Goal: Communication & Community: Answer question/provide support

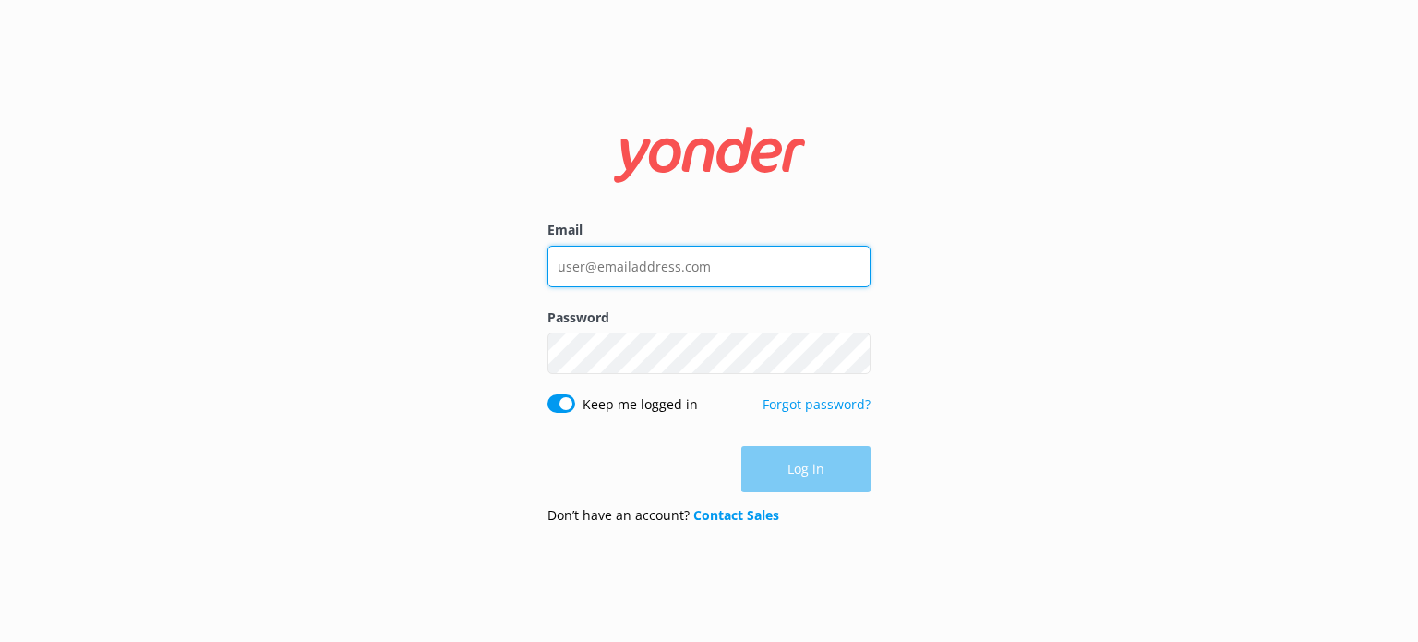
type input "[EMAIL_ADDRESS][DOMAIN_NAME]"
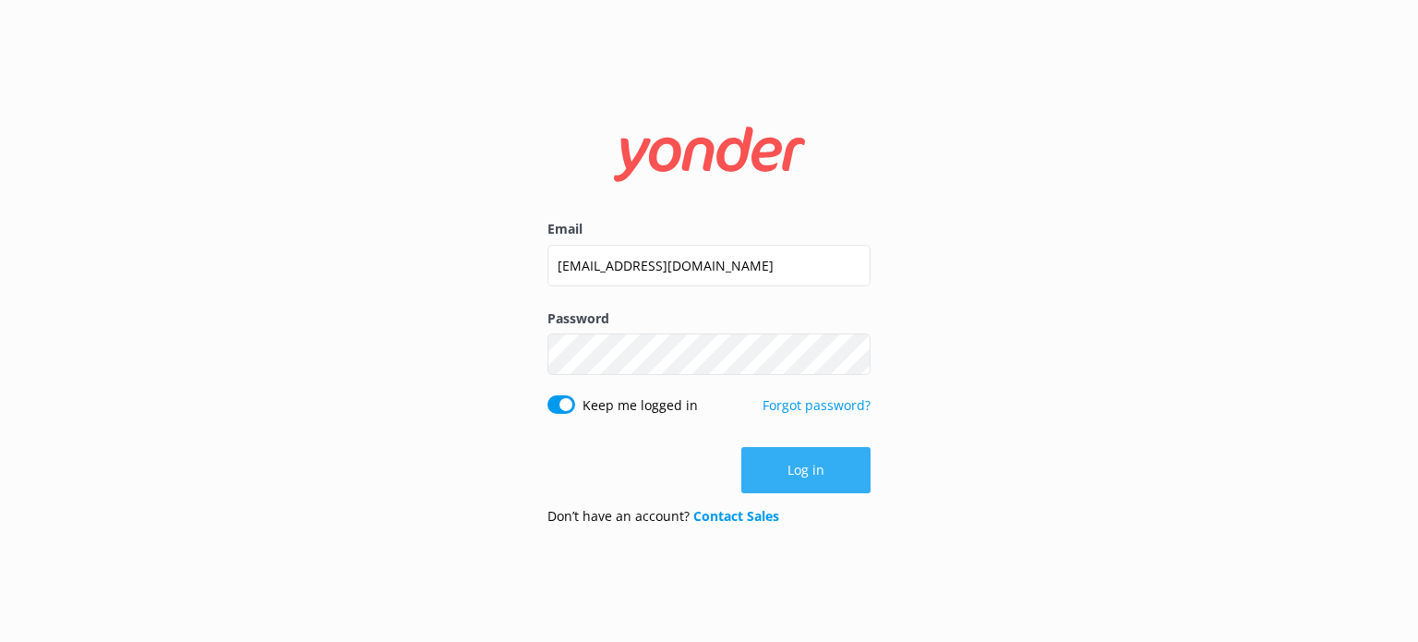
click at [810, 475] on div "Log in" at bounding box center [708, 470] width 323 height 46
click at [810, 476] on button "Log in" at bounding box center [805, 470] width 129 height 46
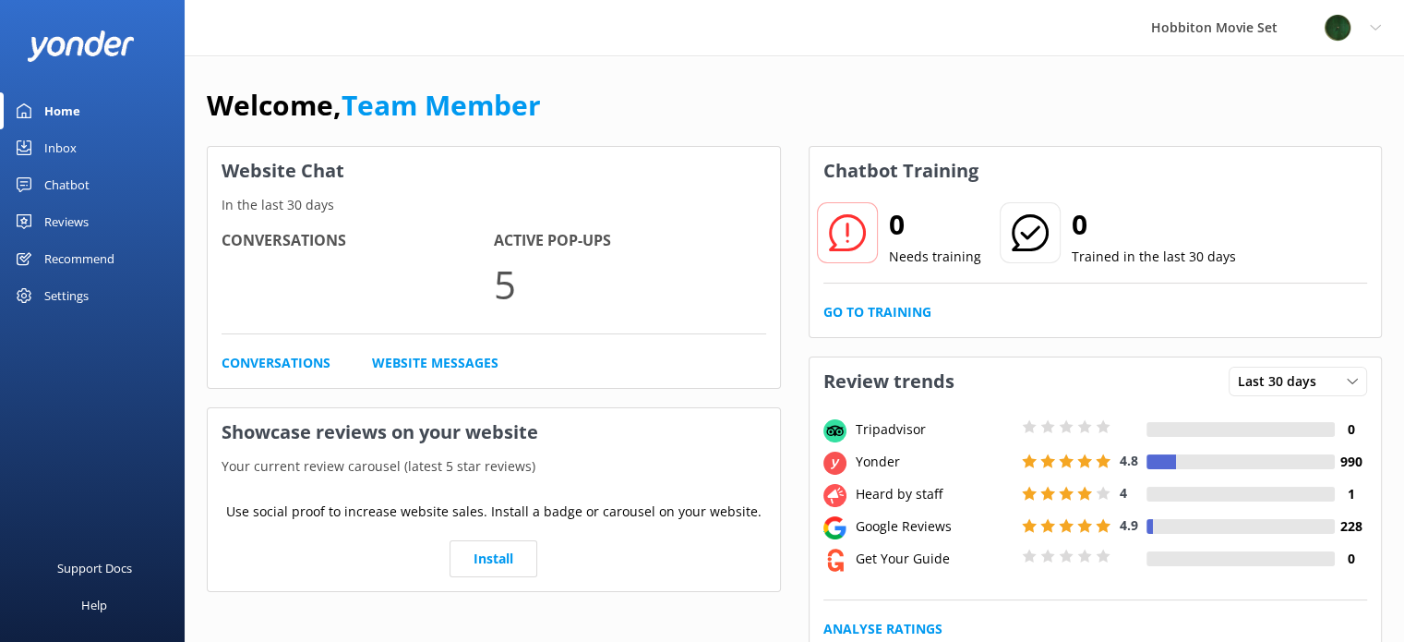
click at [55, 147] on div "Inbox" at bounding box center [60, 147] width 32 height 37
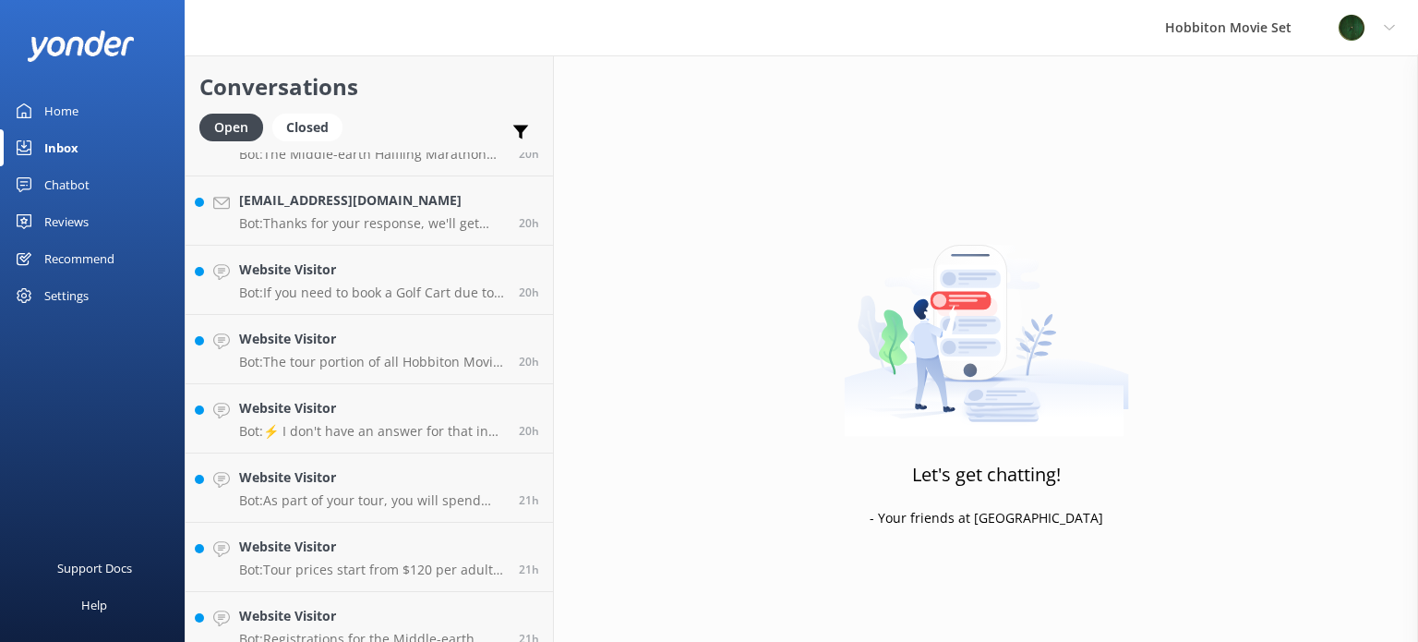
scroll to position [3179, 0]
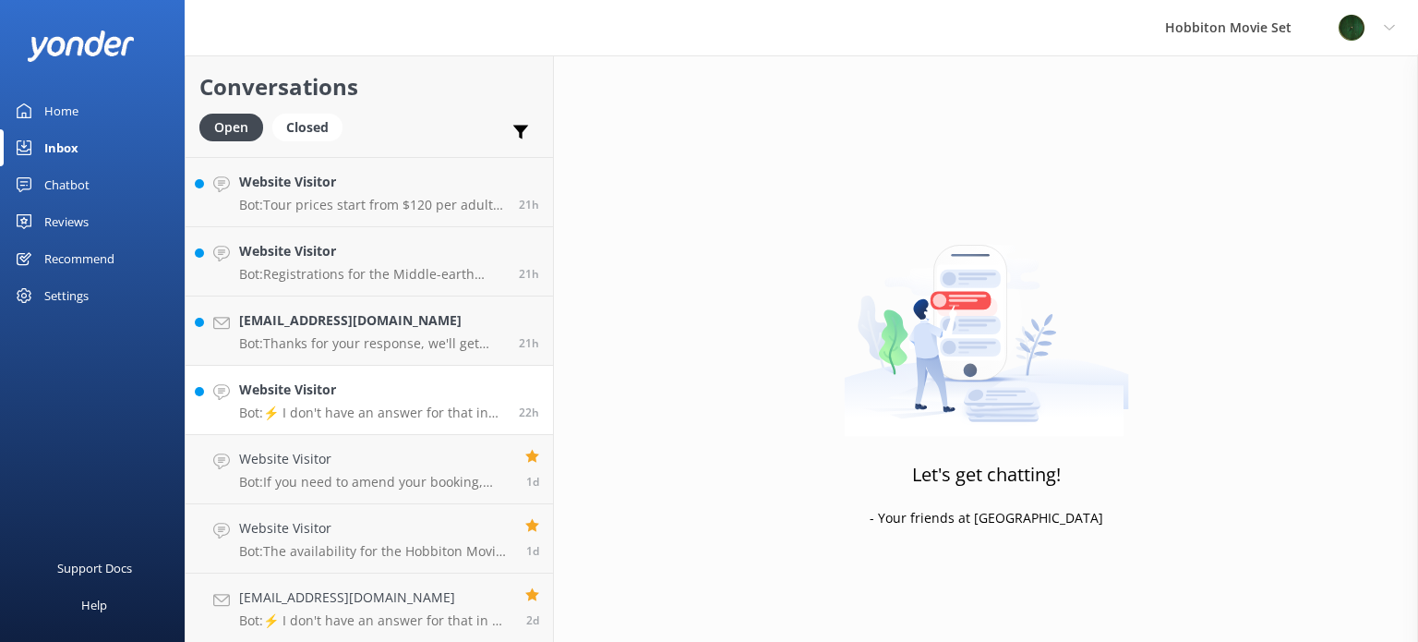
click at [397, 391] on h4 "Website Visitor" at bounding box center [372, 389] width 266 height 20
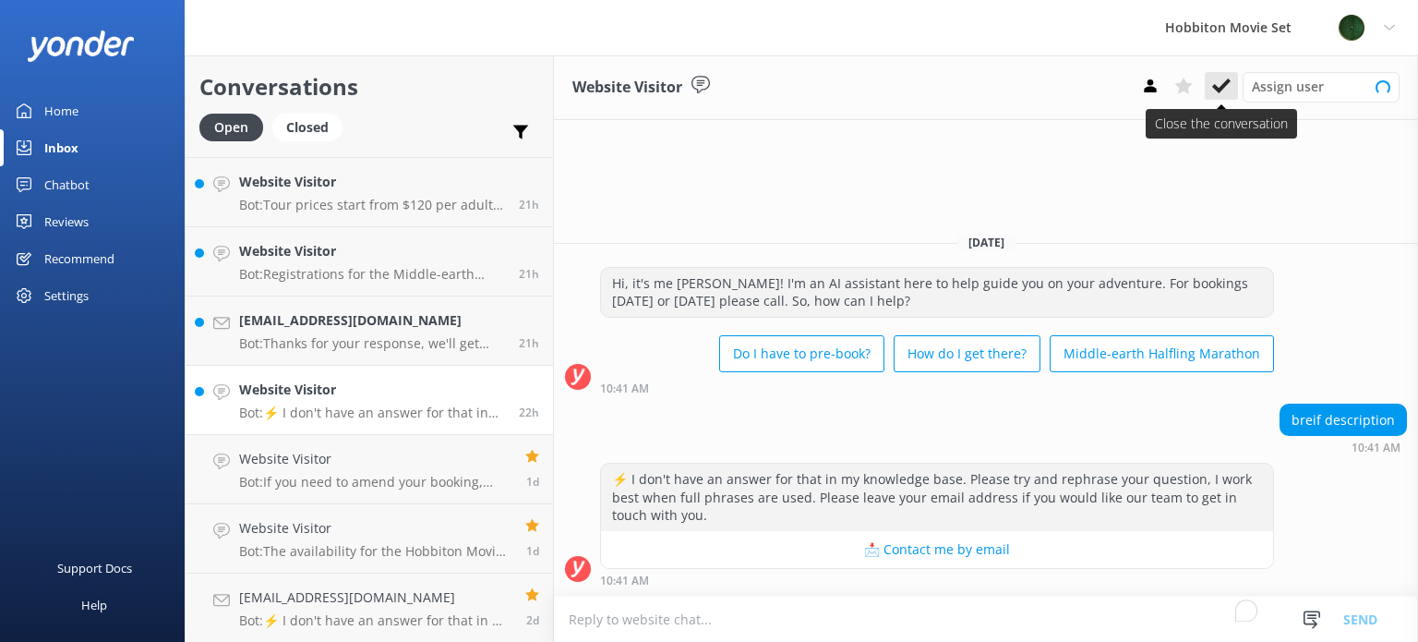
click at [1218, 91] on use at bounding box center [1221, 85] width 18 height 15
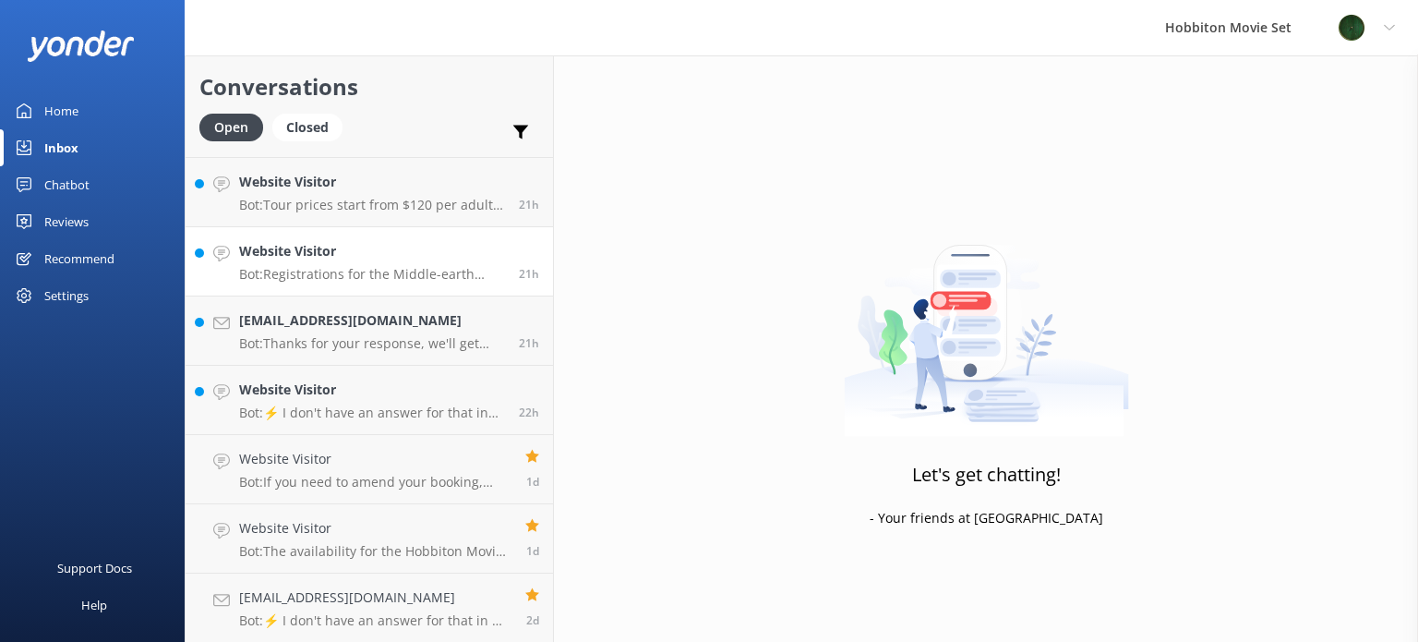
scroll to position [3110, 0]
click at [347, 343] on p "Bot: Registrations for the Middle-earth Halfling Marathon 2026 will be availabl…" at bounding box center [372, 343] width 266 height 17
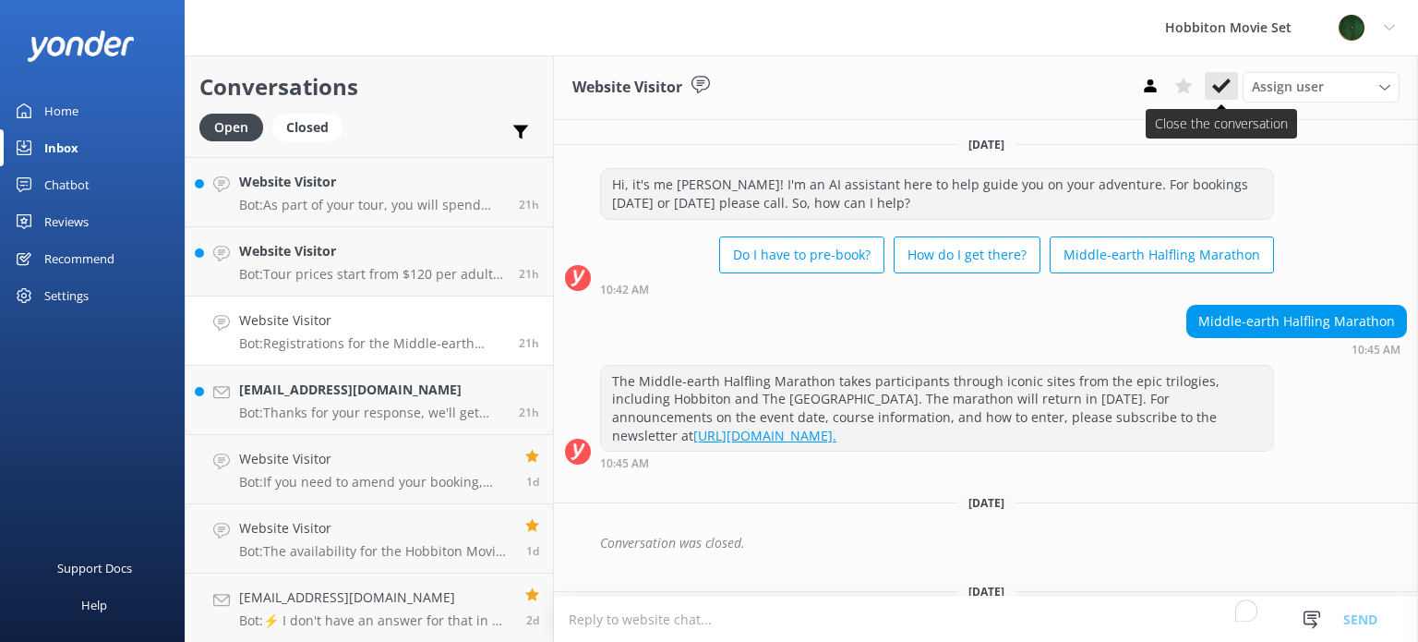
click at [1215, 91] on icon at bounding box center [1221, 86] width 18 height 18
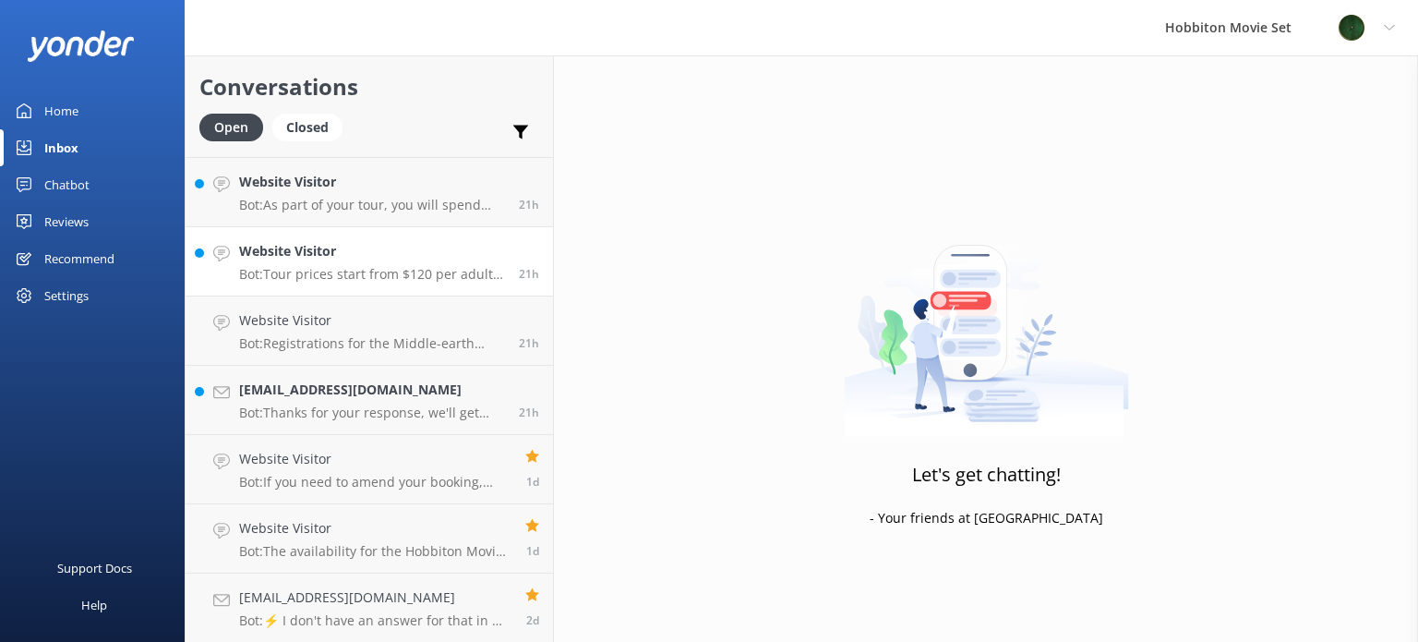
click at [359, 269] on p "Bot: Tour prices start from $120 per adult for the Hobbiton Movie Set guided to…" at bounding box center [372, 274] width 266 height 17
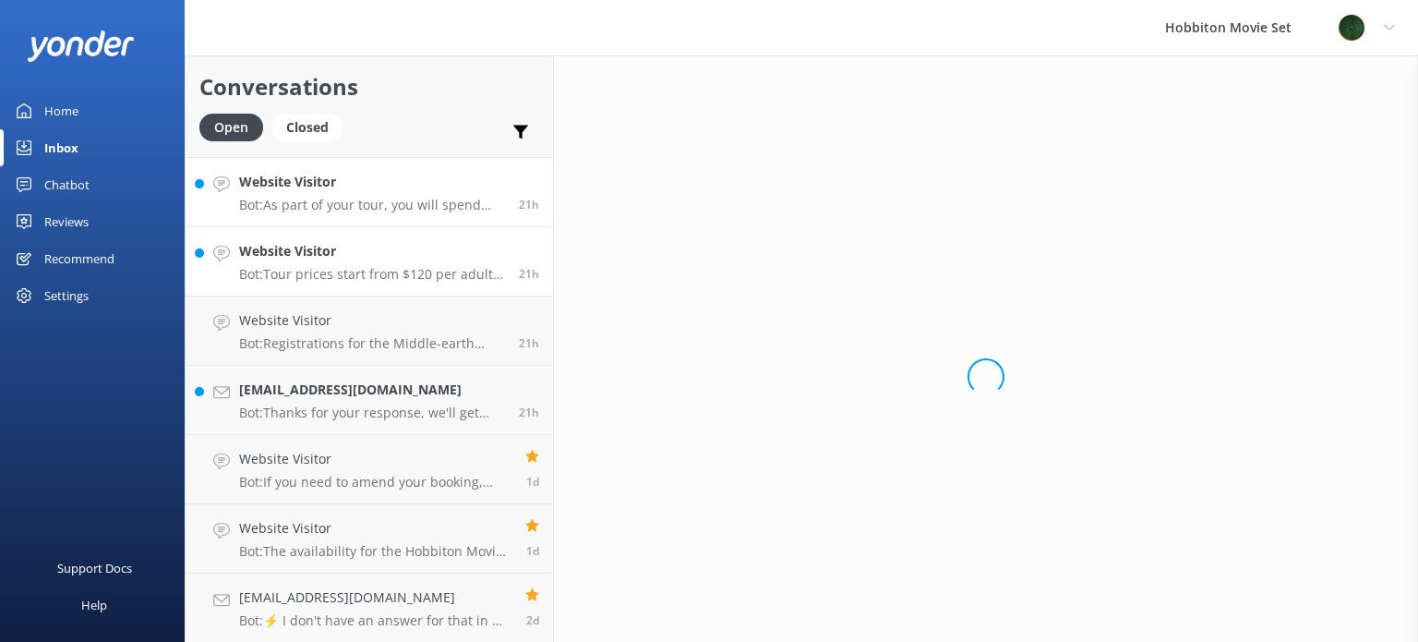
scroll to position [3041, 0]
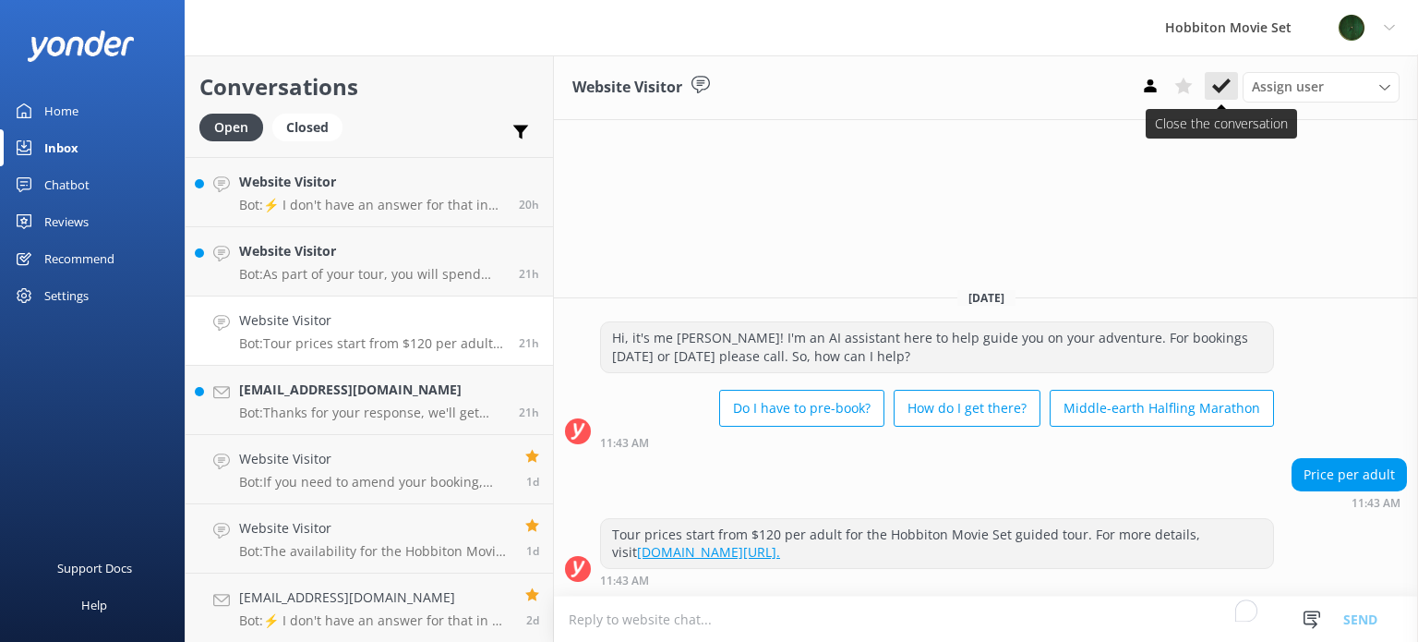
click at [1225, 88] on icon at bounding box center [1221, 86] width 18 height 18
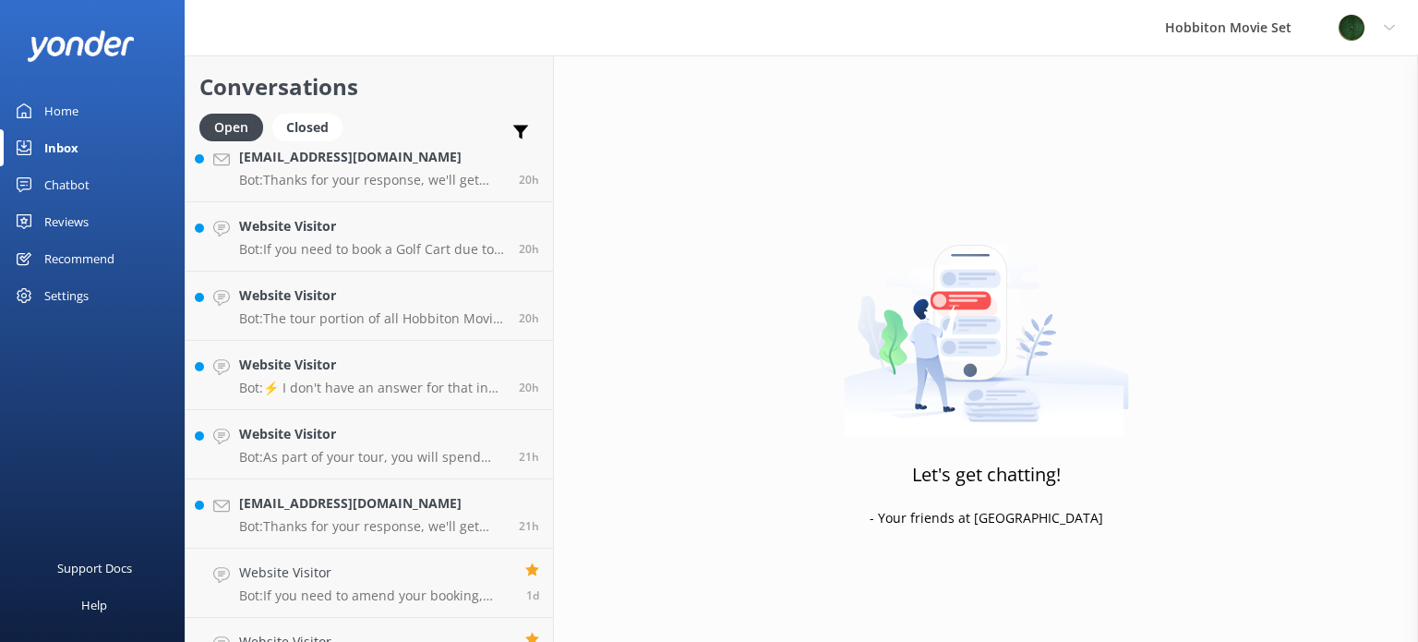
scroll to position [2856, 0]
click at [356, 450] on div "Website Visitor Bot: As part of your tour, you will spend approximately 20 minu…" at bounding box center [372, 446] width 266 height 41
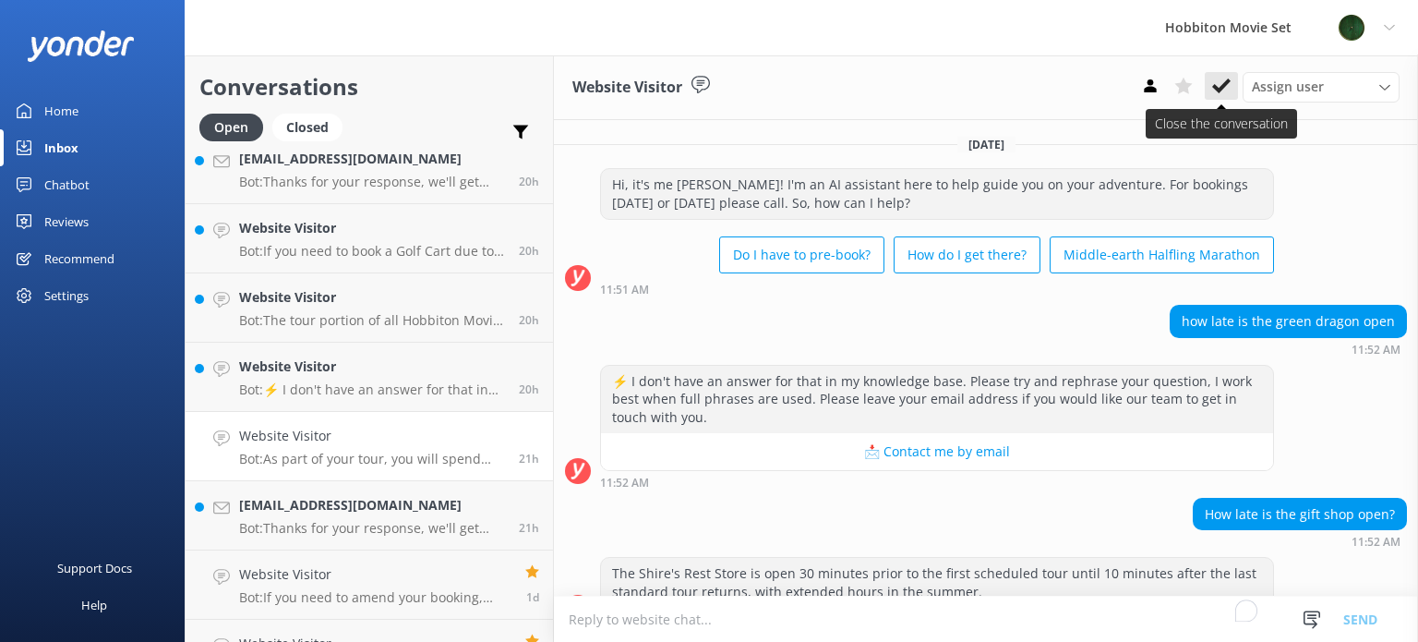
click at [1220, 81] on icon at bounding box center [1221, 86] width 18 height 18
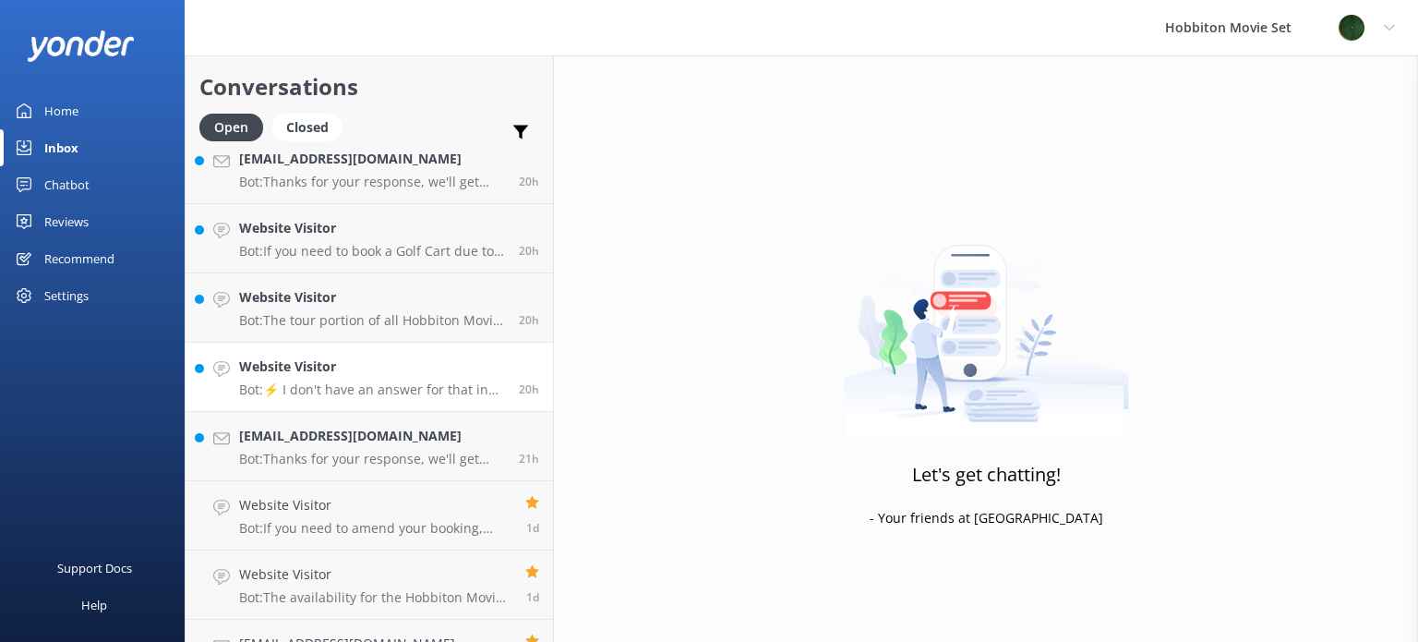
click at [362, 385] on p "Bot: ⚡ I don't have an answer for that in my knowledge base. Please try and rep…" at bounding box center [372, 389] width 266 height 17
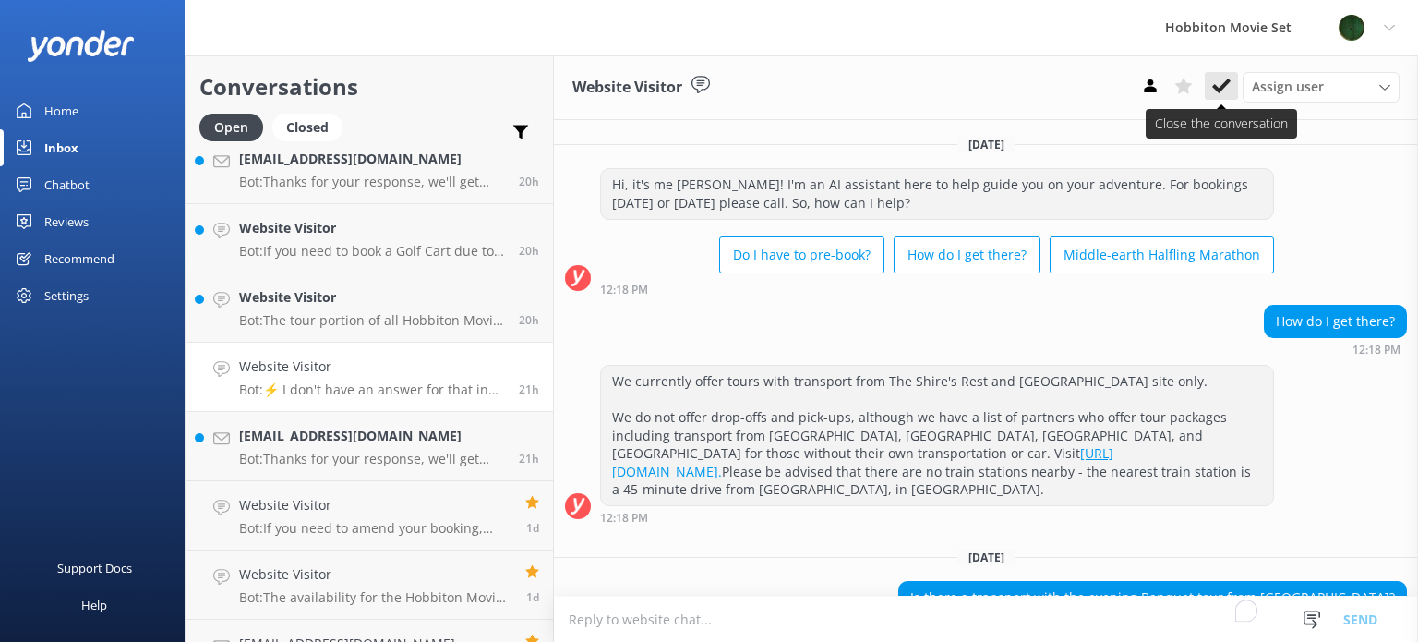
click at [1232, 80] on button at bounding box center [1221, 86] width 33 height 28
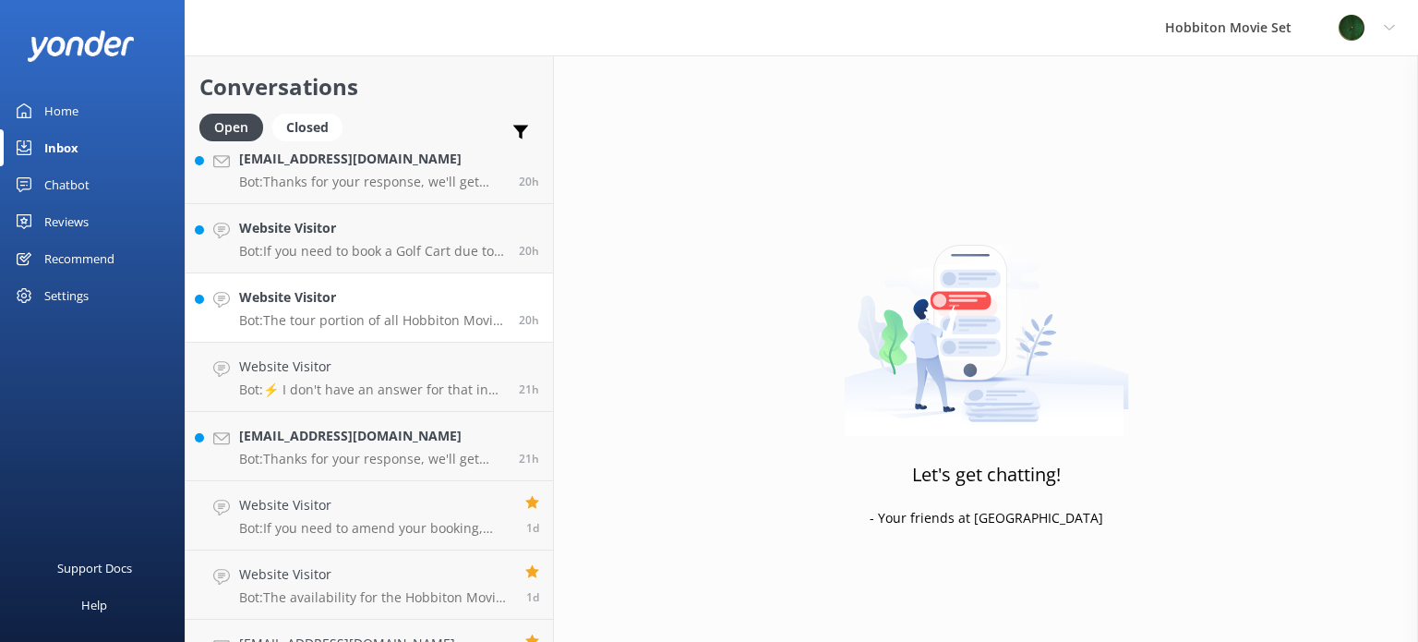
scroll to position [2833, 0]
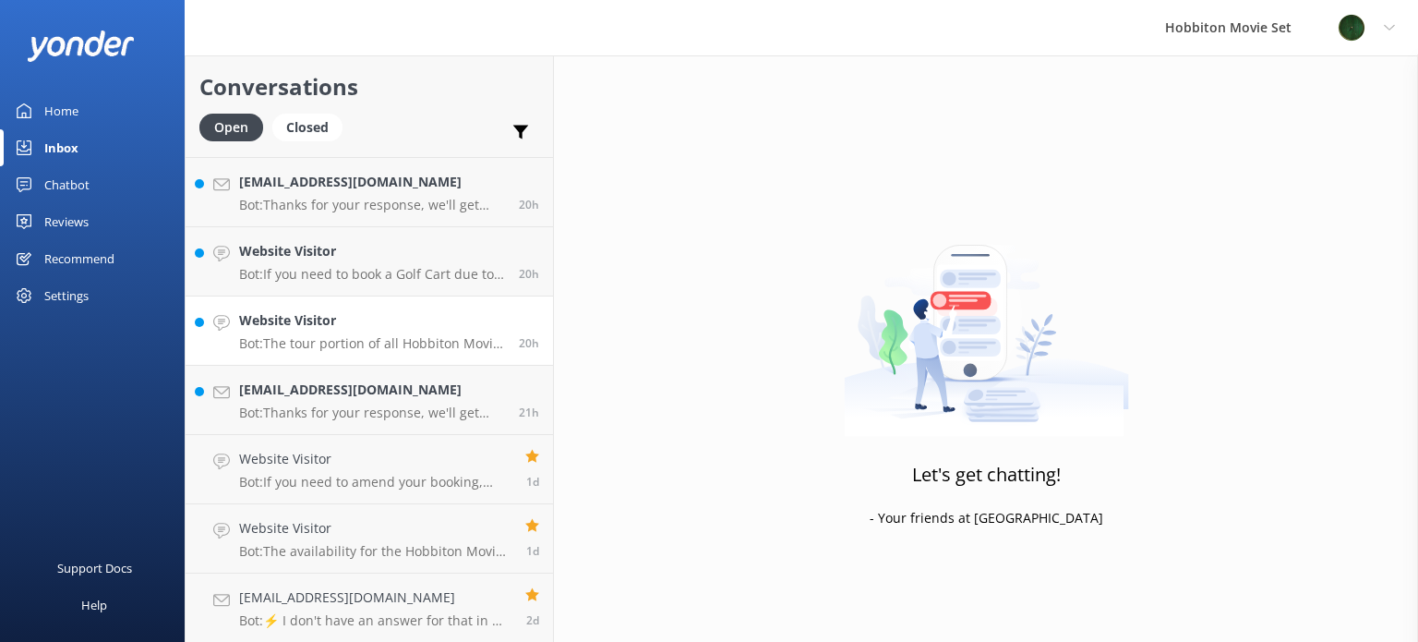
click at [409, 332] on div "Website Visitor Bot: The tour portion of all Hobbiton Movie Set tour experience…" at bounding box center [372, 330] width 266 height 41
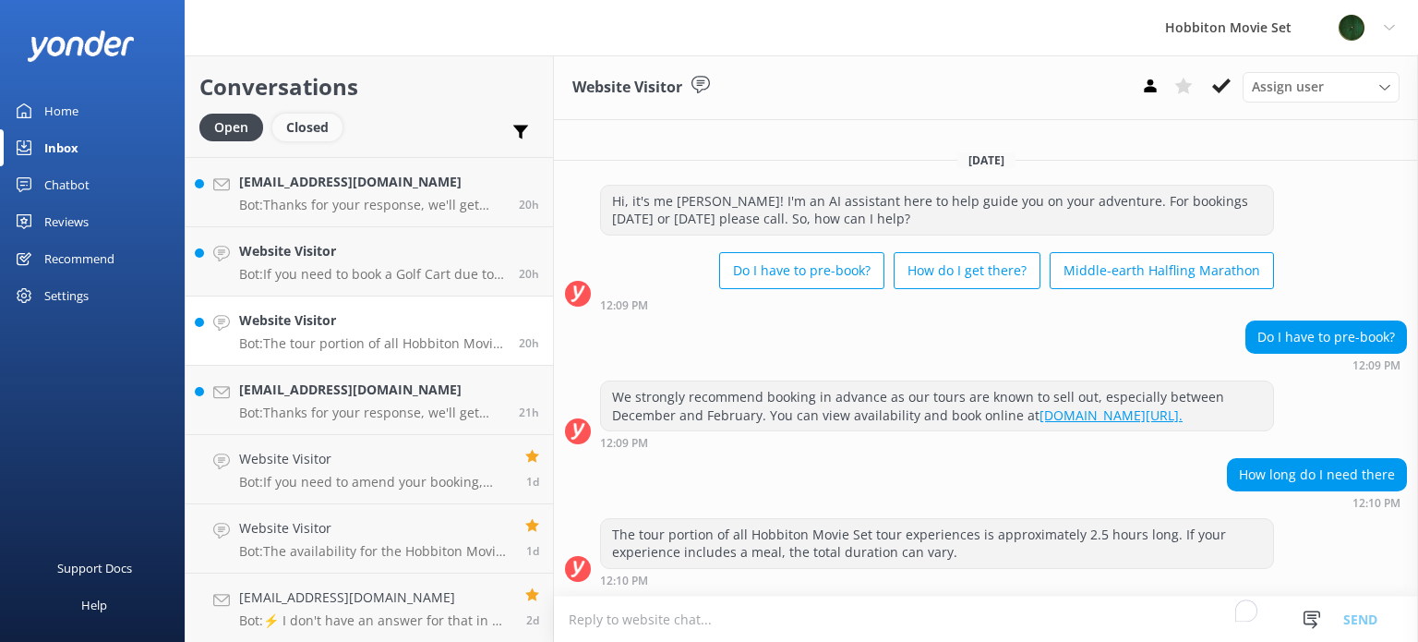
click at [291, 133] on div "Closed" at bounding box center [307, 128] width 70 height 28
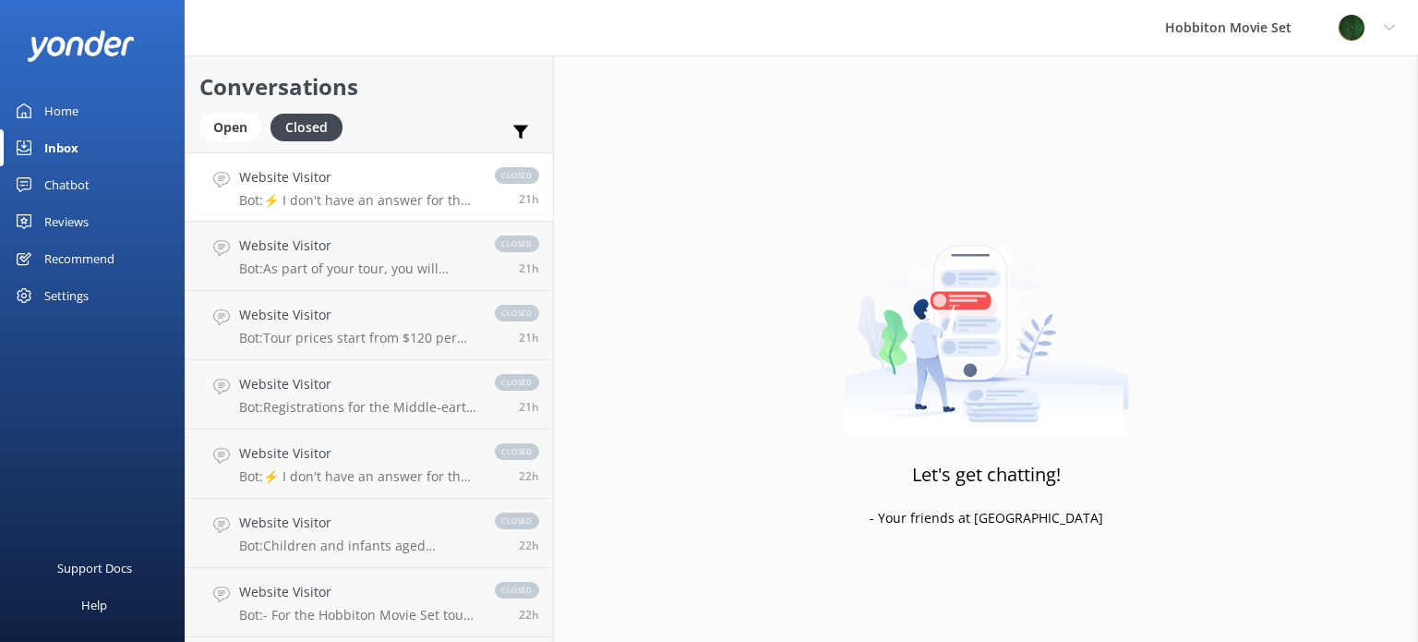
click at [315, 212] on link "Website Visitor Bot: ⚡ I don't have an answer for that in my knowledge base. Pl…" at bounding box center [369, 186] width 367 height 69
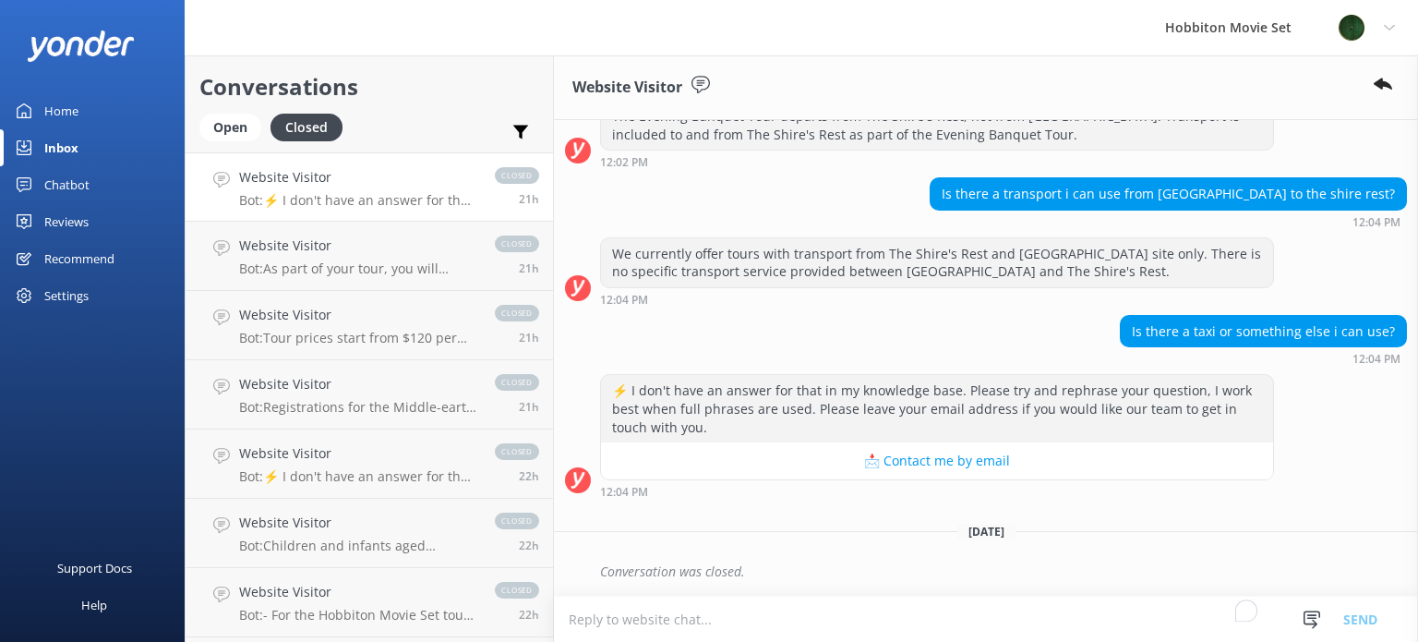
scroll to position [555, 0]
click at [1386, 82] on use at bounding box center [1383, 84] width 18 height 12
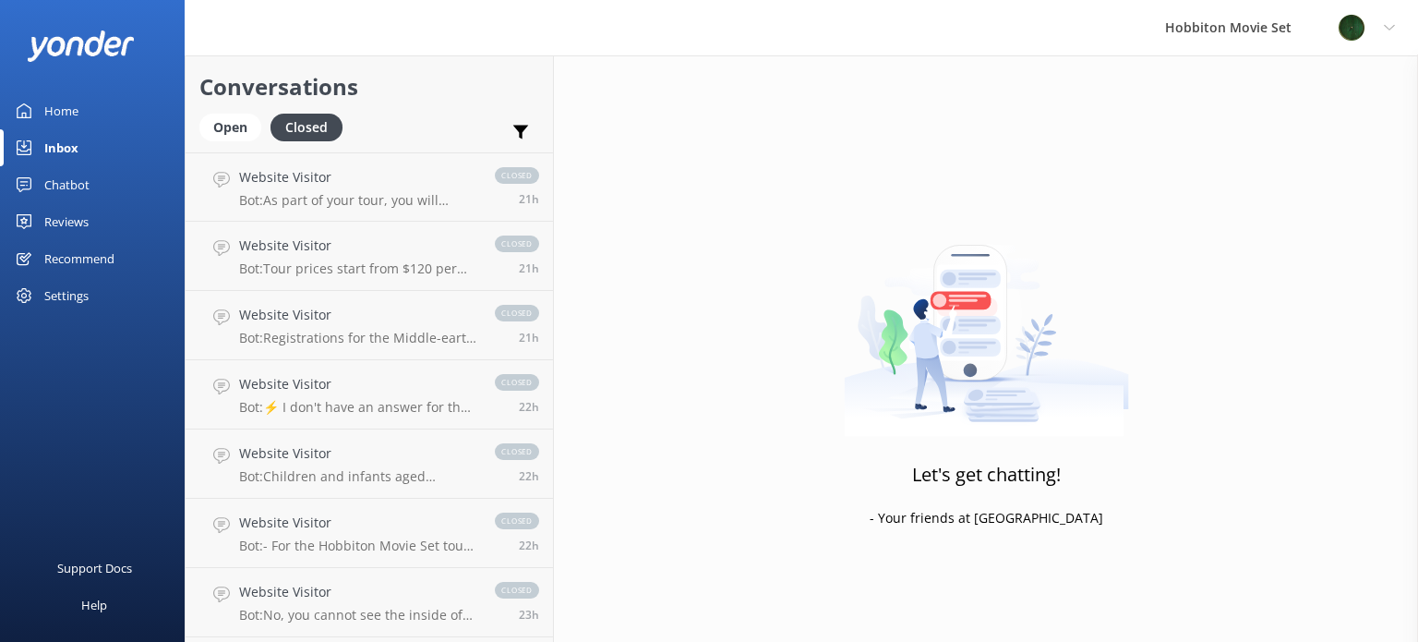
click at [72, 143] on div "Inbox" at bounding box center [61, 147] width 34 height 37
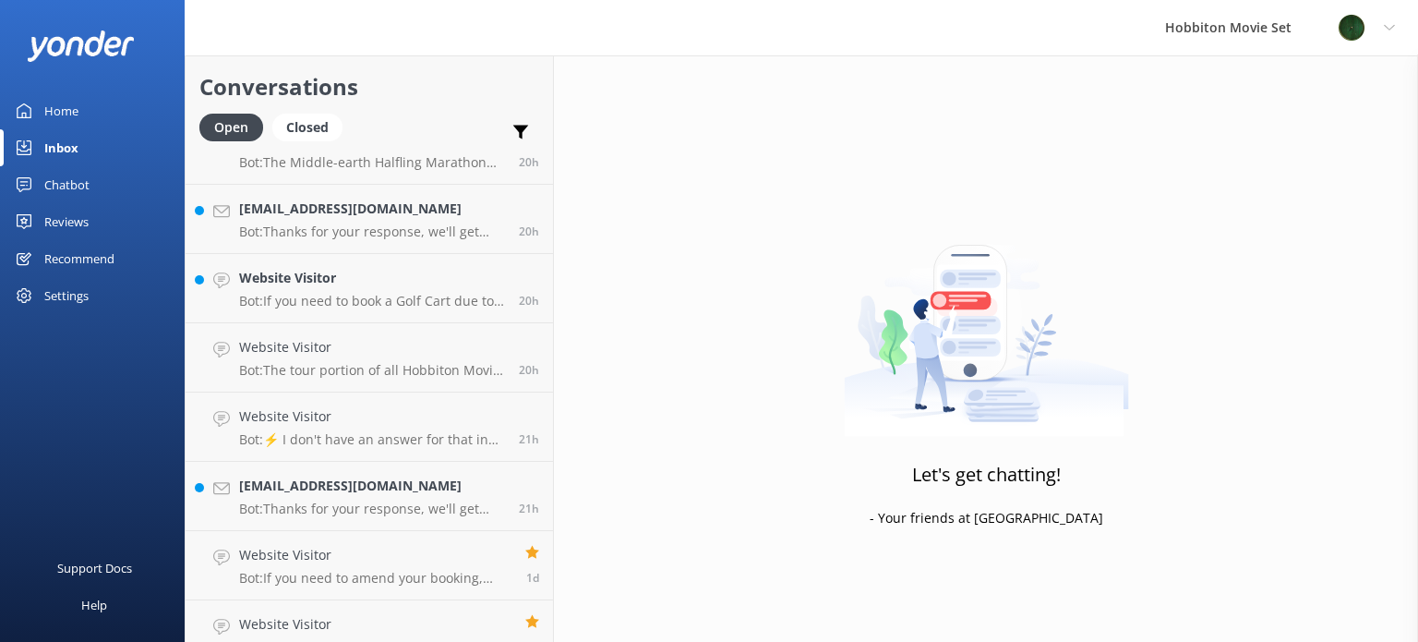
scroll to position [2902, 0]
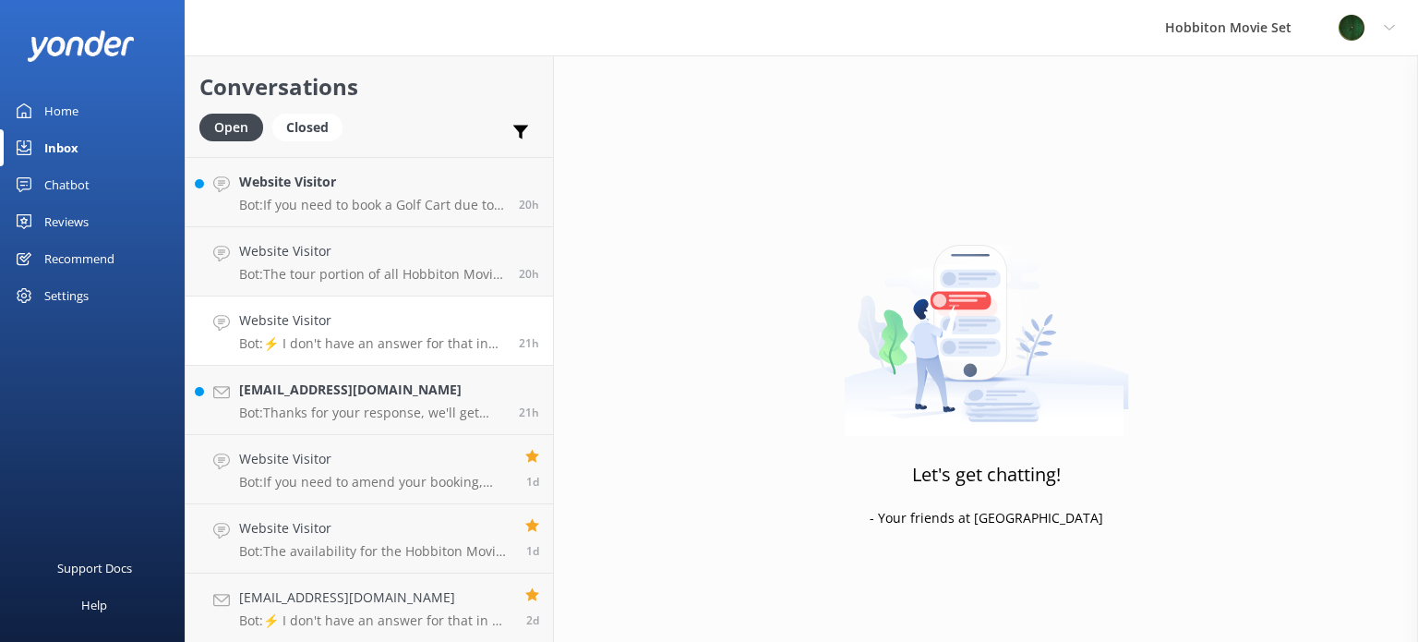
click at [303, 325] on h4 "Website Visitor" at bounding box center [372, 320] width 266 height 20
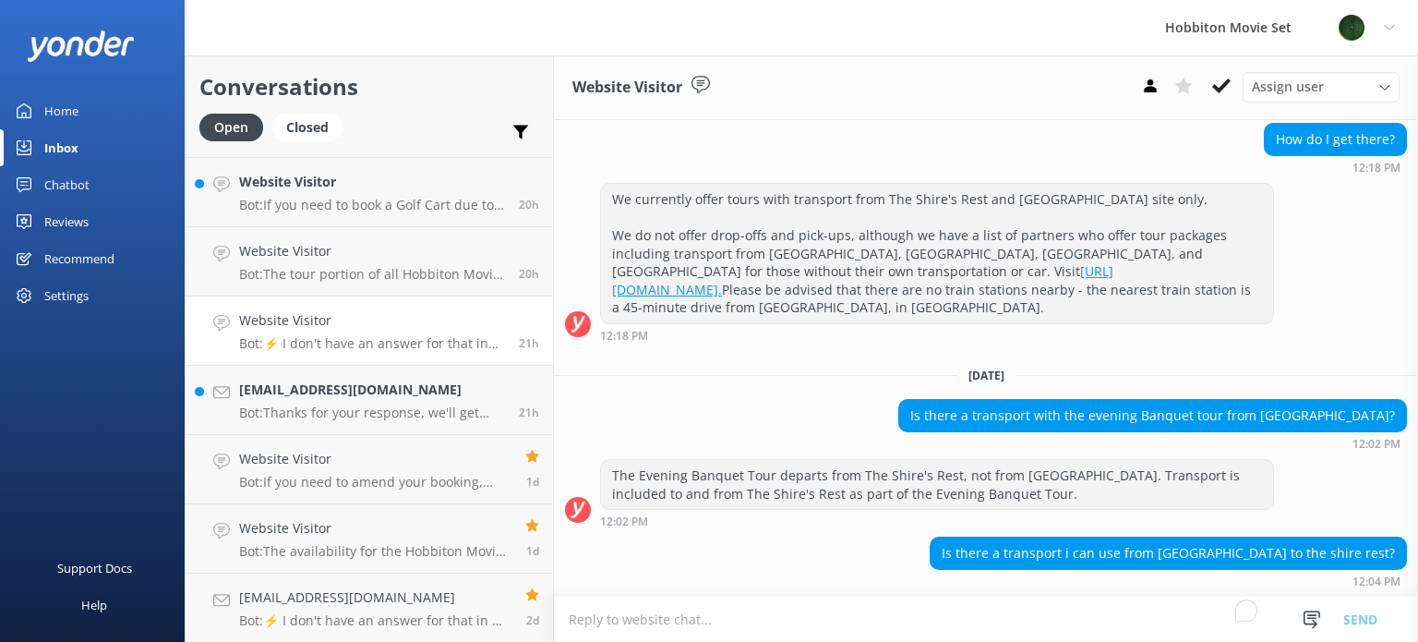
scroll to position [277, 0]
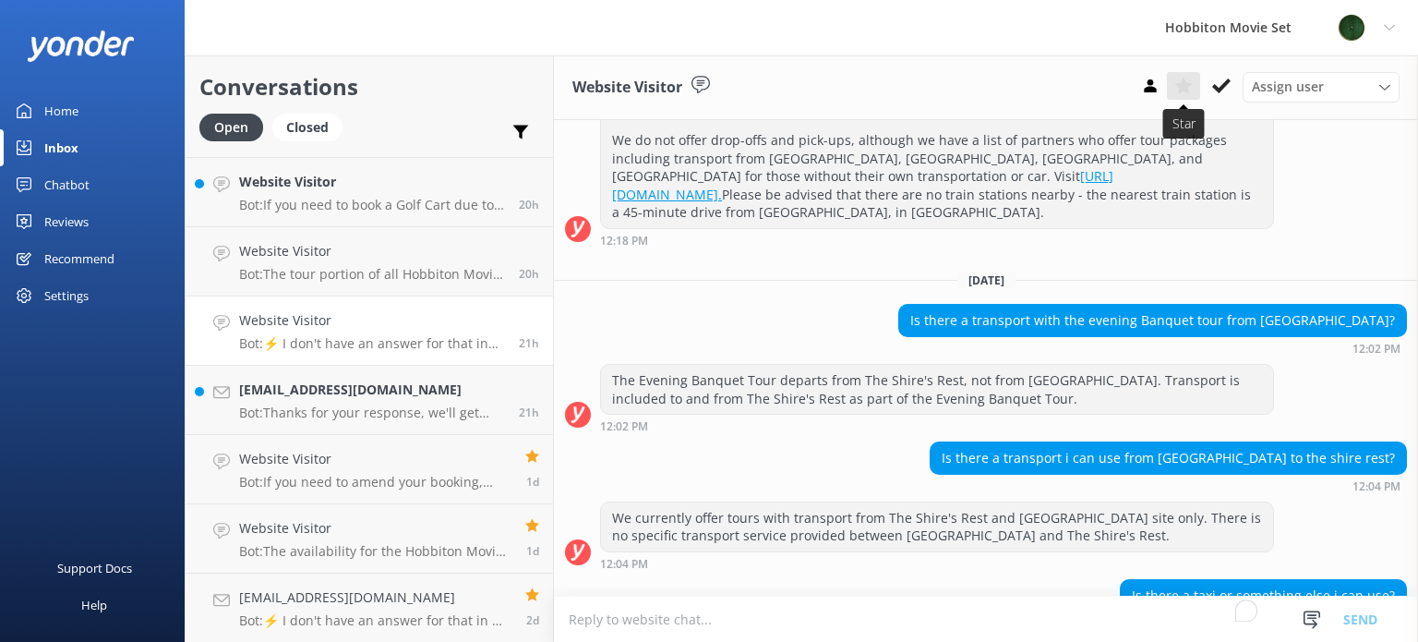
click at [1189, 86] on use at bounding box center [1183, 86] width 18 height 17
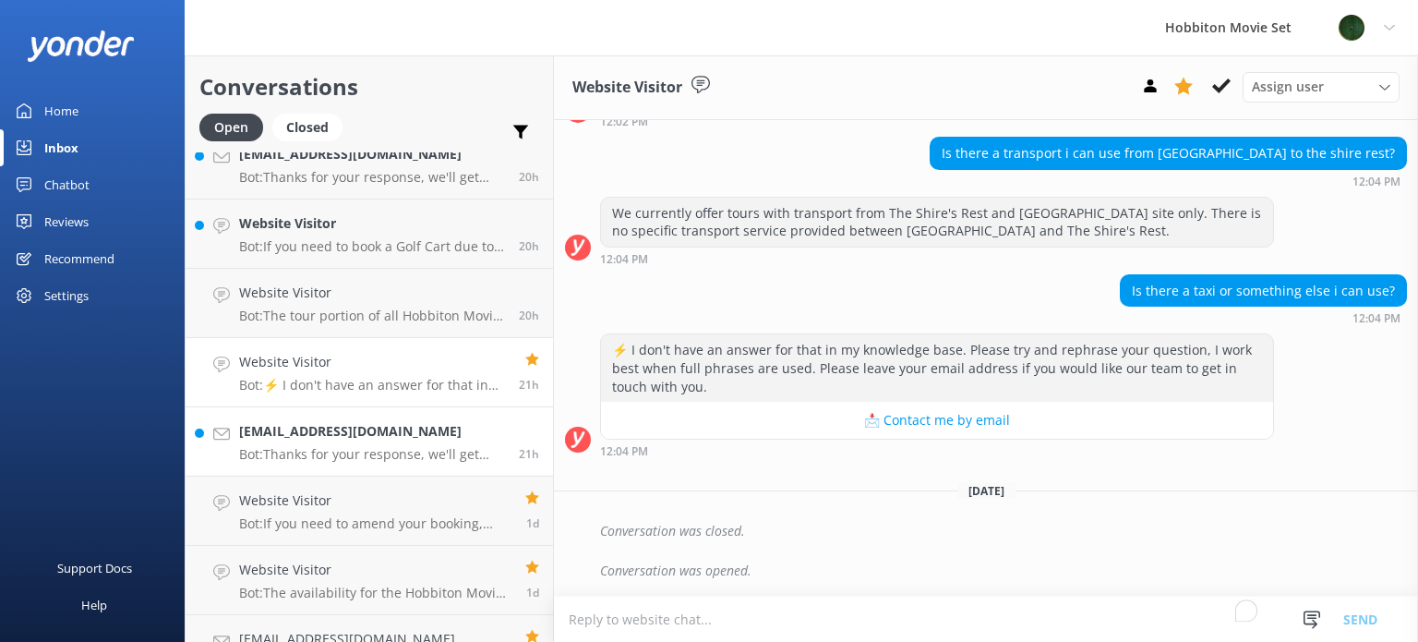
scroll to position [2718, 0]
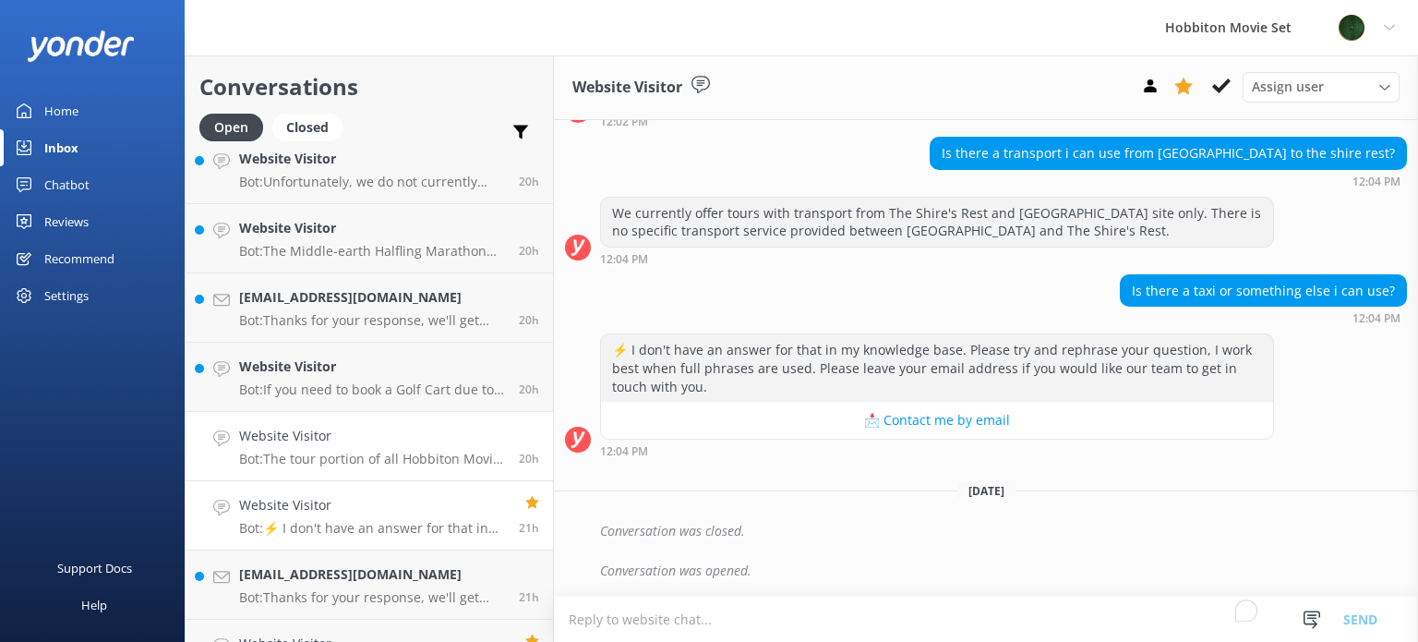
click at [395, 438] on h4 "Website Visitor" at bounding box center [372, 436] width 266 height 20
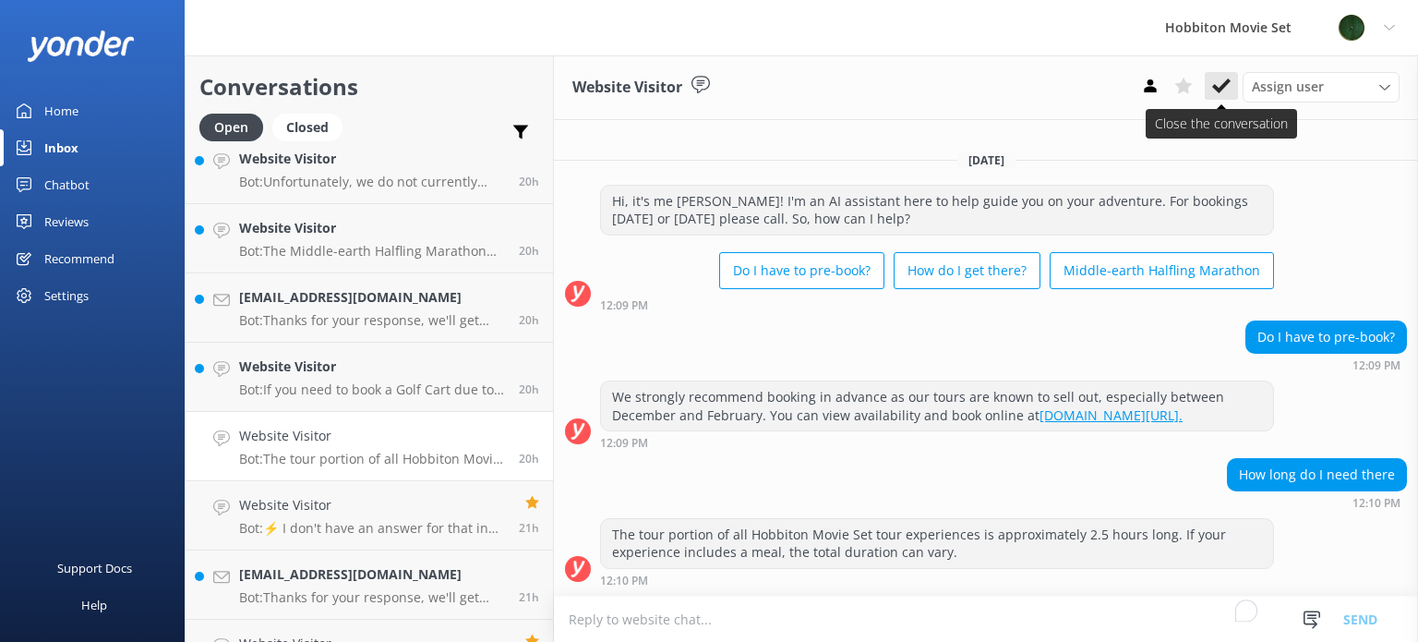
click at [1224, 76] on button at bounding box center [1221, 86] width 33 height 28
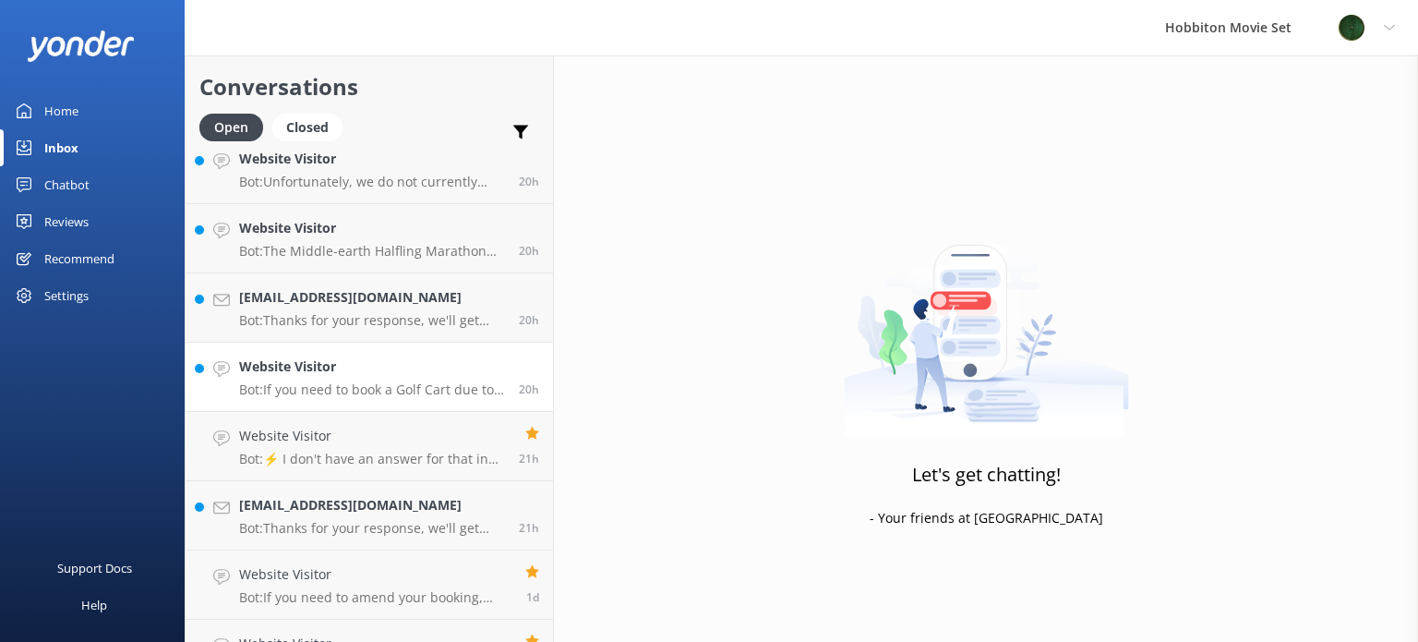
click at [377, 393] on p "Bot: If you need to book a Golf Cart due to mobility restrictions, you must pre…" at bounding box center [372, 389] width 266 height 17
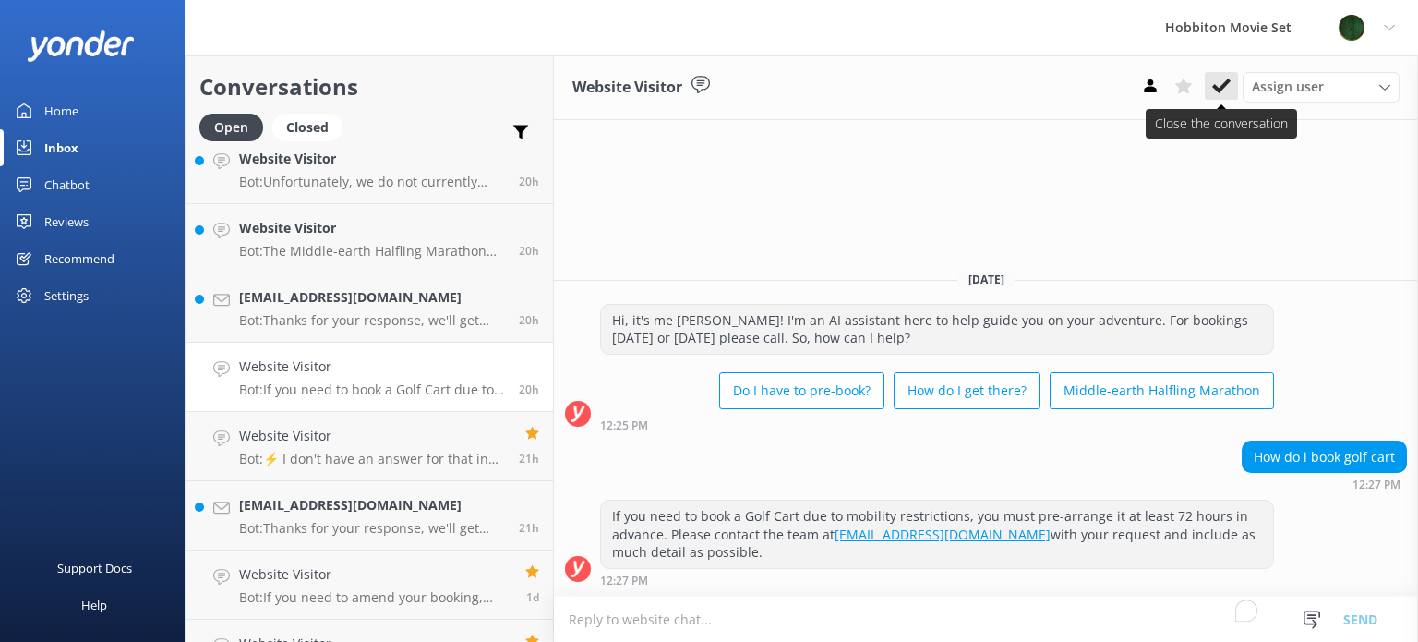
click at [1230, 82] on icon at bounding box center [1221, 86] width 18 height 18
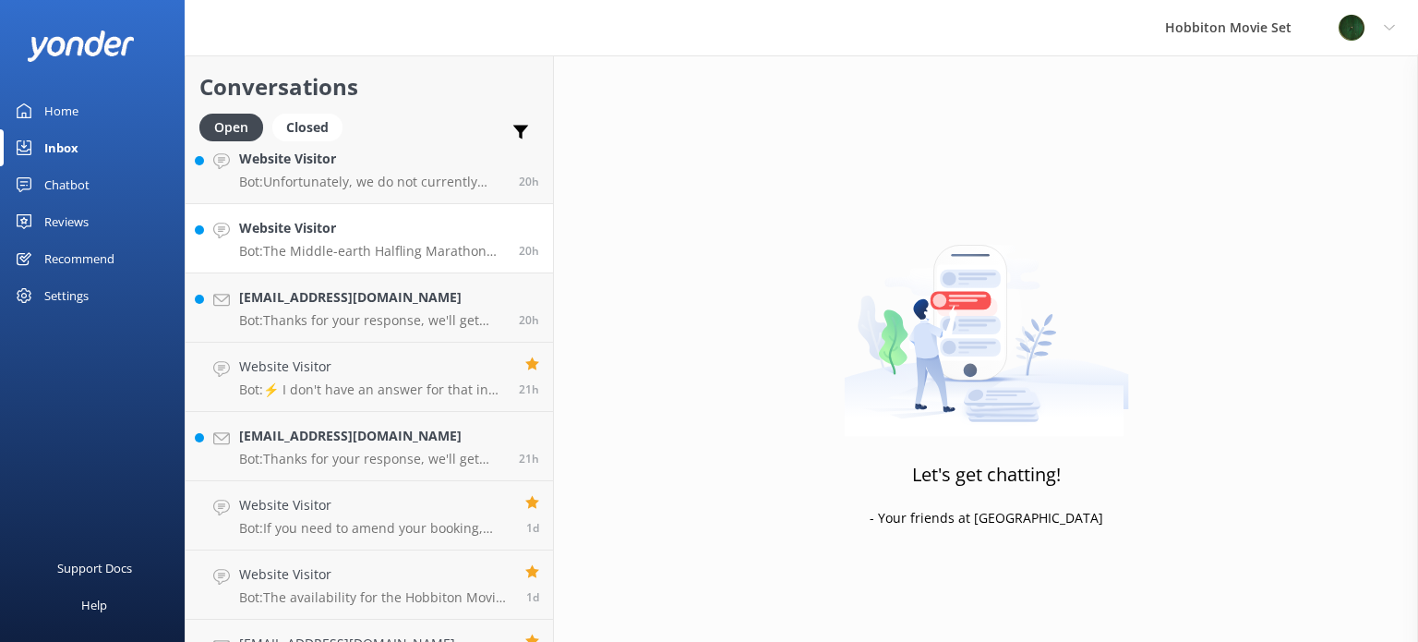
click at [421, 233] on h4 "Website Visitor" at bounding box center [372, 228] width 266 height 20
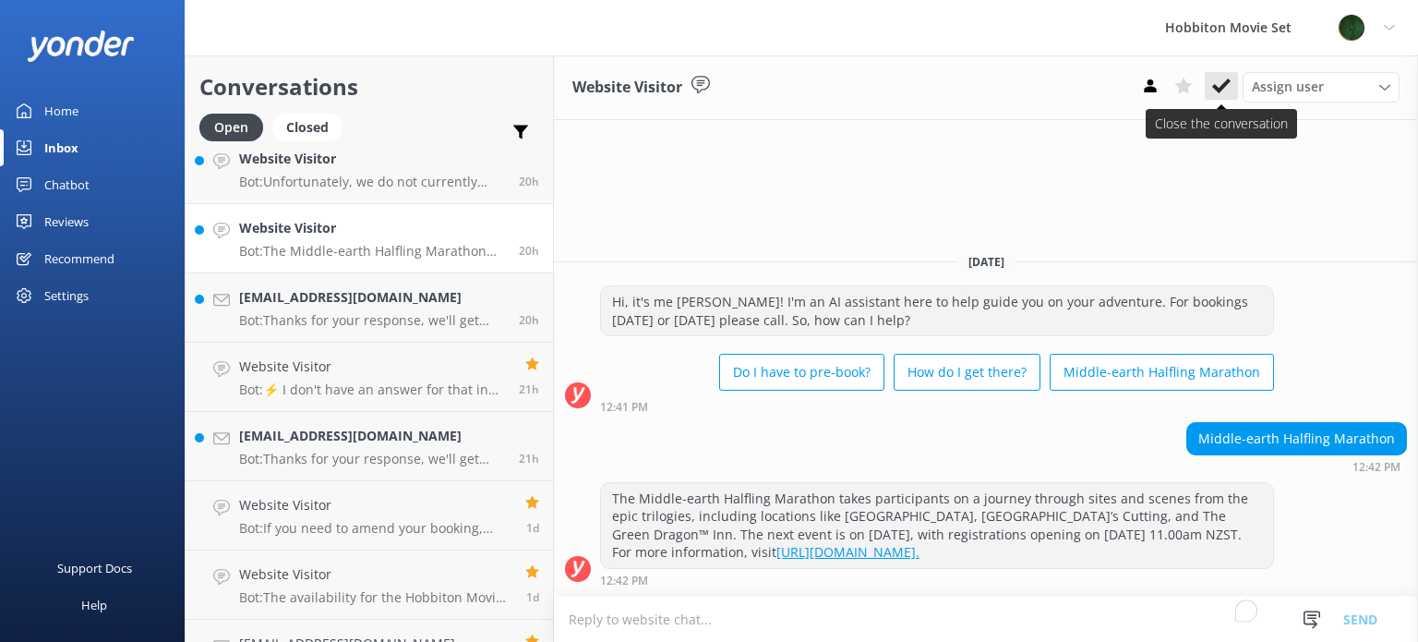
click at [1215, 84] on icon at bounding box center [1221, 86] width 18 height 18
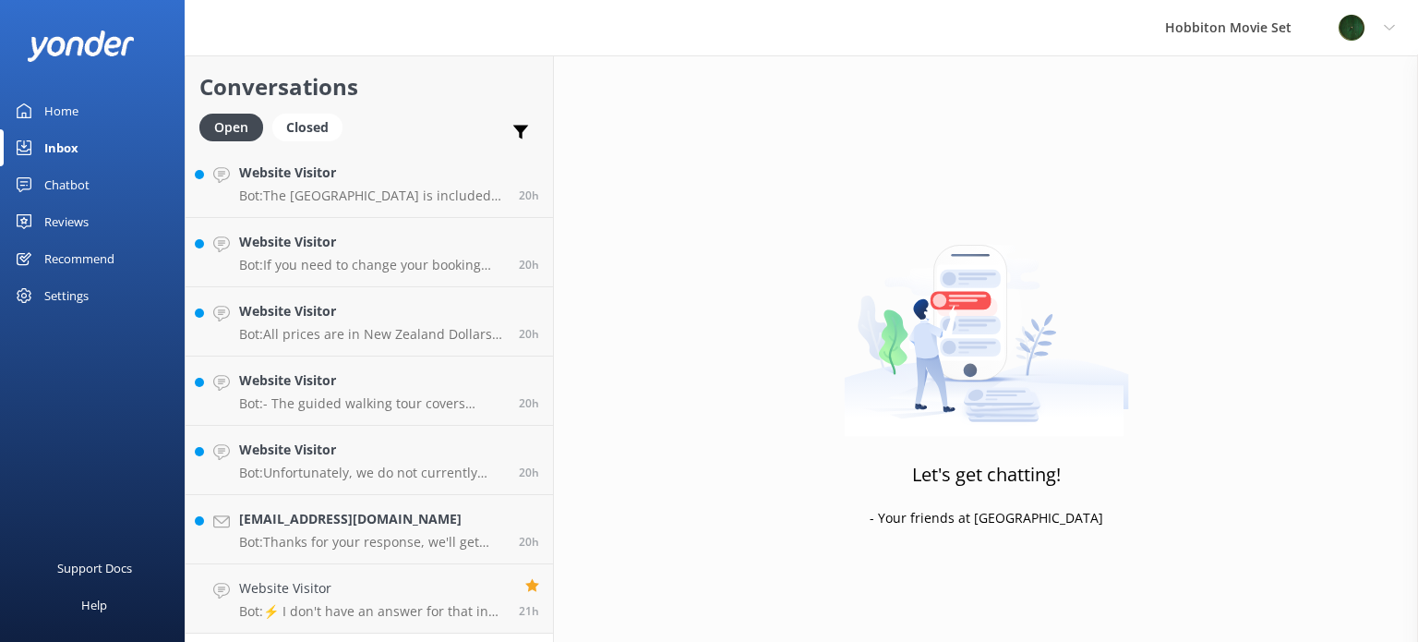
scroll to position [2419, 0]
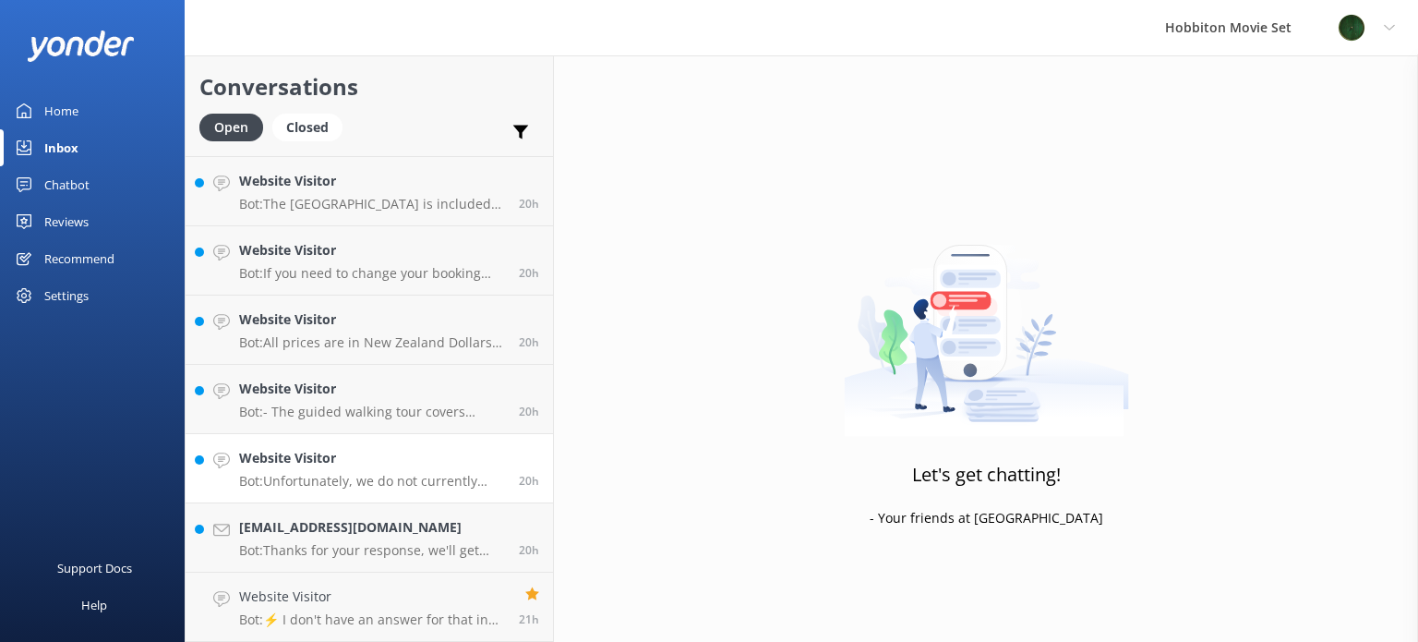
click at [368, 454] on h4 "Website Visitor" at bounding box center [372, 458] width 266 height 20
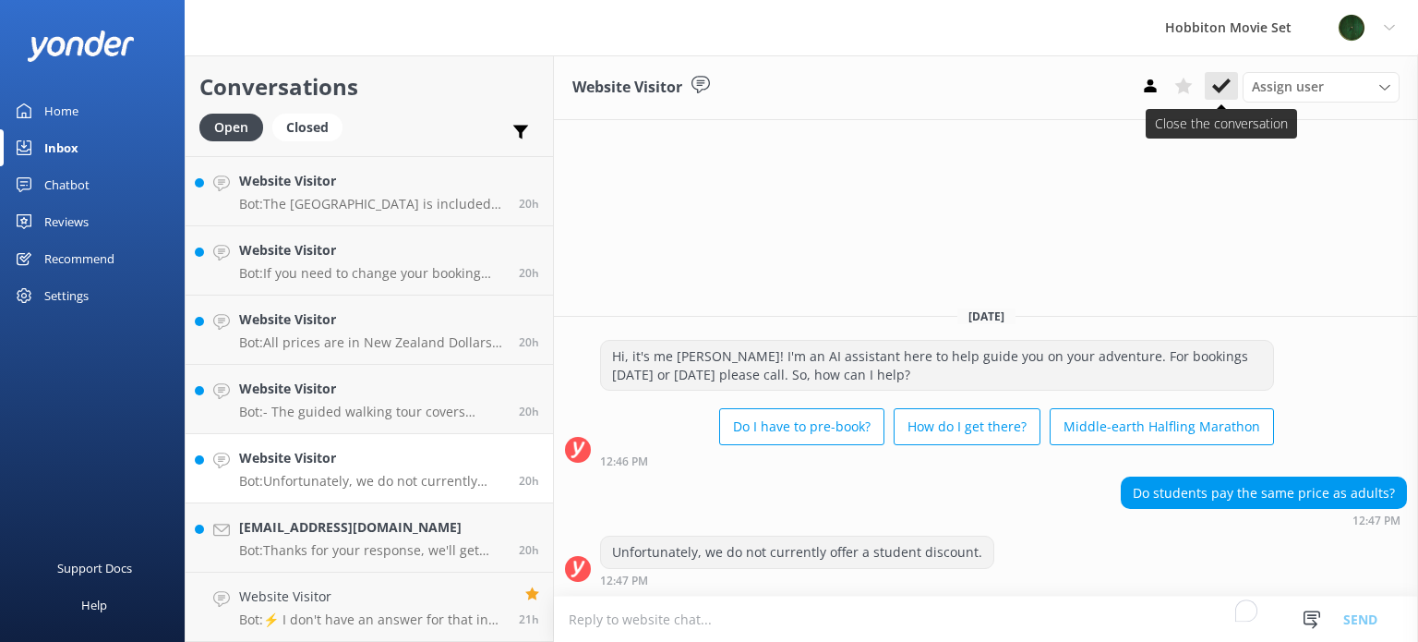
click at [1228, 88] on icon at bounding box center [1221, 86] width 18 height 18
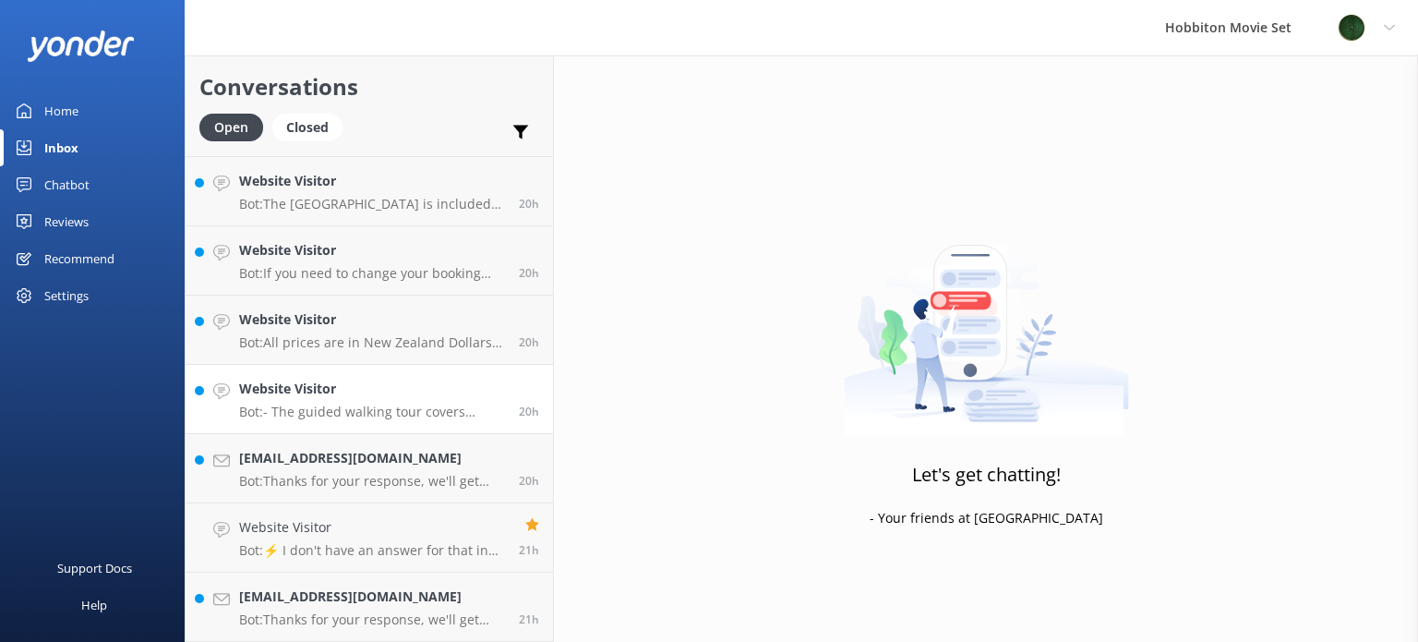
click at [400, 407] on p "Bot: - The guided walking tour covers approximately 2km, with about 1.5 hours o…" at bounding box center [372, 411] width 266 height 17
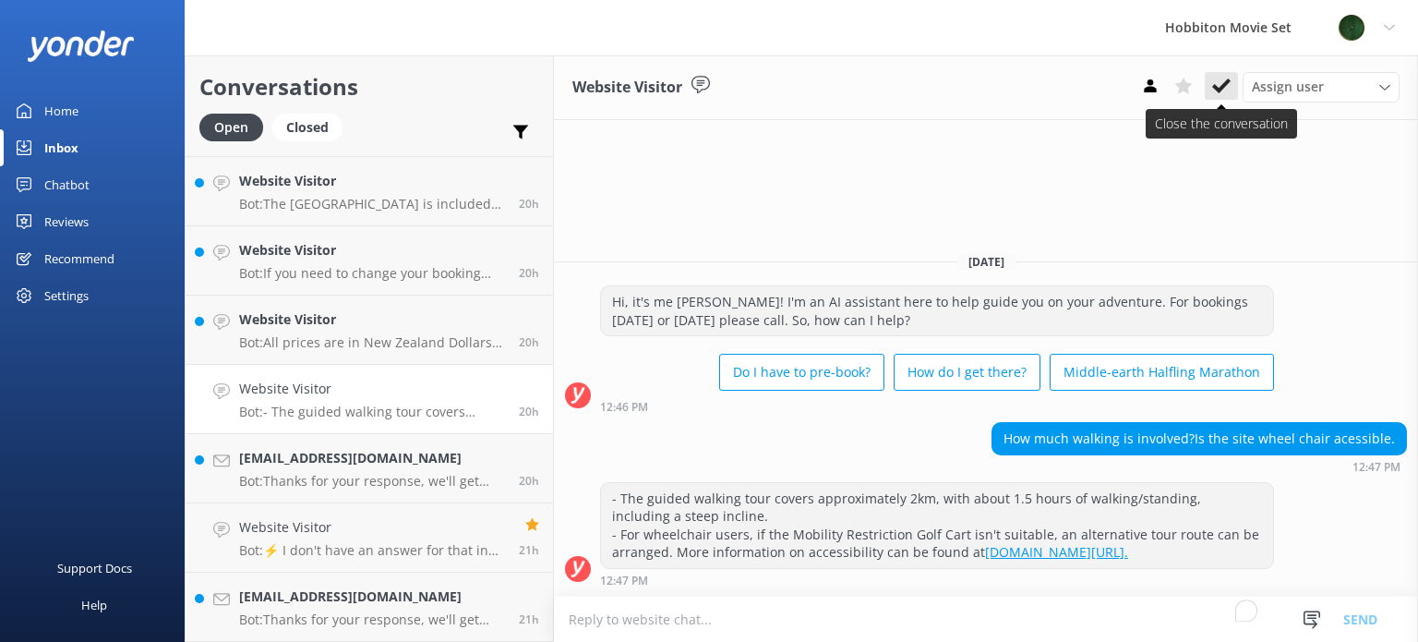
click at [1215, 94] on icon at bounding box center [1221, 86] width 18 height 18
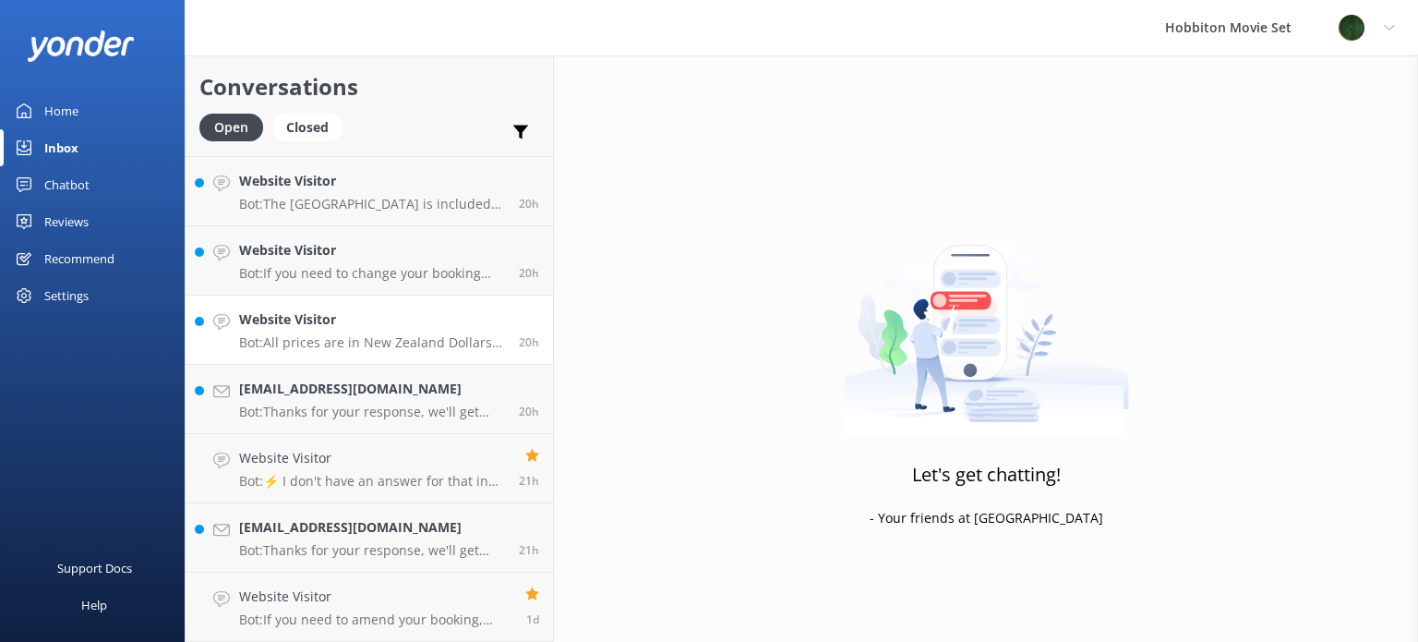
click at [383, 328] on h4 "Website Visitor" at bounding box center [372, 319] width 266 height 20
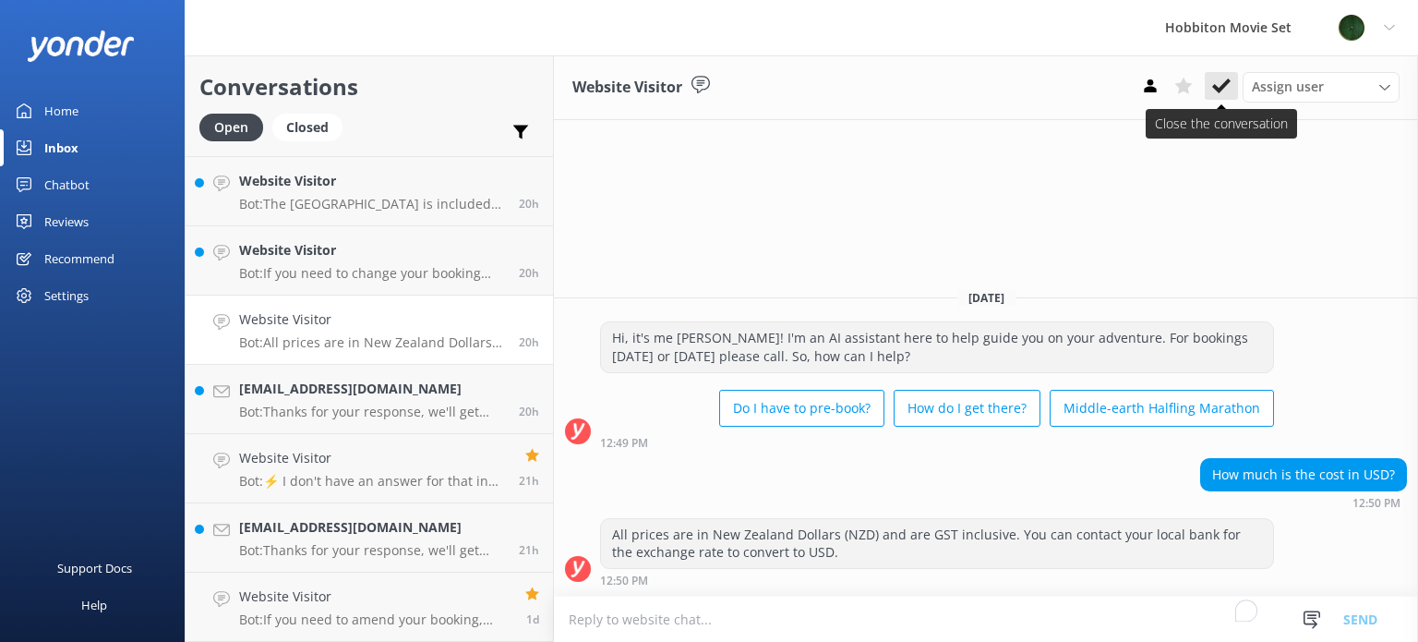
click at [1230, 88] on button at bounding box center [1221, 86] width 33 height 28
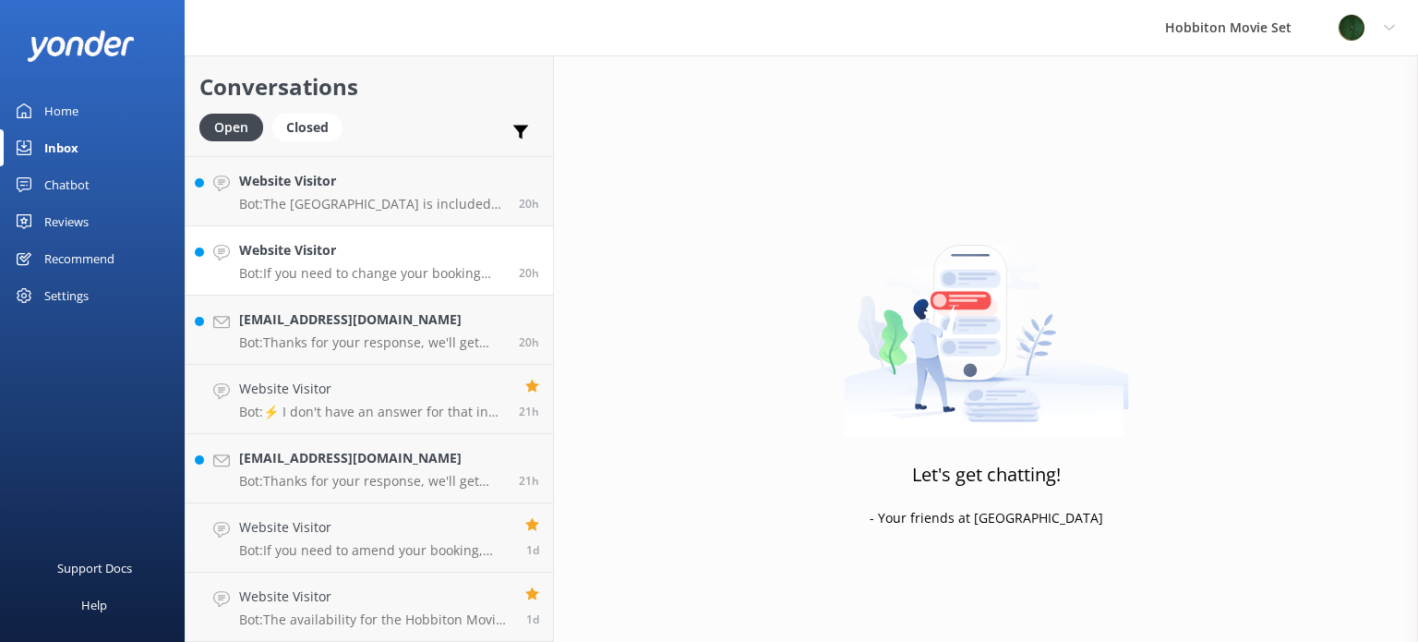
click at [396, 276] on p "Bot: If you need to change your booking time, please contact our team at [EMAIL…" at bounding box center [372, 273] width 266 height 17
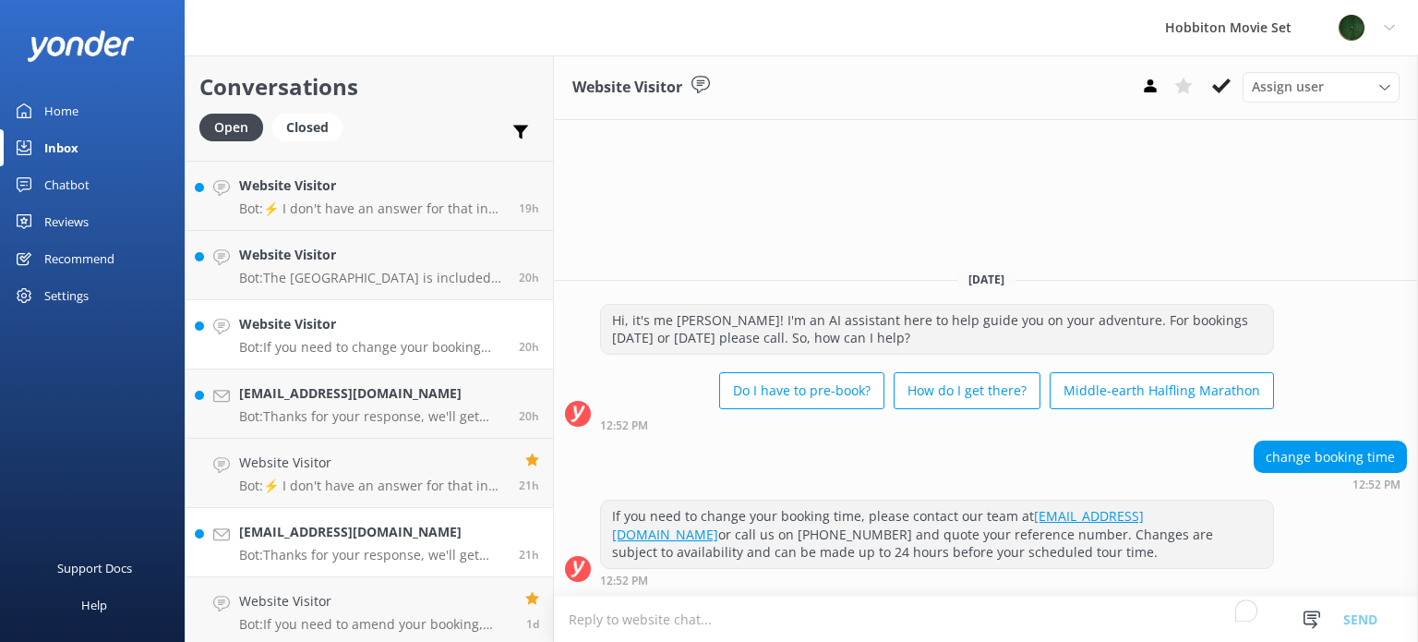
scroll to position [2234, 0]
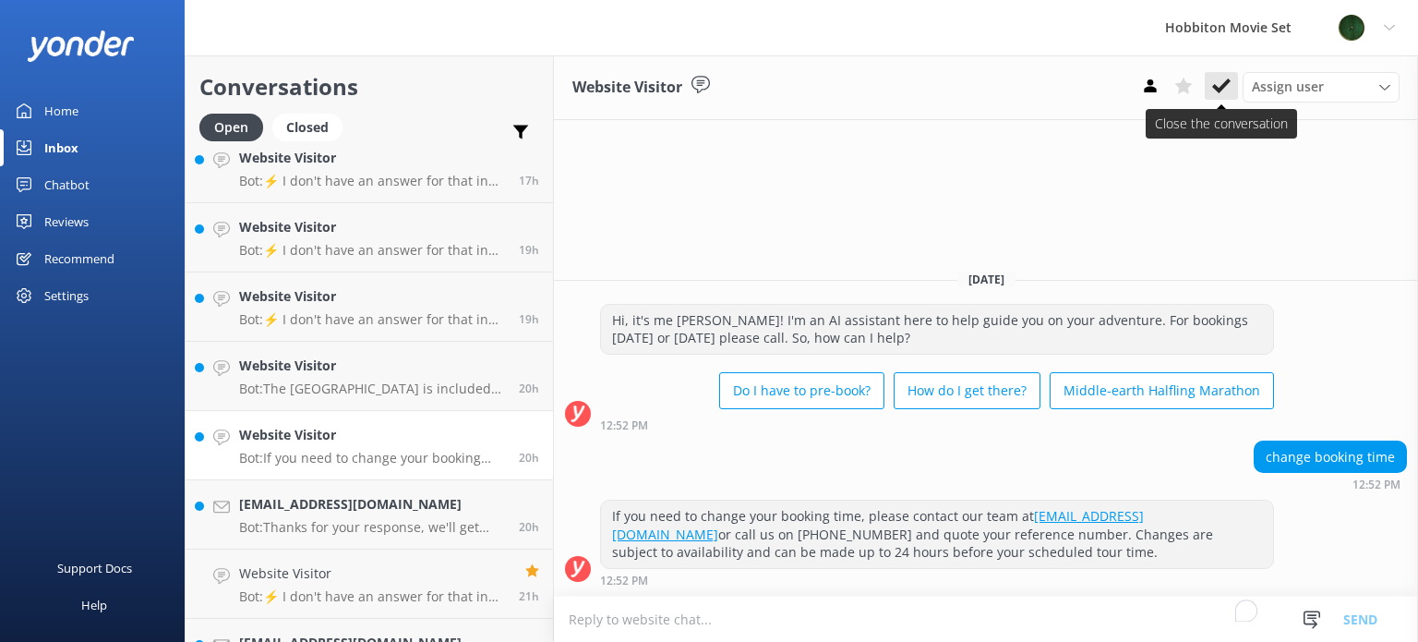
click at [1223, 83] on icon at bounding box center [1221, 86] width 18 height 18
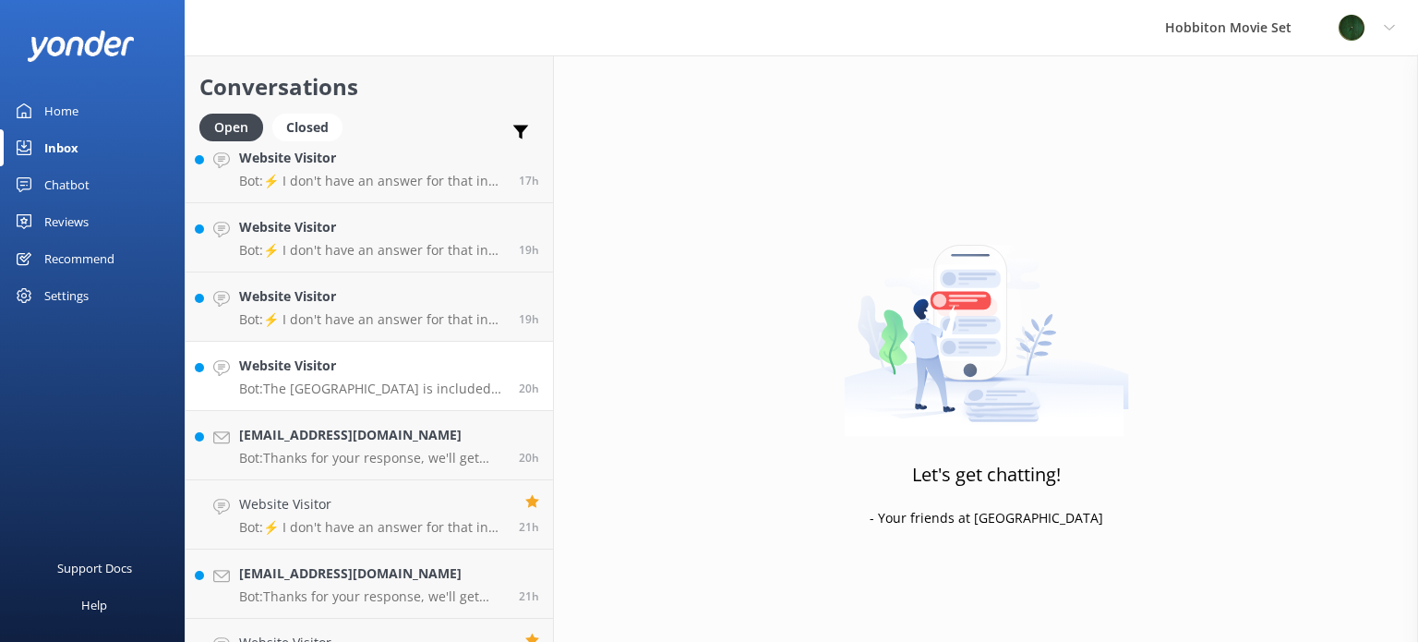
click at [376, 383] on p "Bot: The Green Dragon Inn is included as part of the guided tour experience, wh…" at bounding box center [372, 388] width 266 height 17
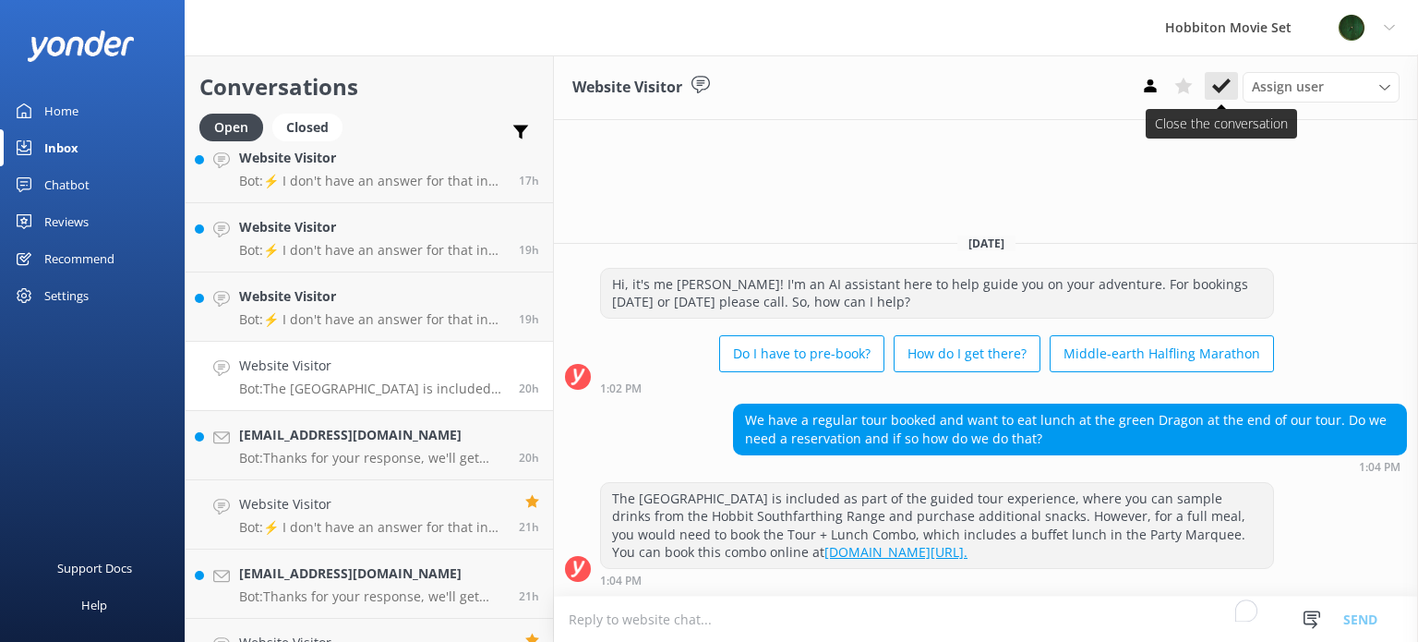
click at [1224, 81] on icon at bounding box center [1221, 86] width 18 height 18
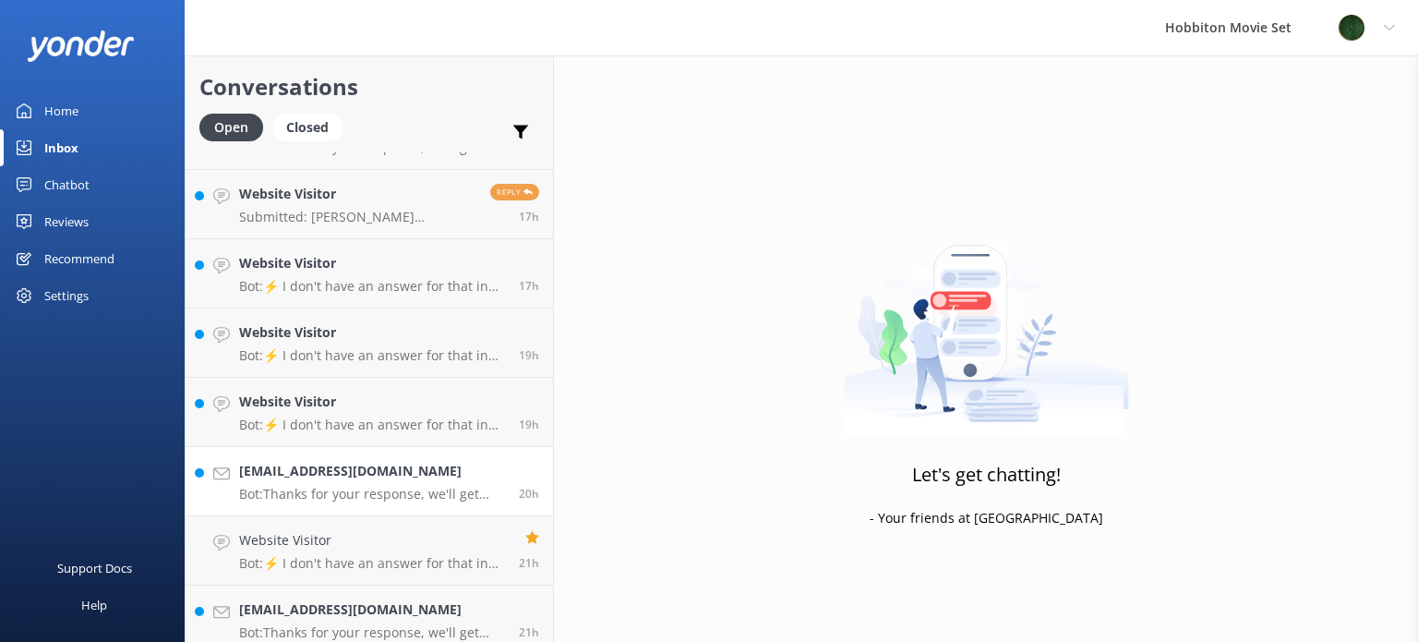
scroll to position [2049, 0]
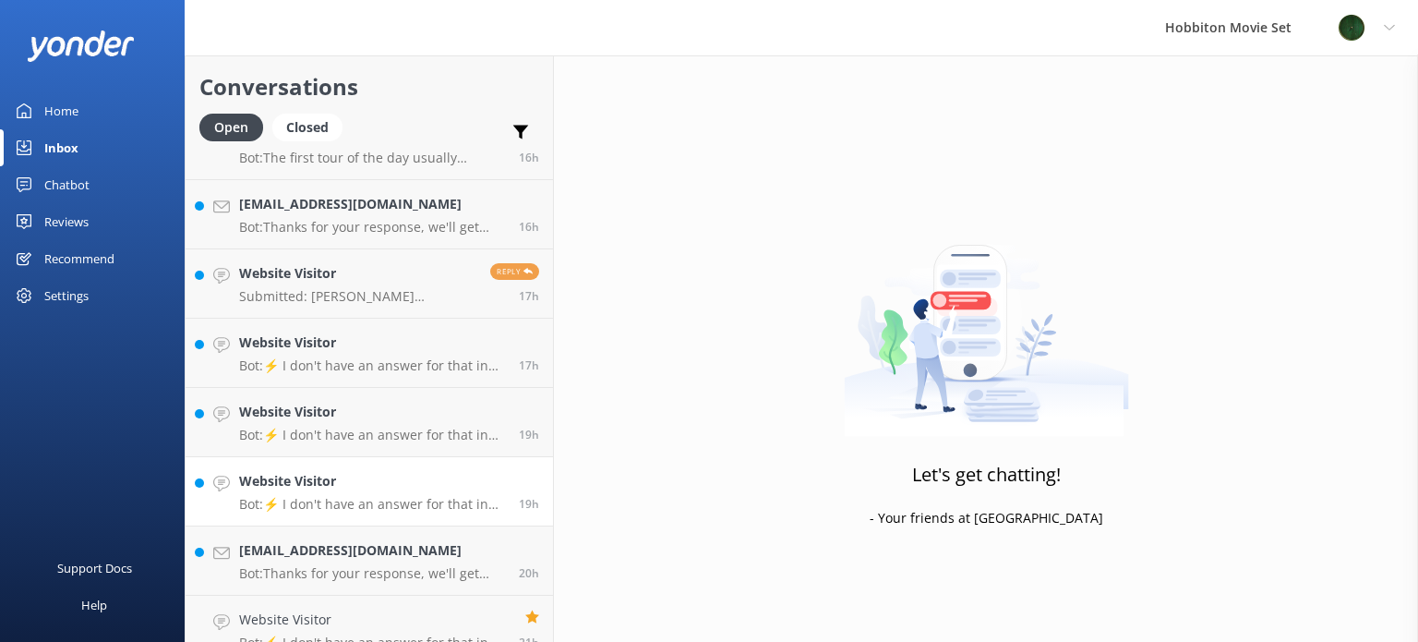
click at [414, 497] on p "Bot: ⚡ I don't have an answer for that in my knowledge base. Please try and rep…" at bounding box center [372, 504] width 266 height 17
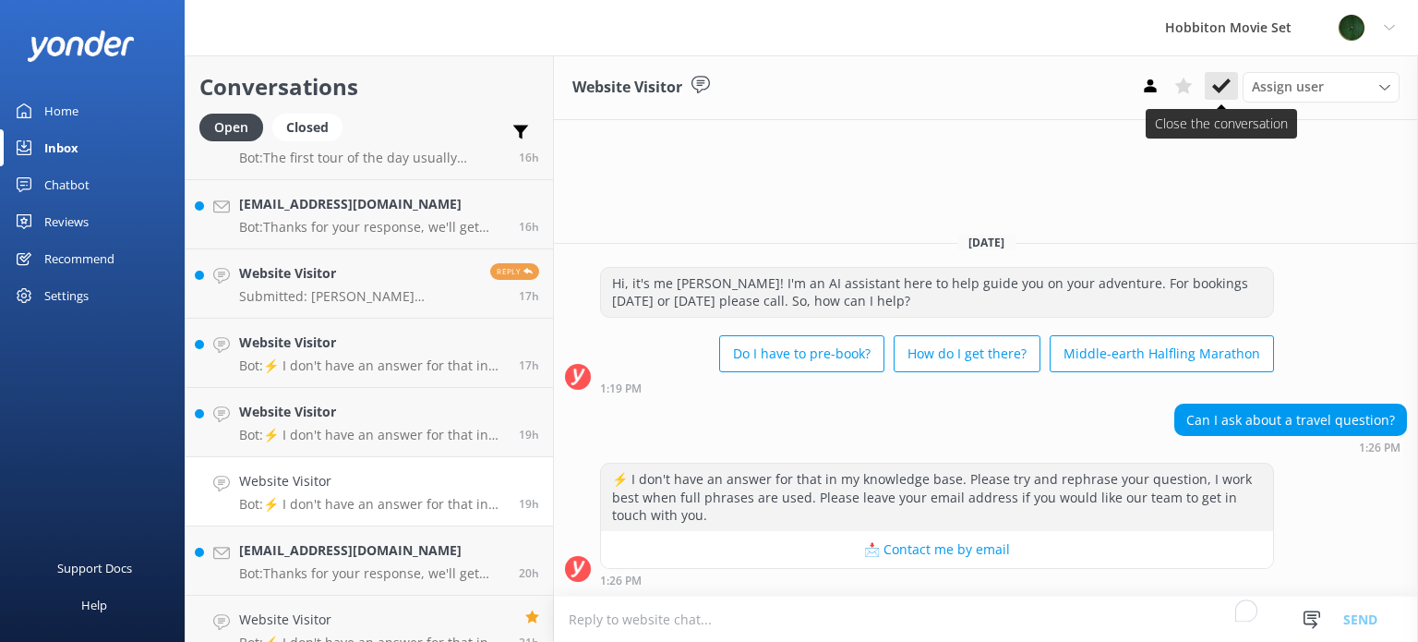
click at [1221, 88] on use at bounding box center [1221, 85] width 18 height 15
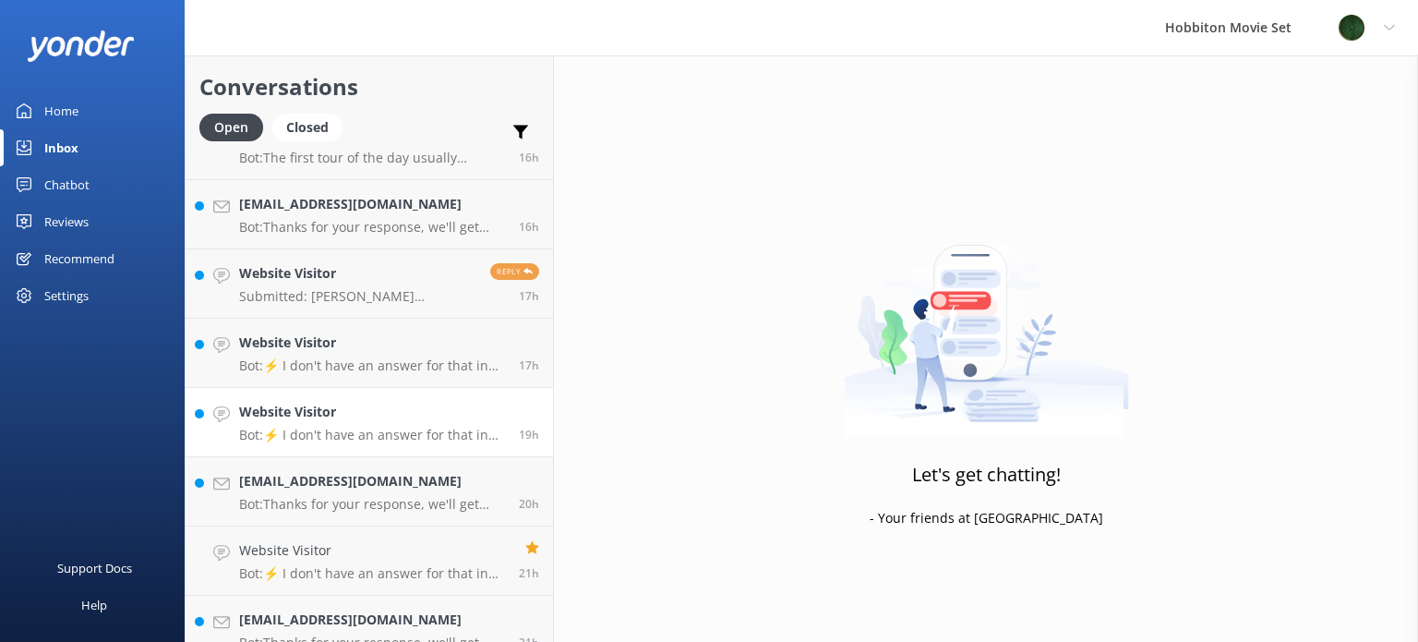
click at [411, 427] on p "Bot: ⚡ I don't have an answer for that in my knowledge base. Please try and rep…" at bounding box center [372, 434] width 266 height 17
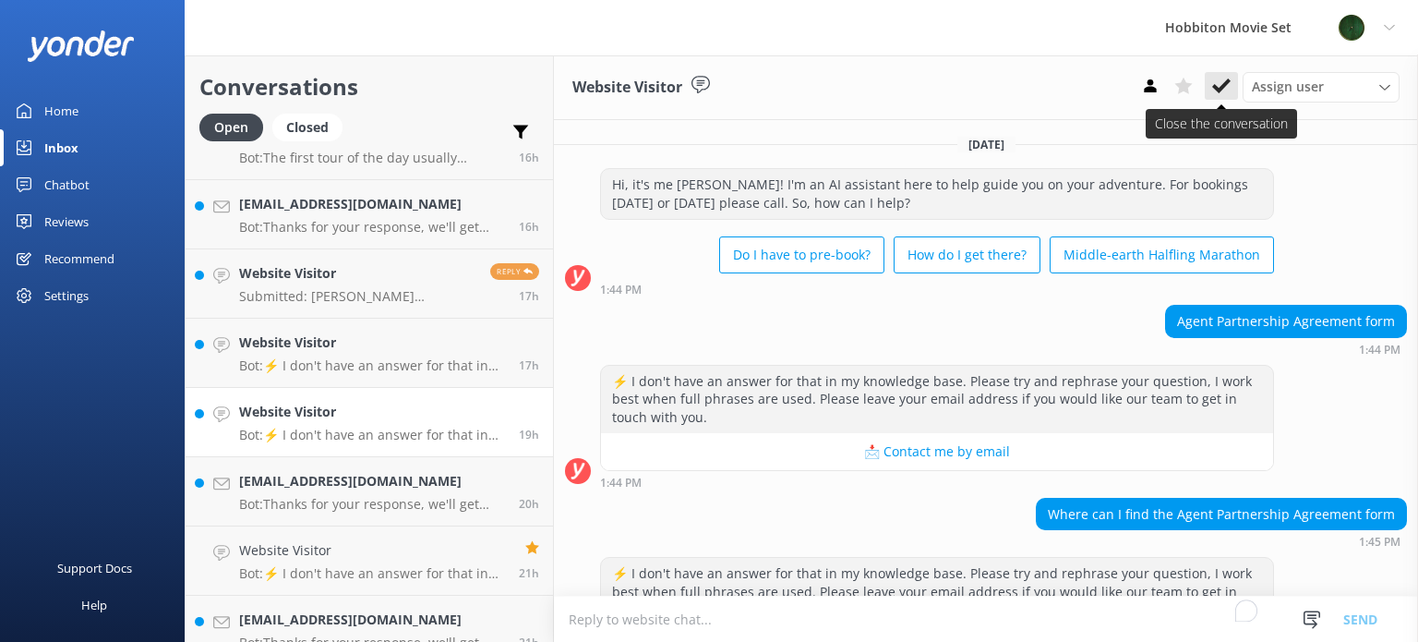
click at [1226, 93] on icon at bounding box center [1221, 86] width 18 height 18
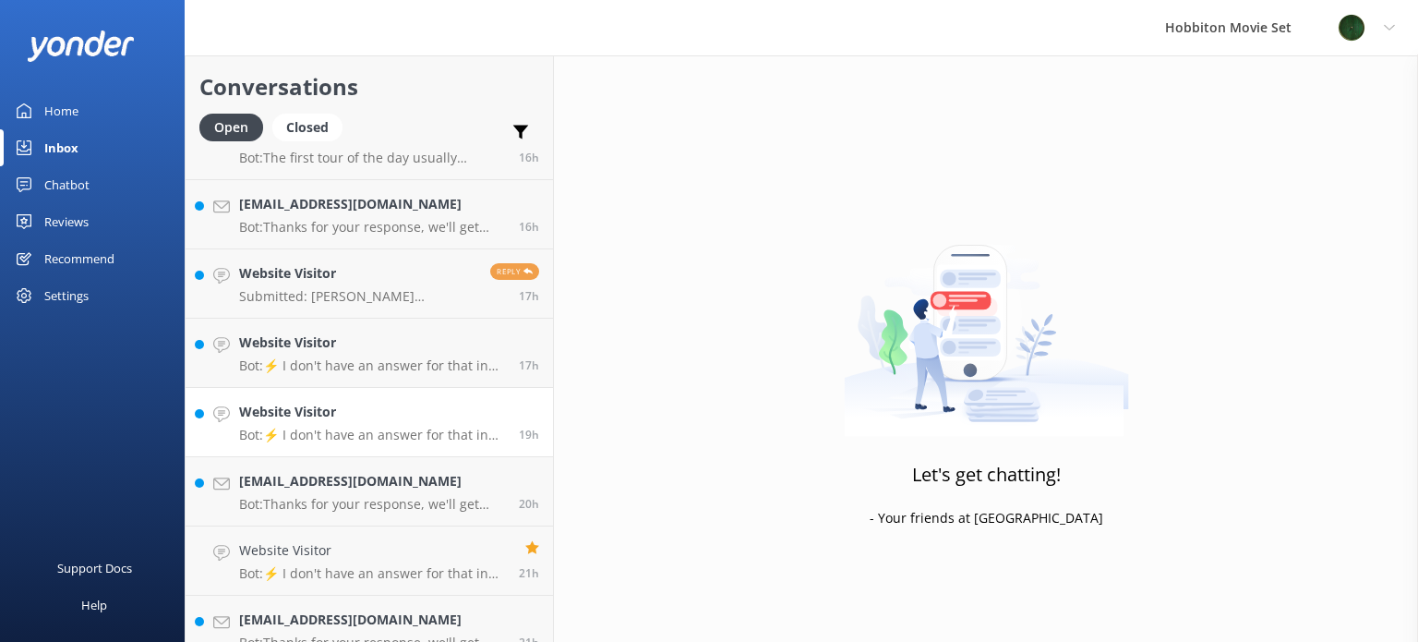
click at [337, 406] on h4 "Website Visitor" at bounding box center [372, 412] width 266 height 20
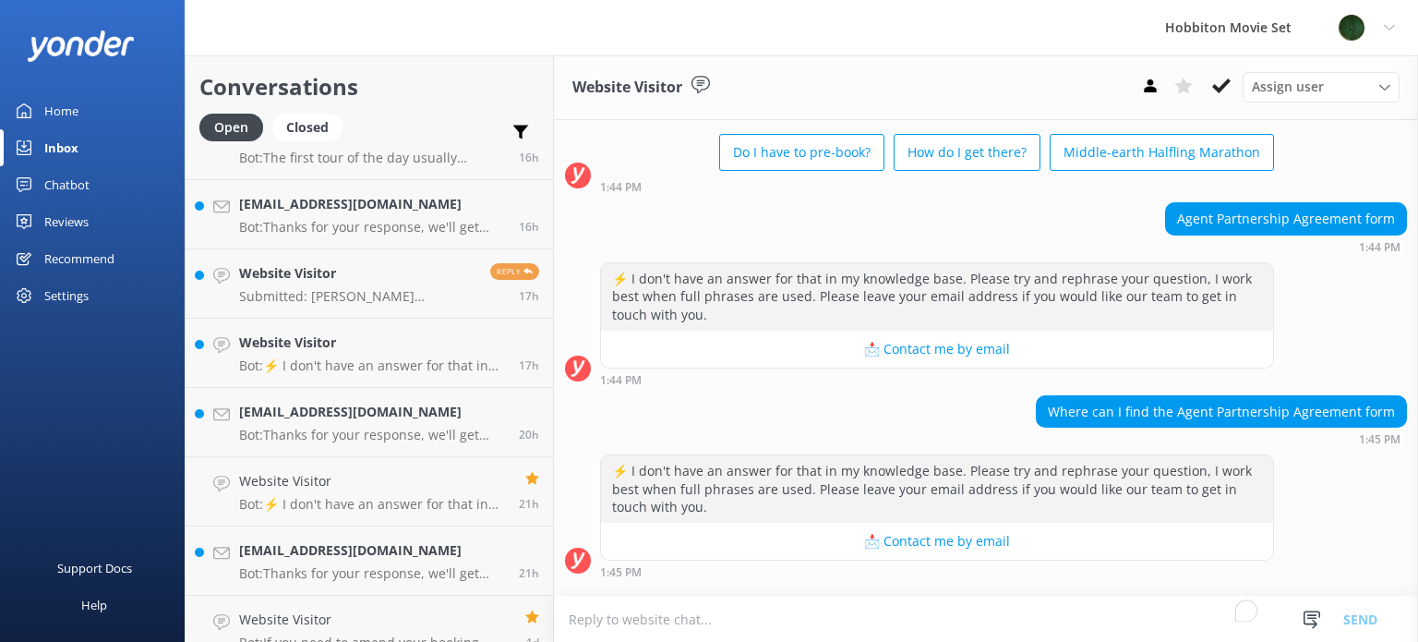
scroll to position [180, 0]
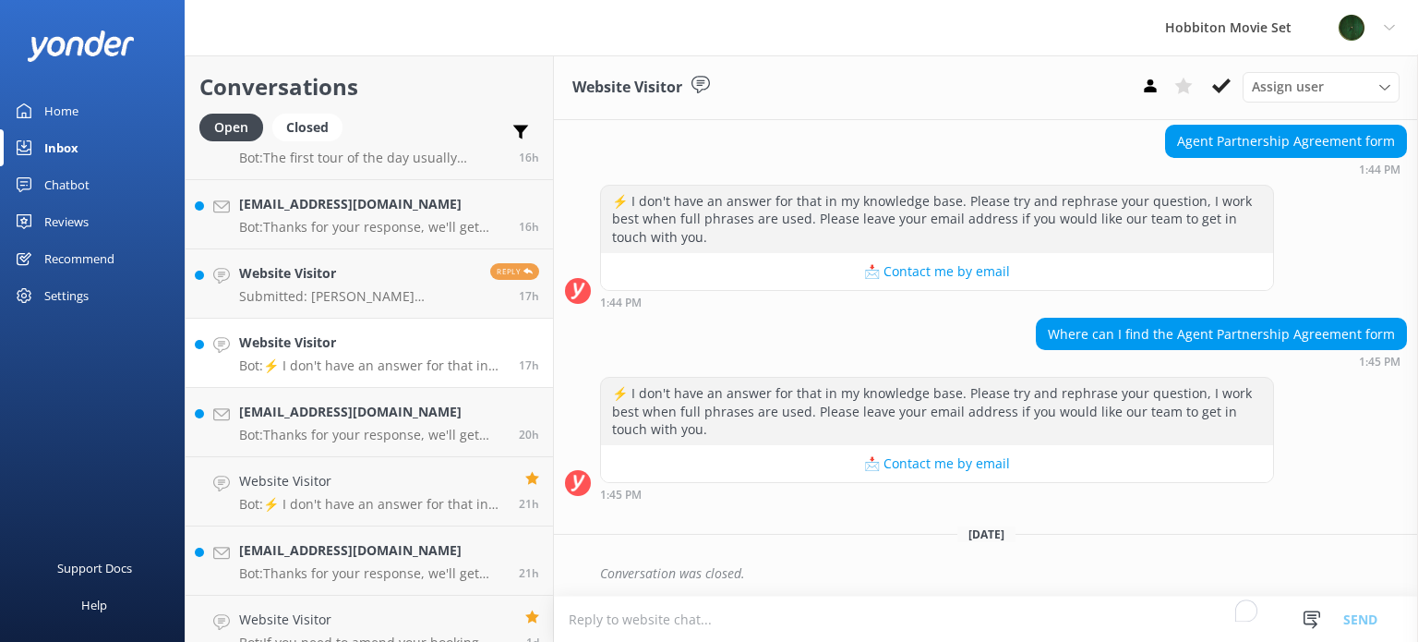
click at [408, 349] on h4 "Website Visitor" at bounding box center [372, 342] width 266 height 20
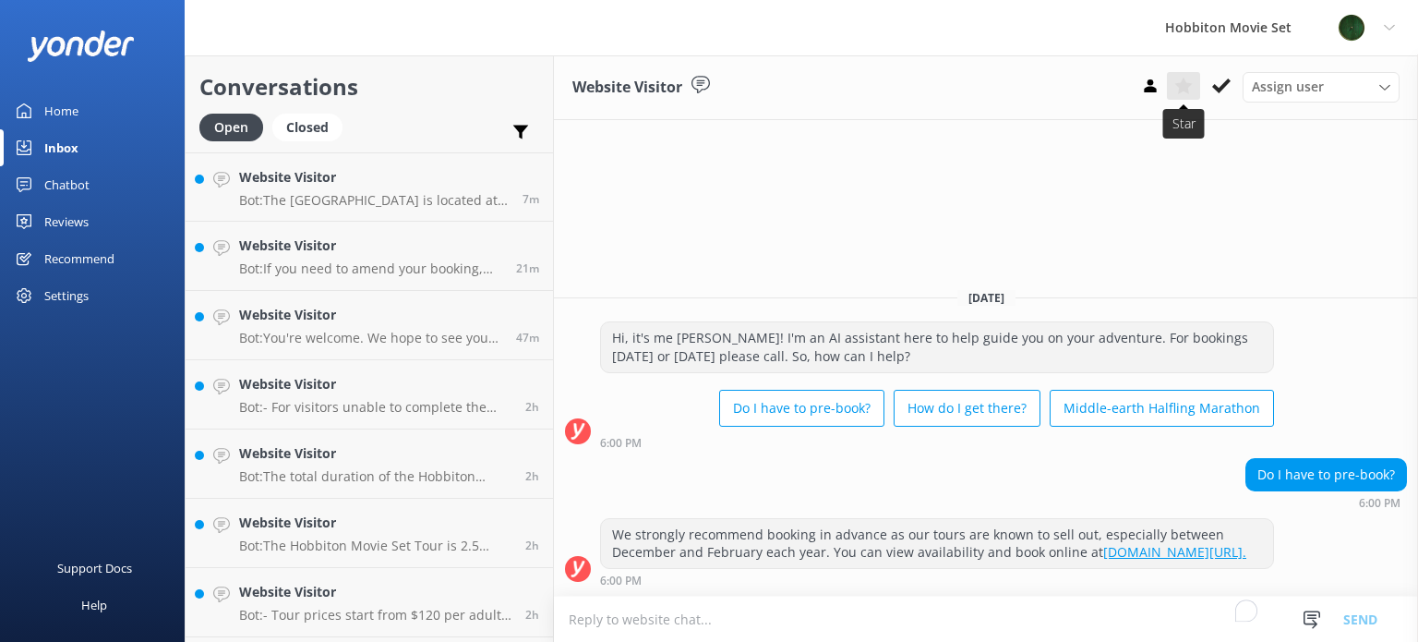
scroll to position [1477, 0]
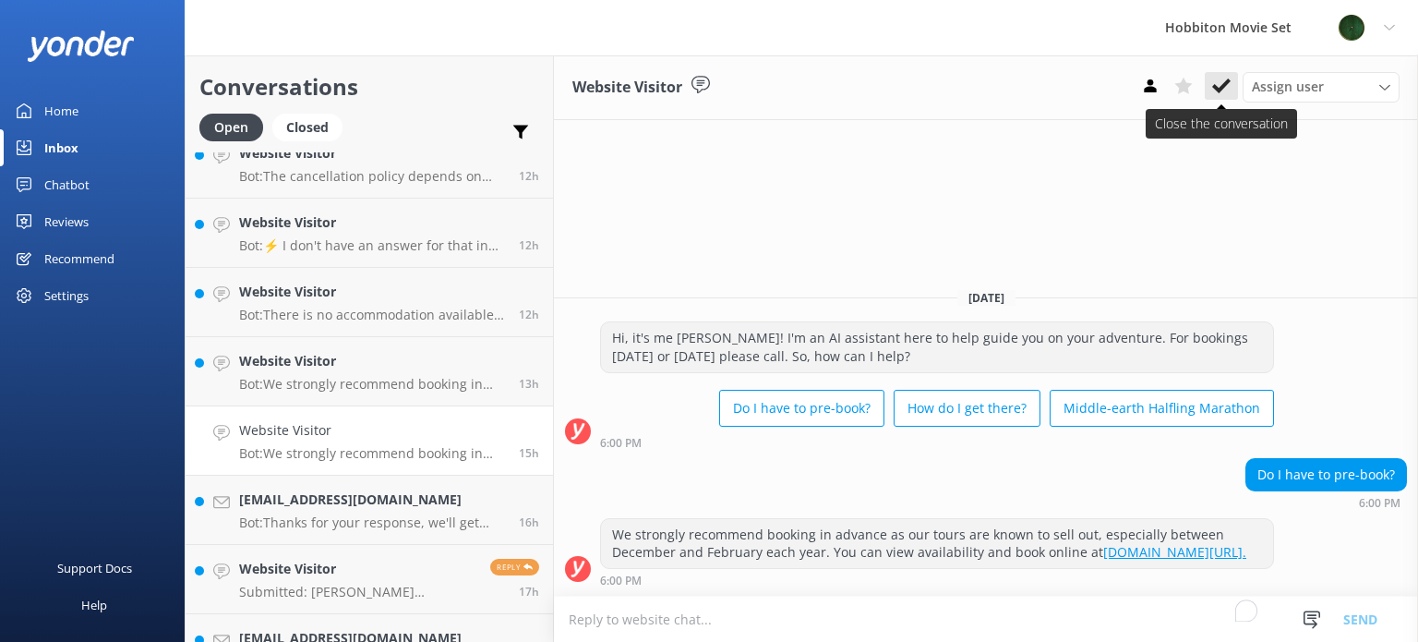
click at [1216, 78] on icon at bounding box center [1221, 86] width 18 height 18
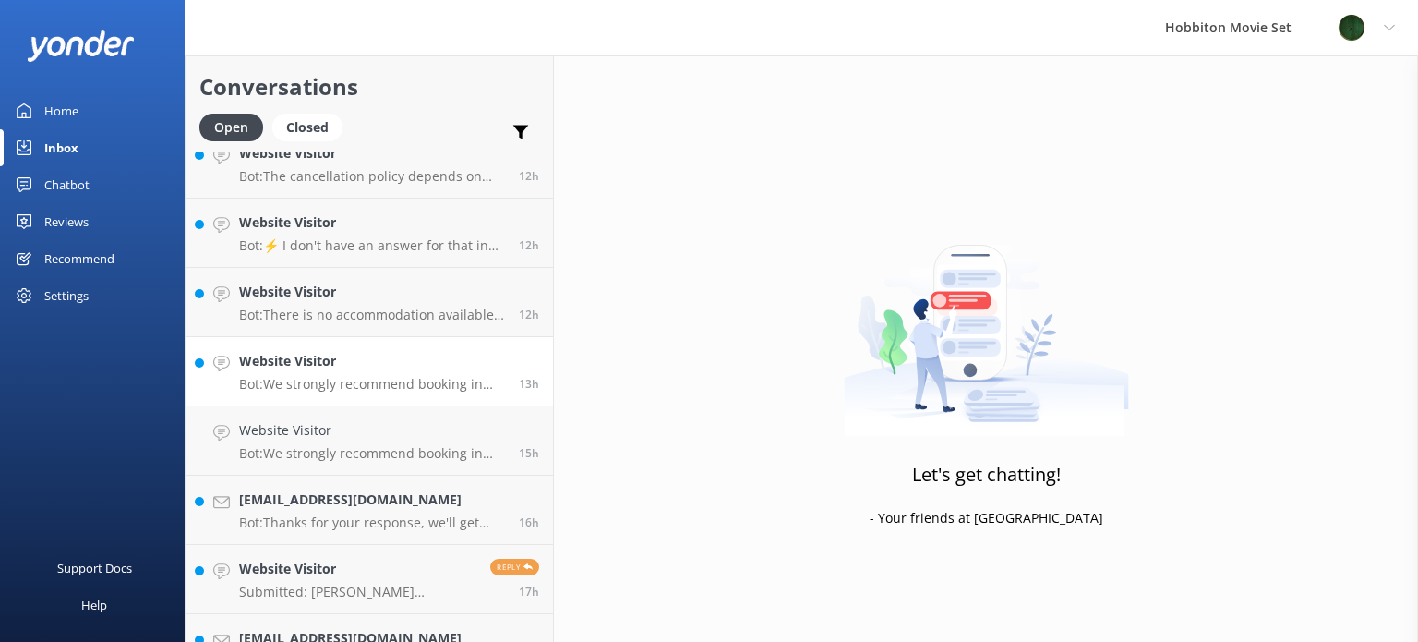
click at [414, 371] on h4 "Website Visitor" at bounding box center [372, 361] width 266 height 20
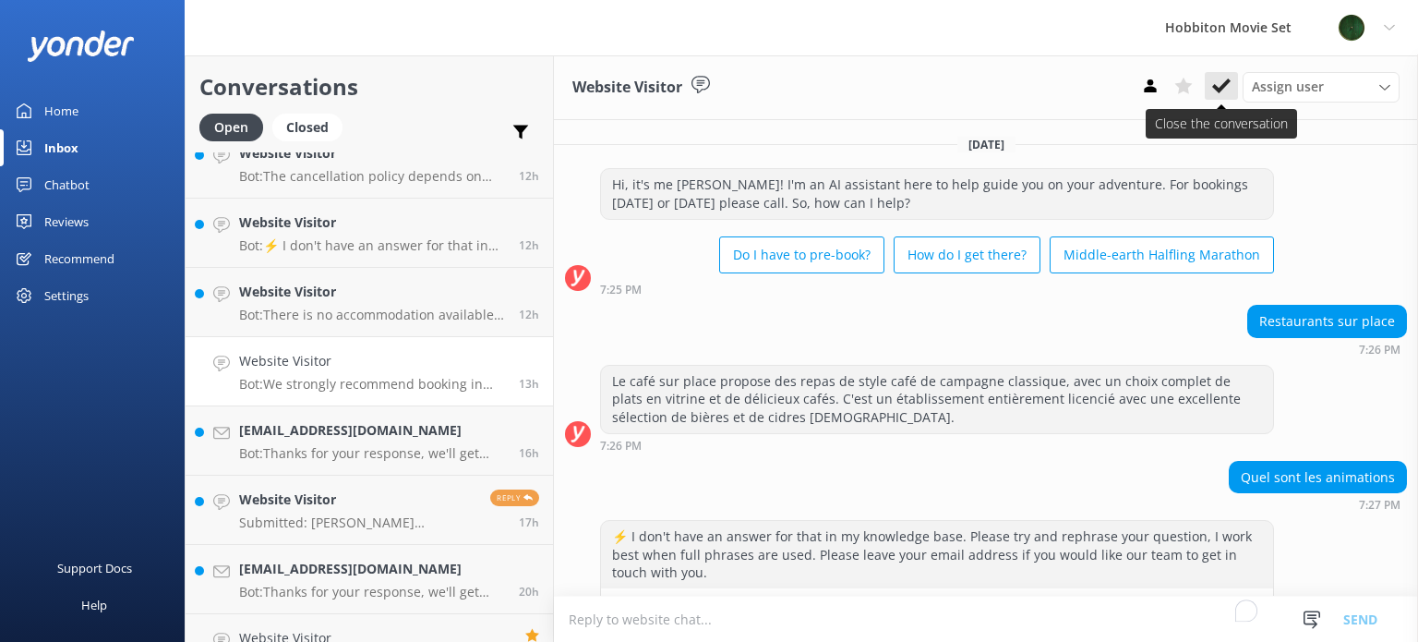
click at [1226, 91] on icon at bounding box center [1221, 86] width 18 height 18
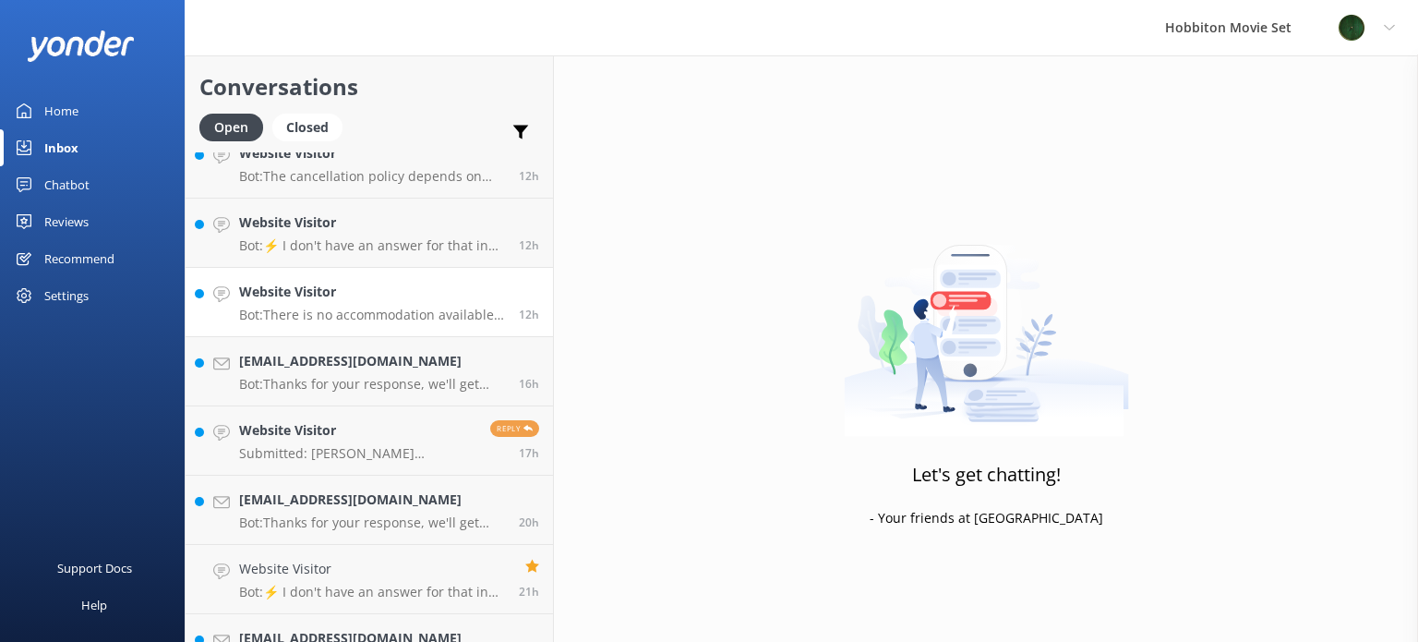
click at [428, 293] on h4 "Website Visitor" at bounding box center [372, 292] width 266 height 20
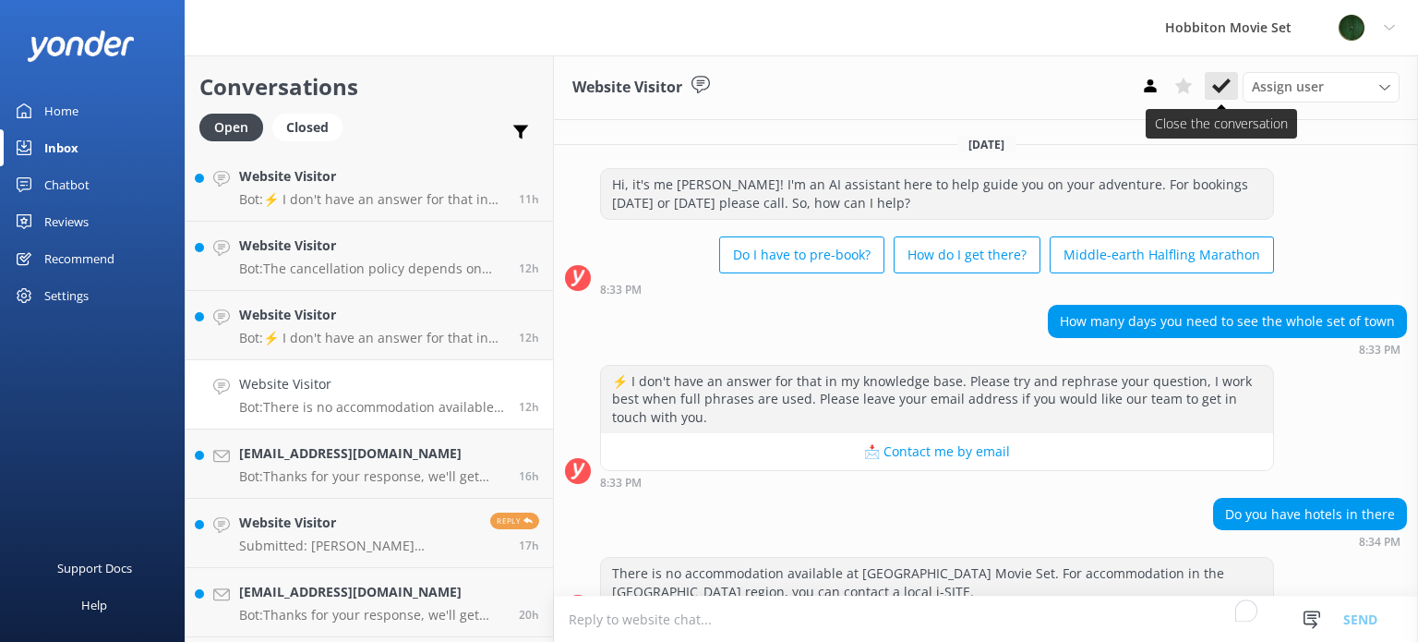
click at [1215, 80] on icon at bounding box center [1221, 86] width 18 height 18
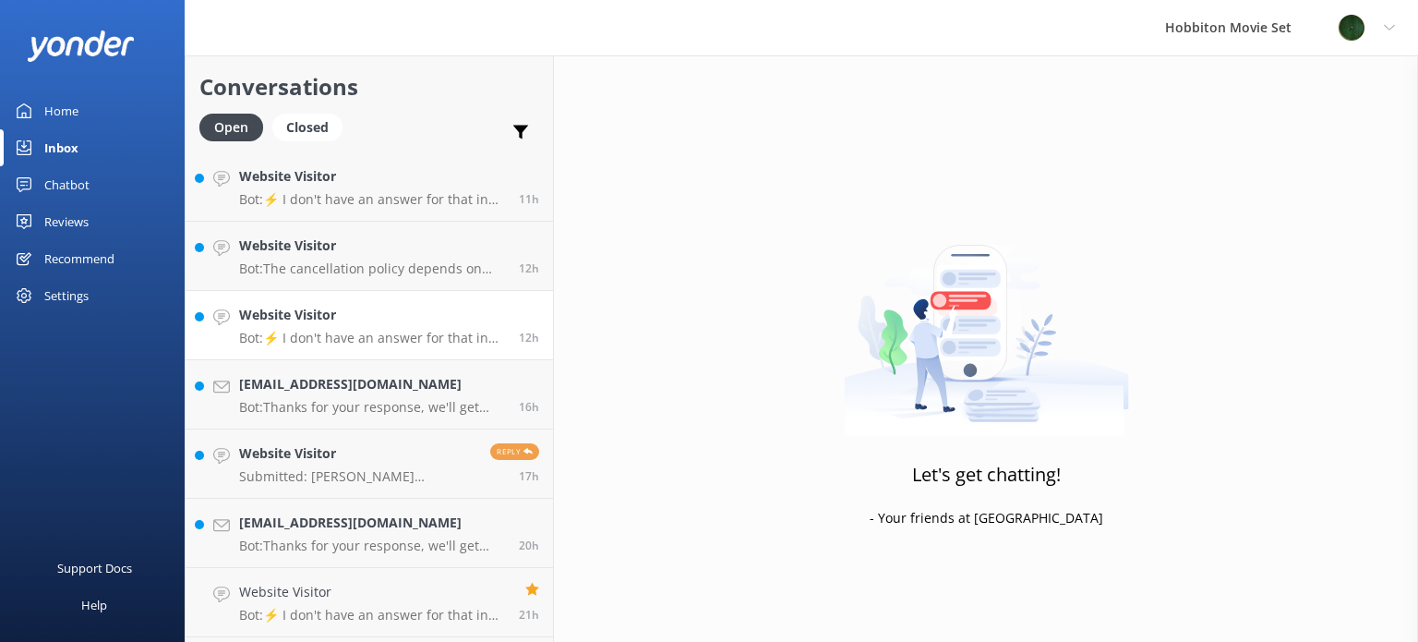
click at [423, 330] on p "Bot: ⚡ I don't have an answer for that in my knowledge base. Please try and rep…" at bounding box center [372, 338] width 266 height 17
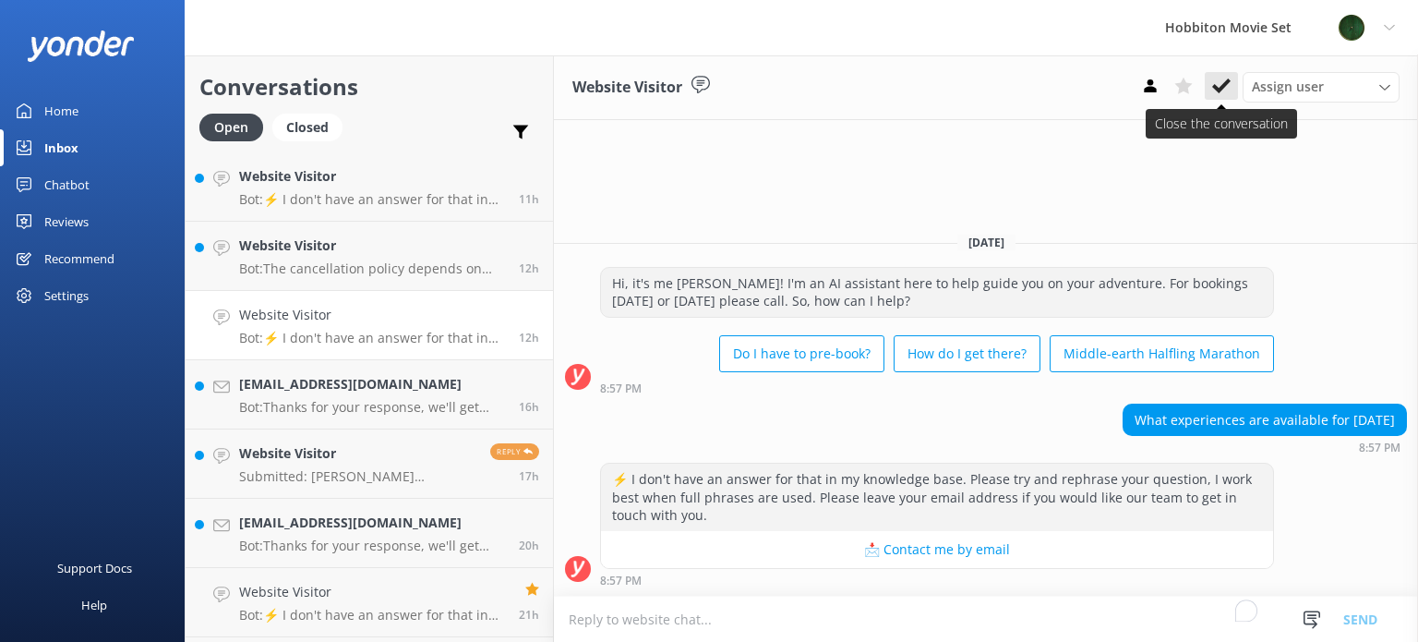
click at [1229, 87] on icon at bounding box center [1221, 86] width 18 height 18
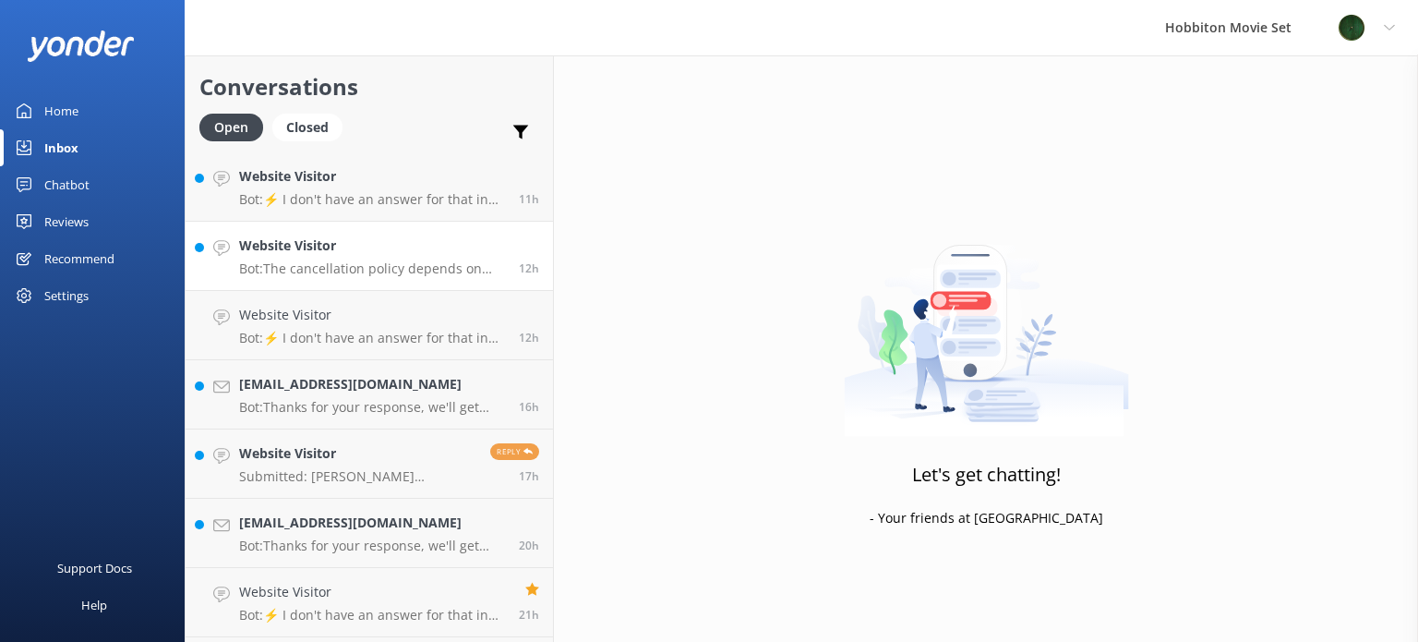
click at [410, 250] on h4 "Website Visitor" at bounding box center [372, 245] width 266 height 20
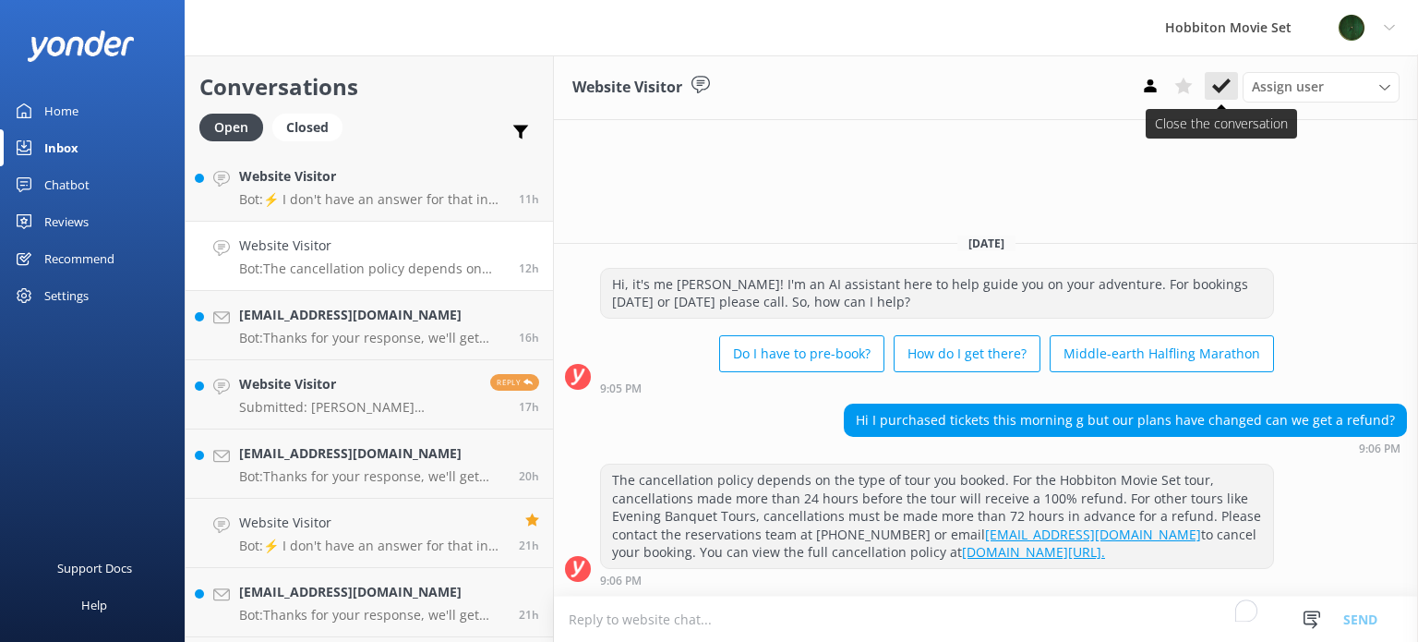
click at [1230, 87] on icon at bounding box center [1221, 86] width 18 height 18
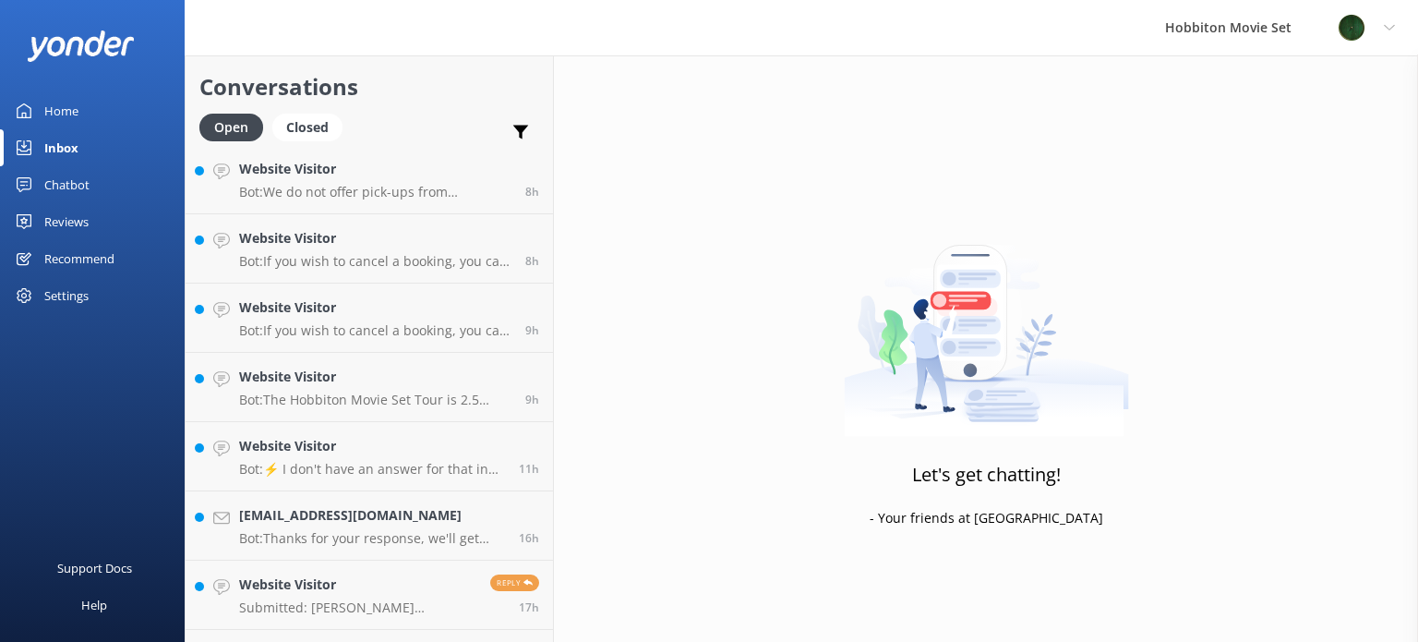
scroll to position [1108, 0]
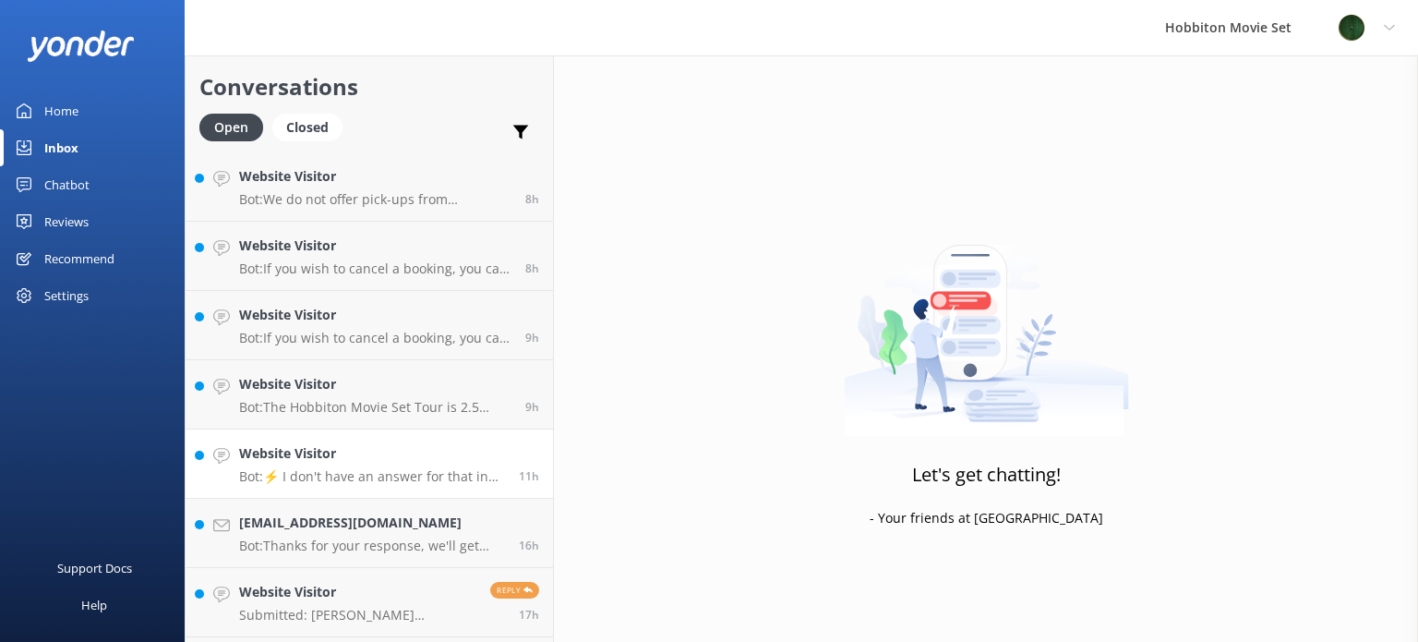
click at [431, 442] on link "Website Visitor Bot: ⚡ I don't have an answer for that in my knowledge base. Pl…" at bounding box center [369, 463] width 367 height 69
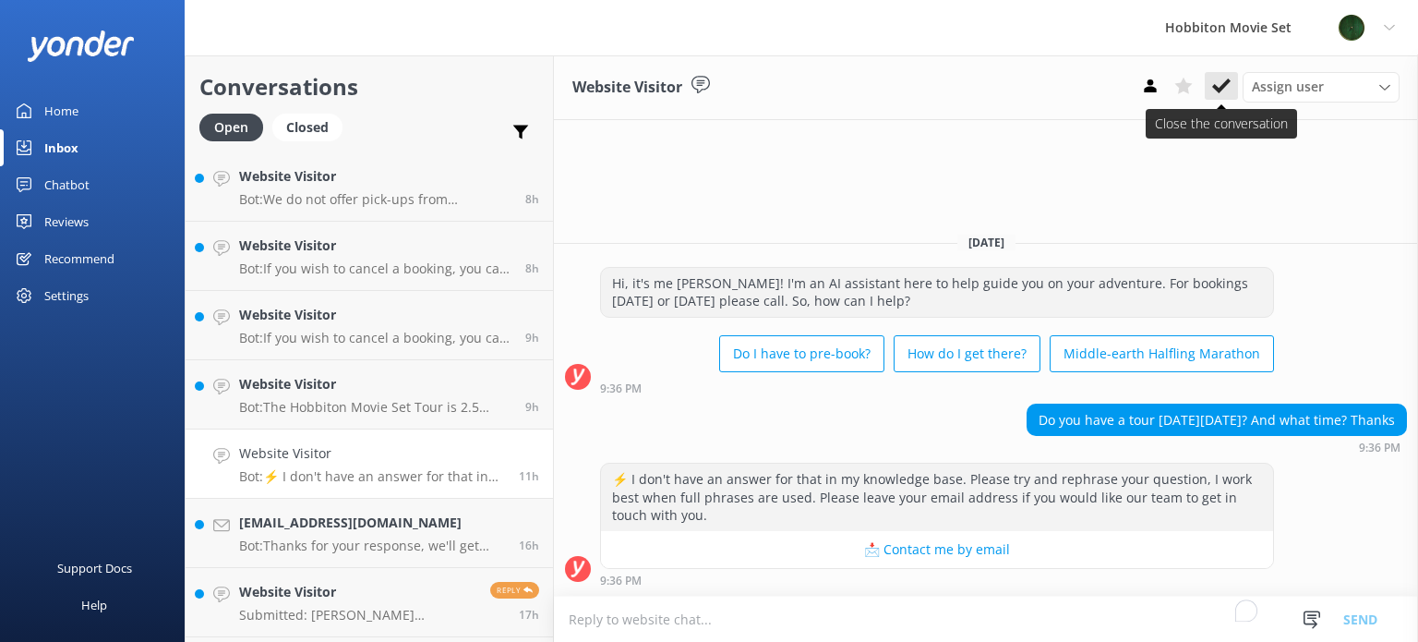
click at [1233, 88] on button at bounding box center [1221, 86] width 33 height 28
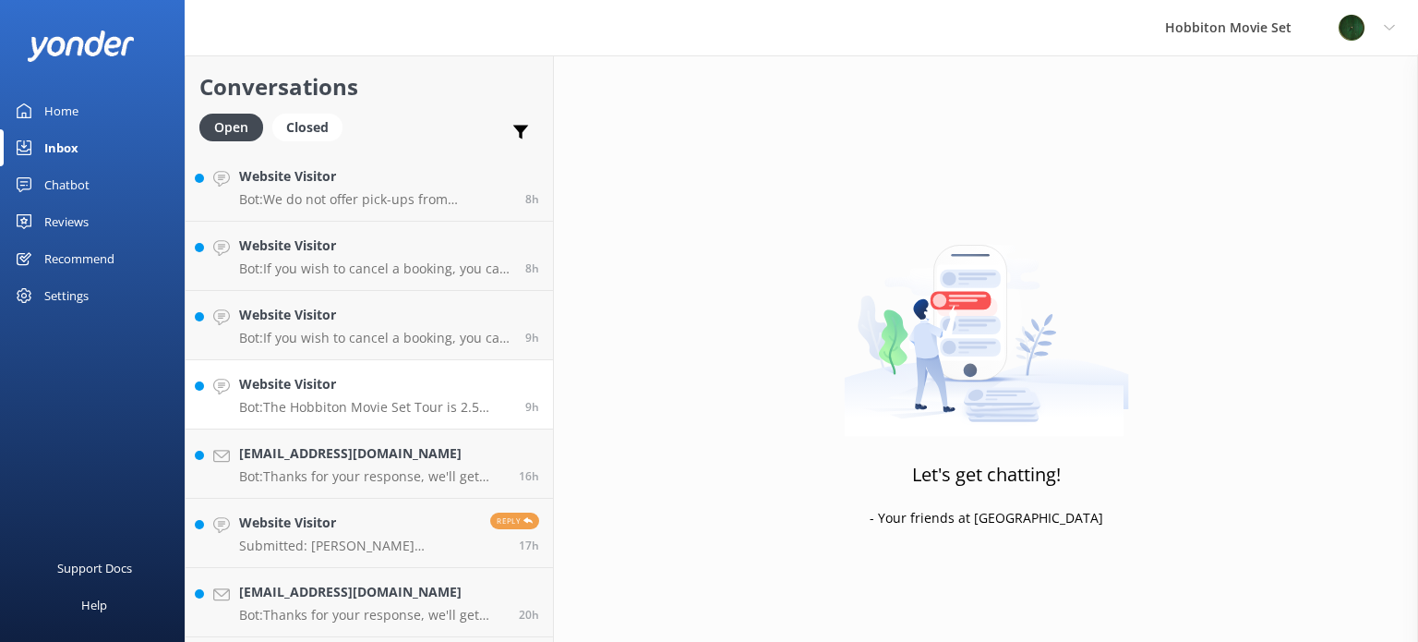
click at [339, 389] on h4 "Website Visitor" at bounding box center [375, 384] width 272 height 20
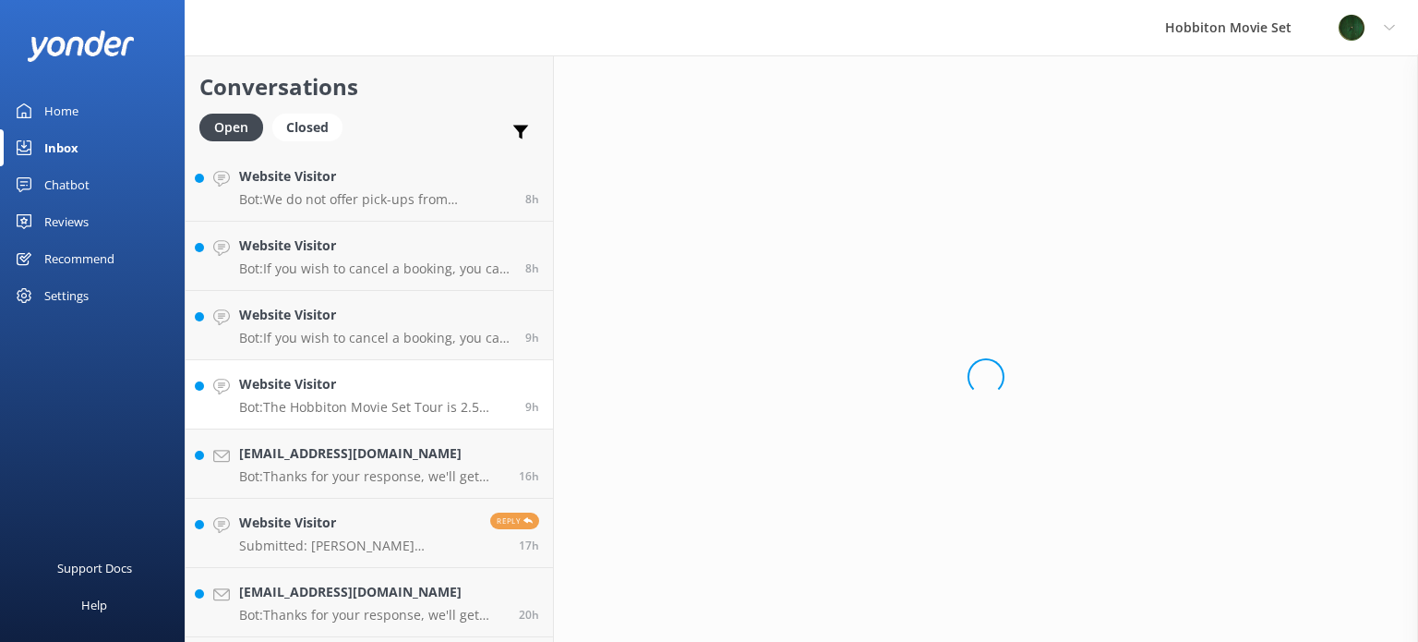
click at [339, 389] on h4 "Website Visitor" at bounding box center [375, 384] width 272 height 20
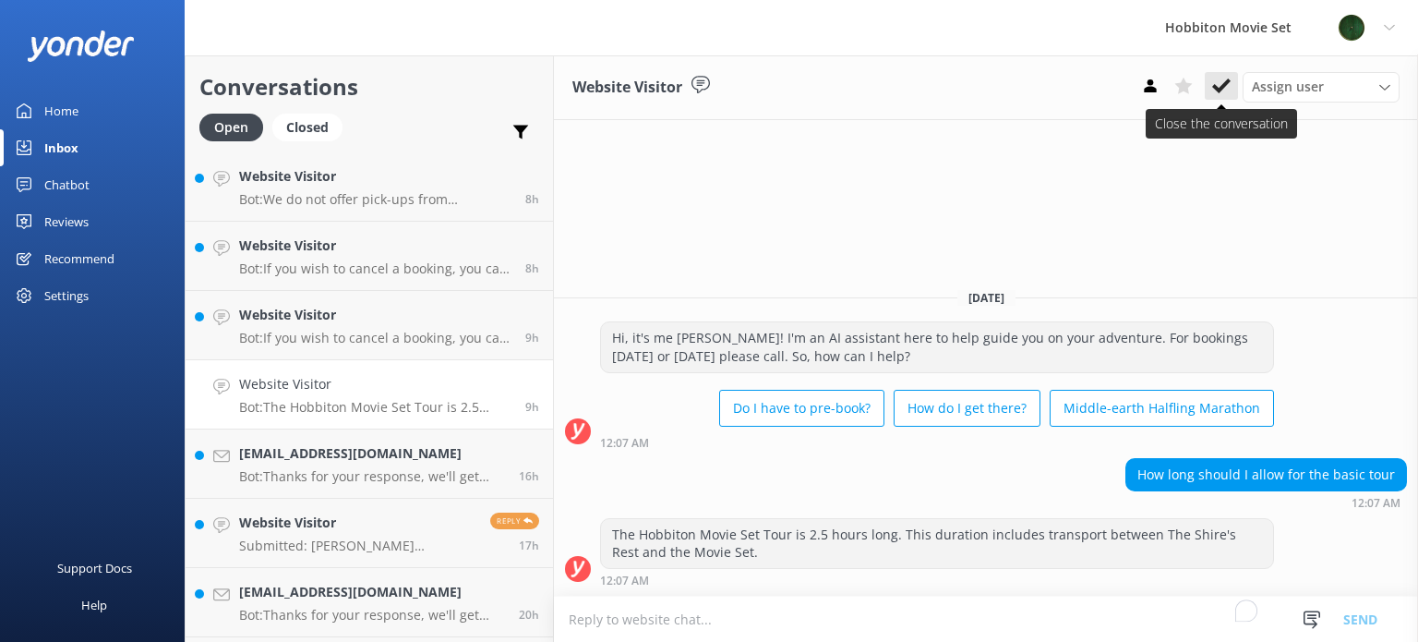
click at [1213, 82] on icon at bounding box center [1221, 86] width 18 height 18
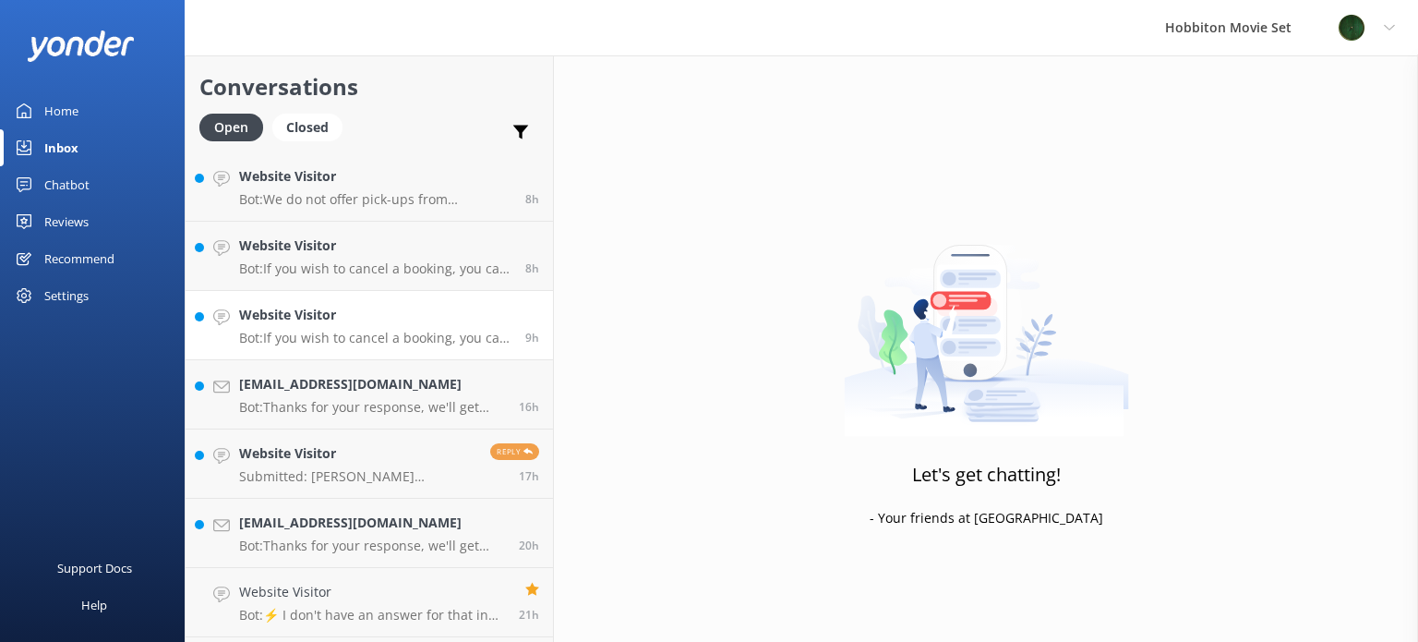
click at [374, 331] on p "Bot: If you wish to cancel a booking, you can contact our reservations team via…" at bounding box center [375, 338] width 272 height 17
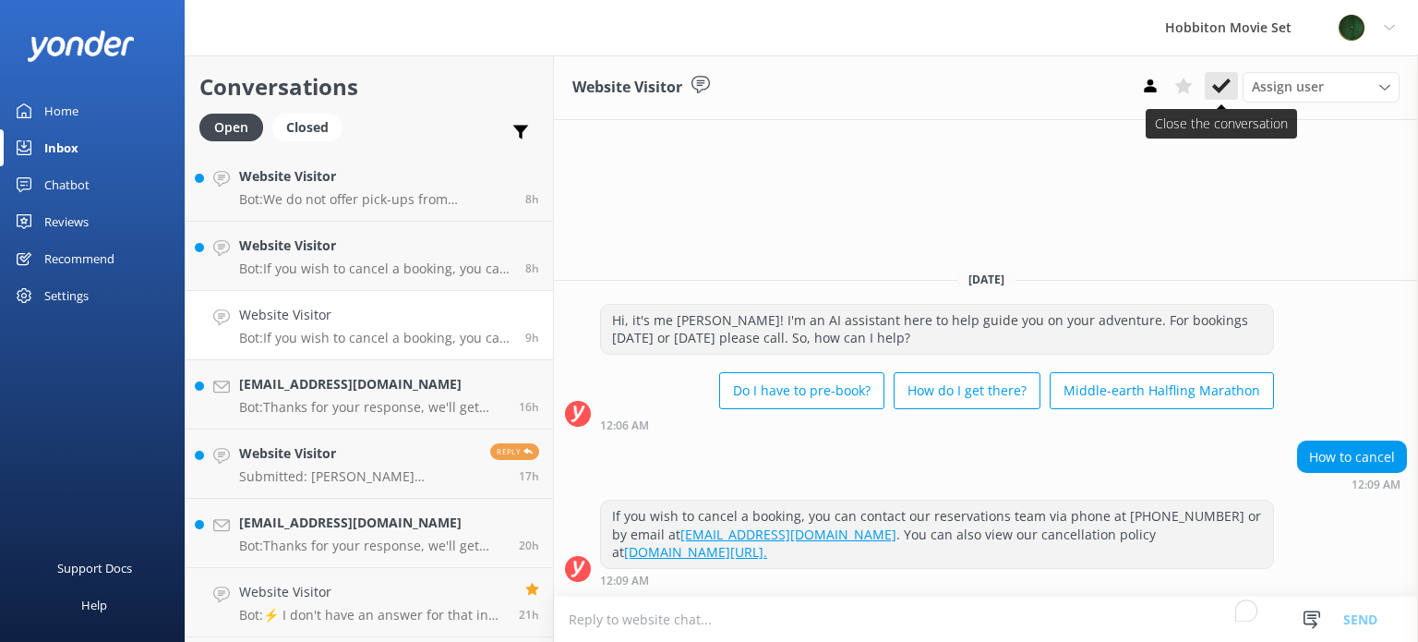
click at [1209, 84] on button at bounding box center [1221, 86] width 33 height 28
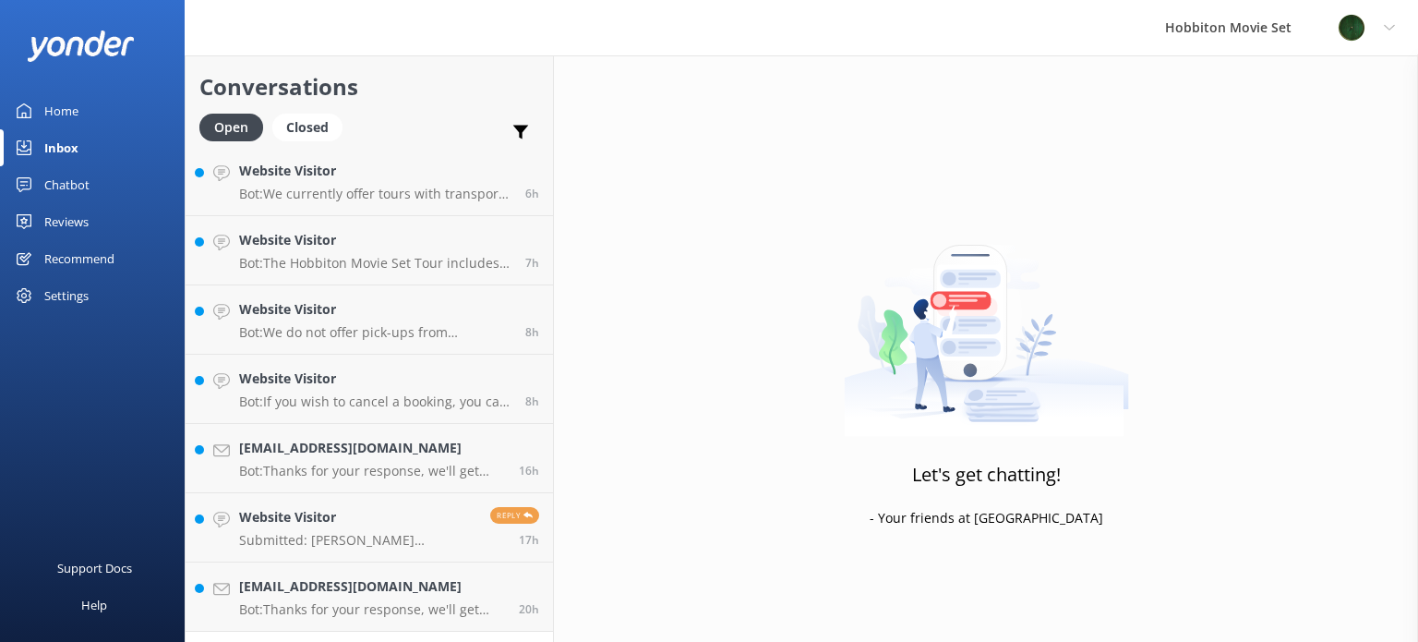
scroll to position [831, 0]
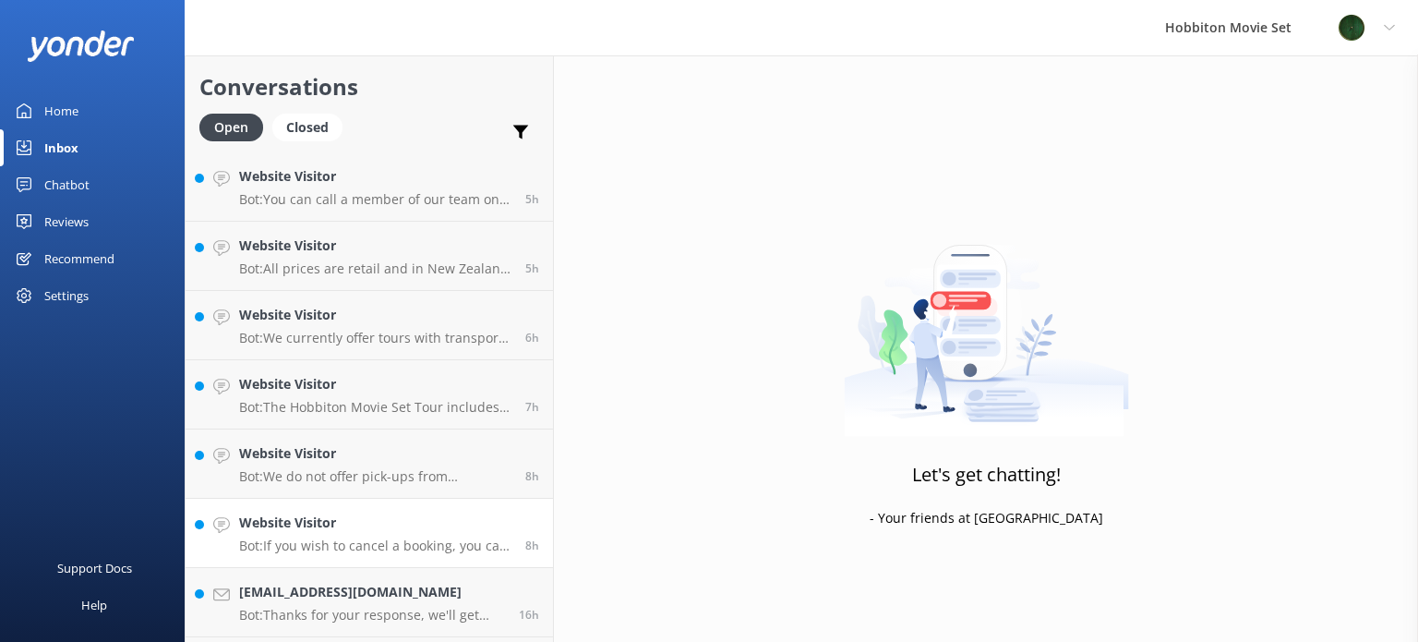
click at [384, 544] on p "Bot: If you wish to cancel a booking, you can contact our reservations team via…" at bounding box center [375, 545] width 272 height 17
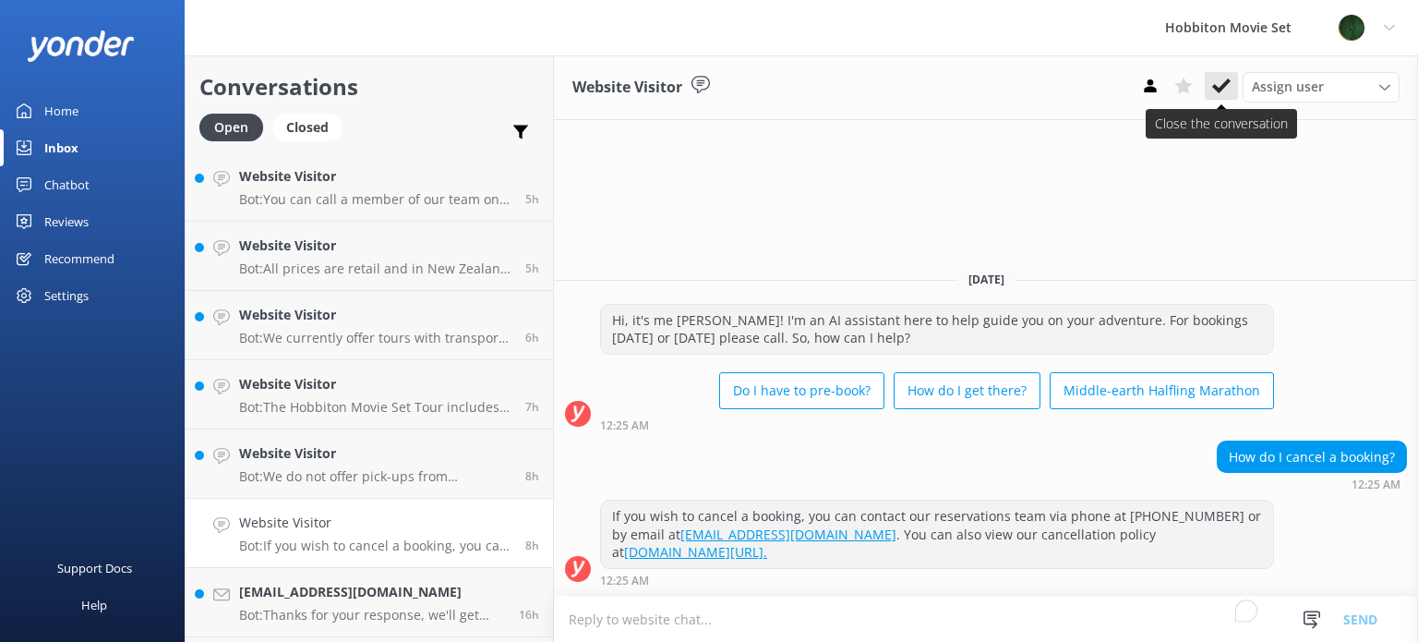
click at [1220, 90] on use at bounding box center [1221, 85] width 18 height 15
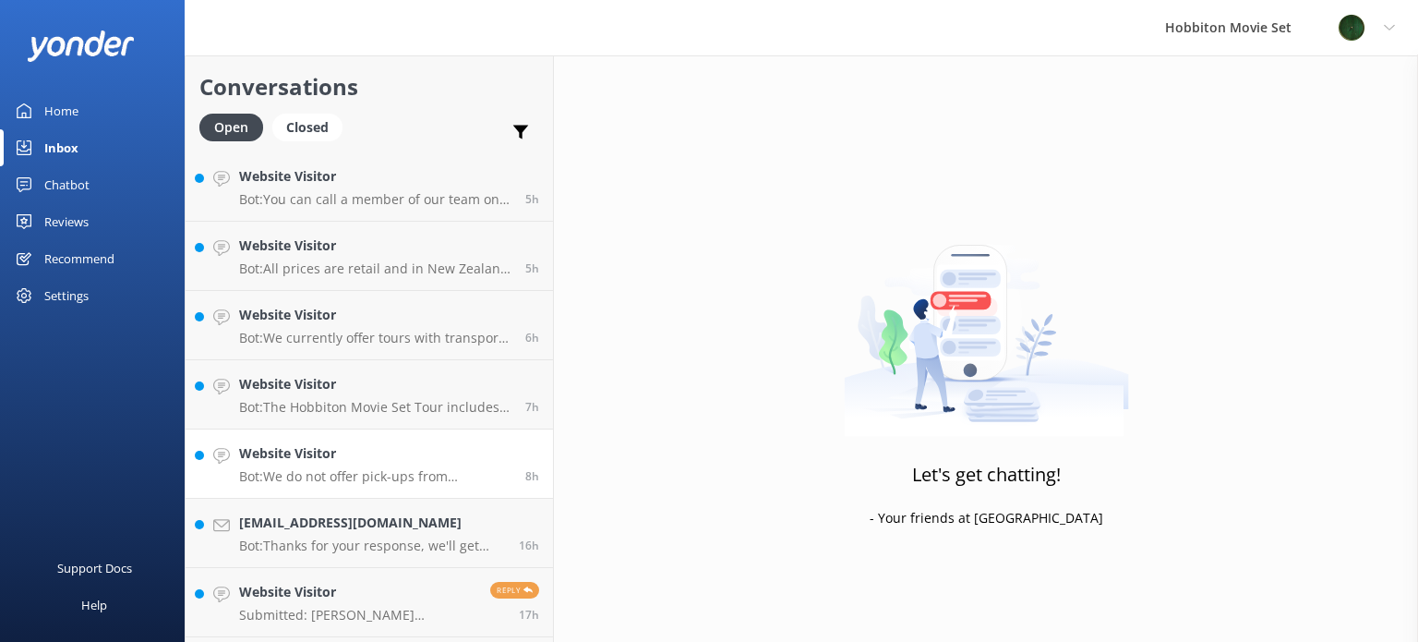
click at [414, 462] on h4 "Website Visitor" at bounding box center [375, 453] width 272 height 20
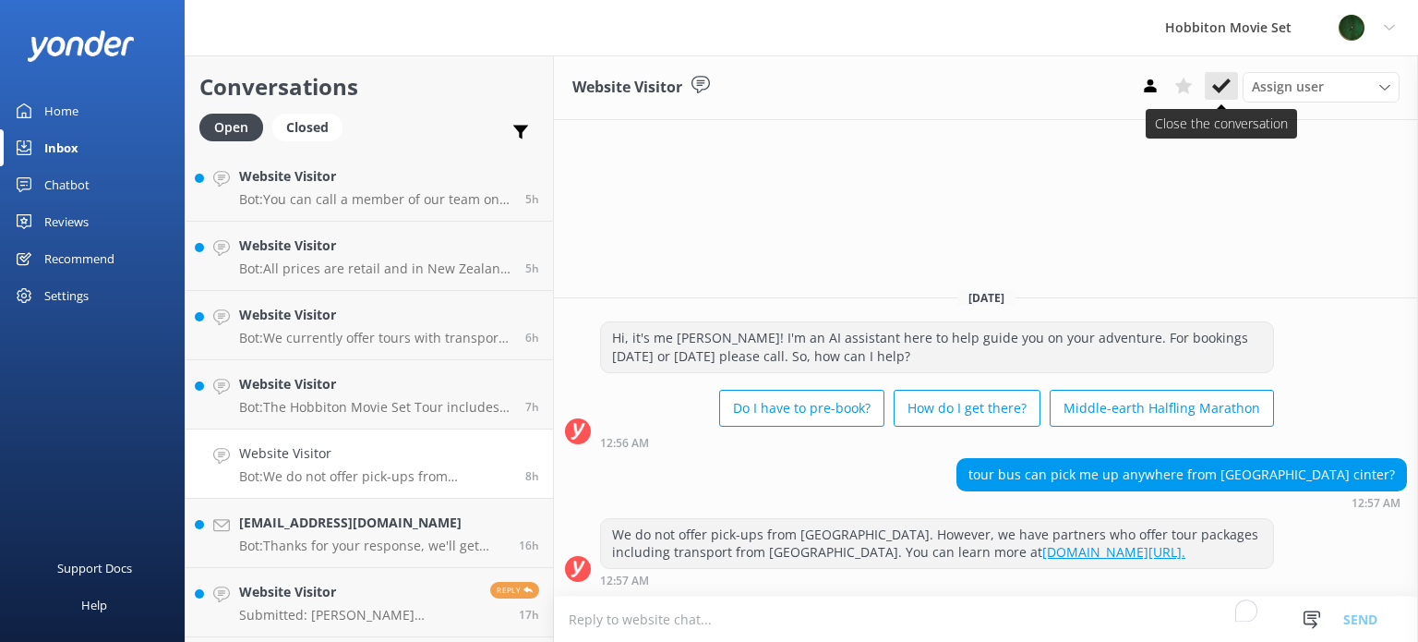
click at [1229, 73] on button at bounding box center [1221, 86] width 33 height 28
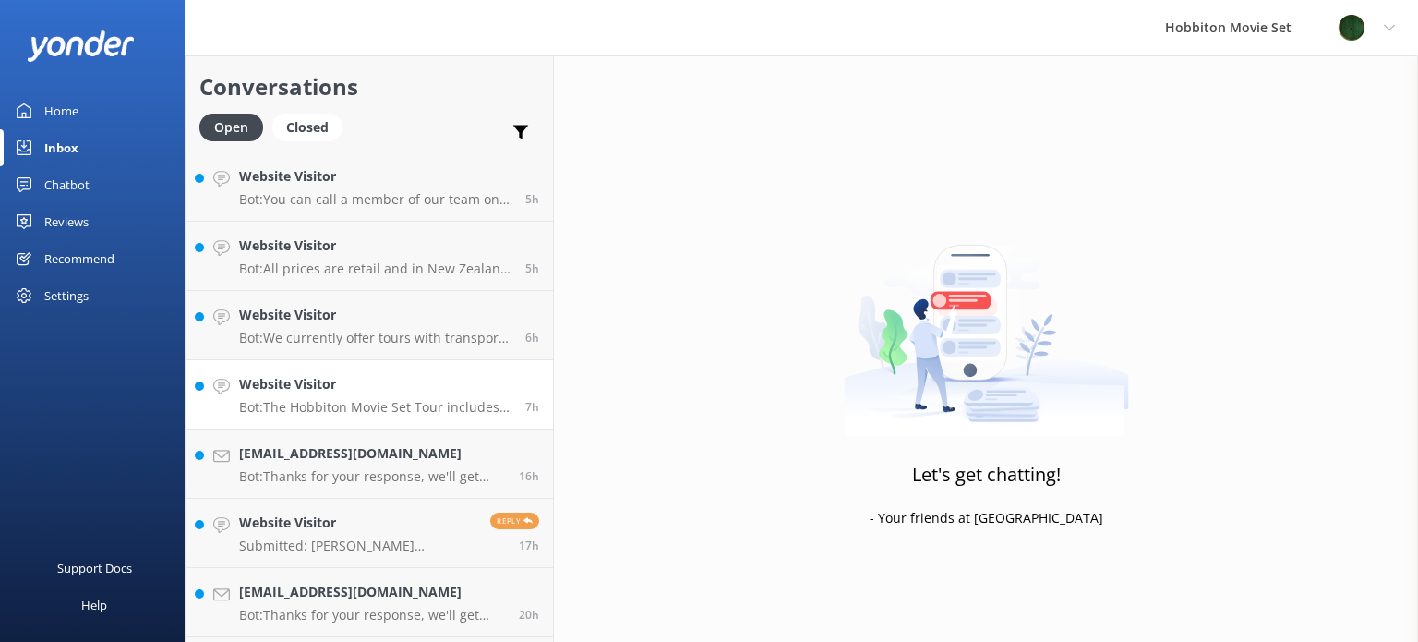
click at [421, 379] on h4 "Website Visitor" at bounding box center [375, 384] width 272 height 20
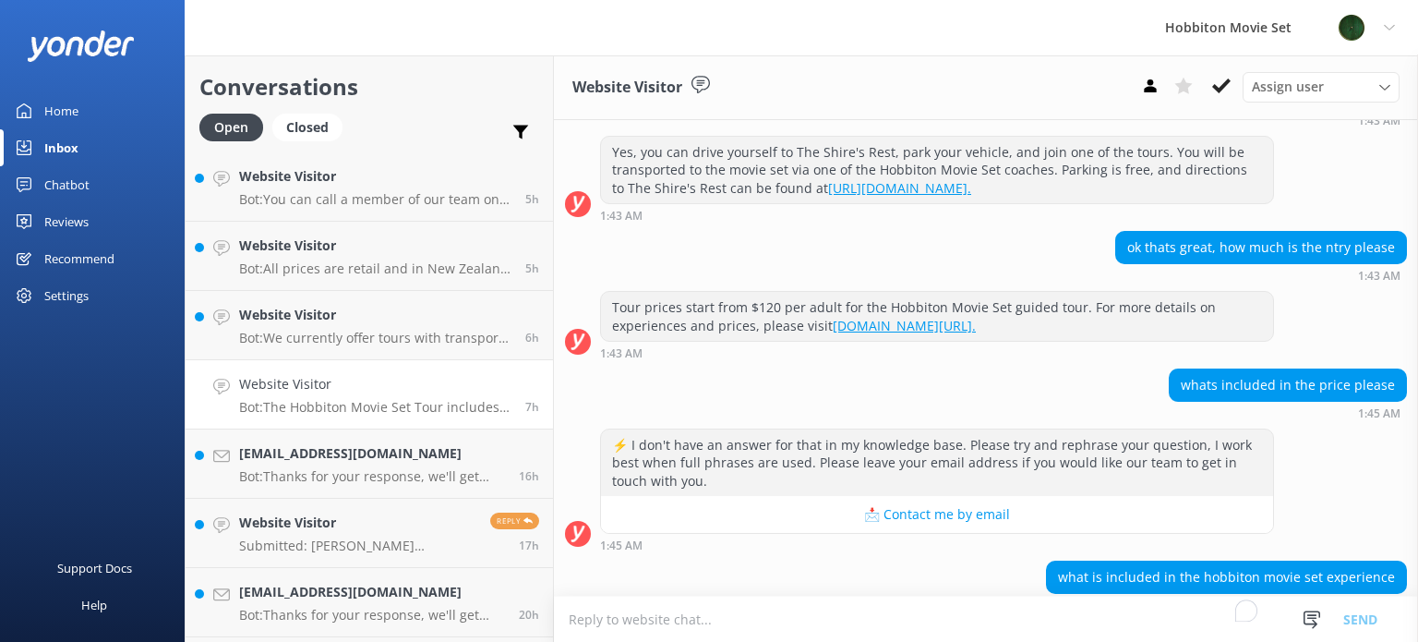
scroll to position [462, 0]
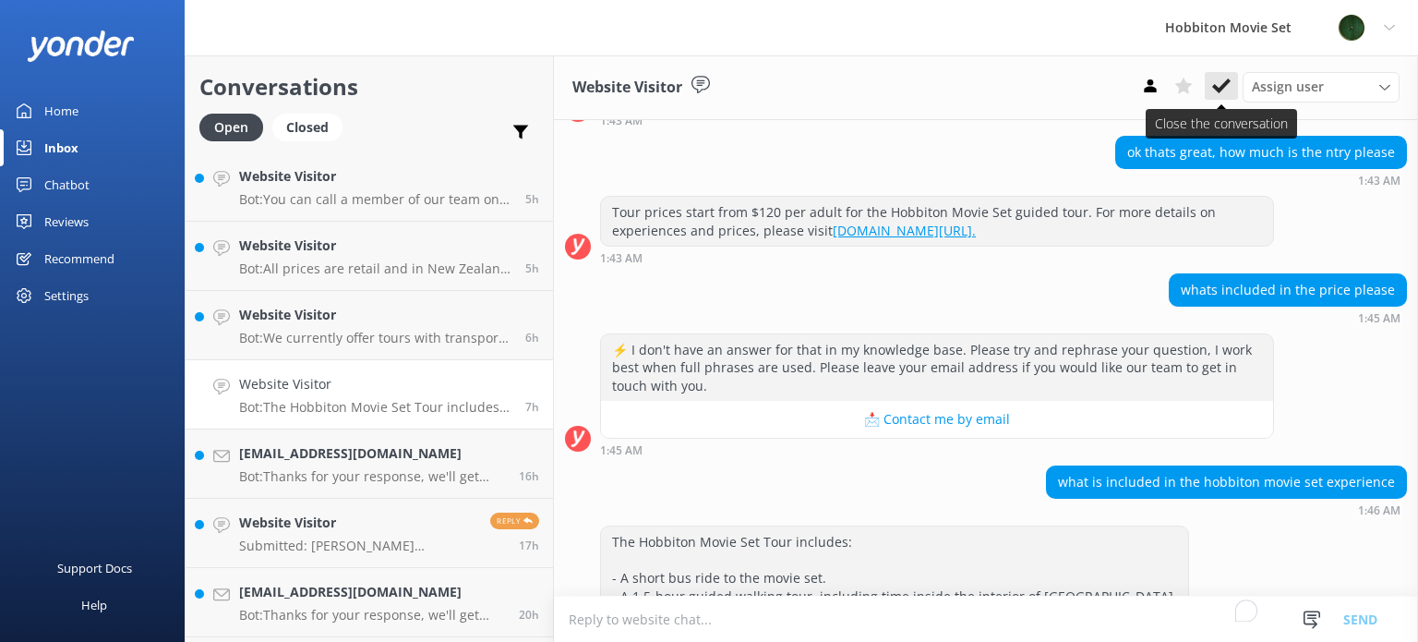
click at [1227, 89] on icon at bounding box center [1221, 86] width 18 height 18
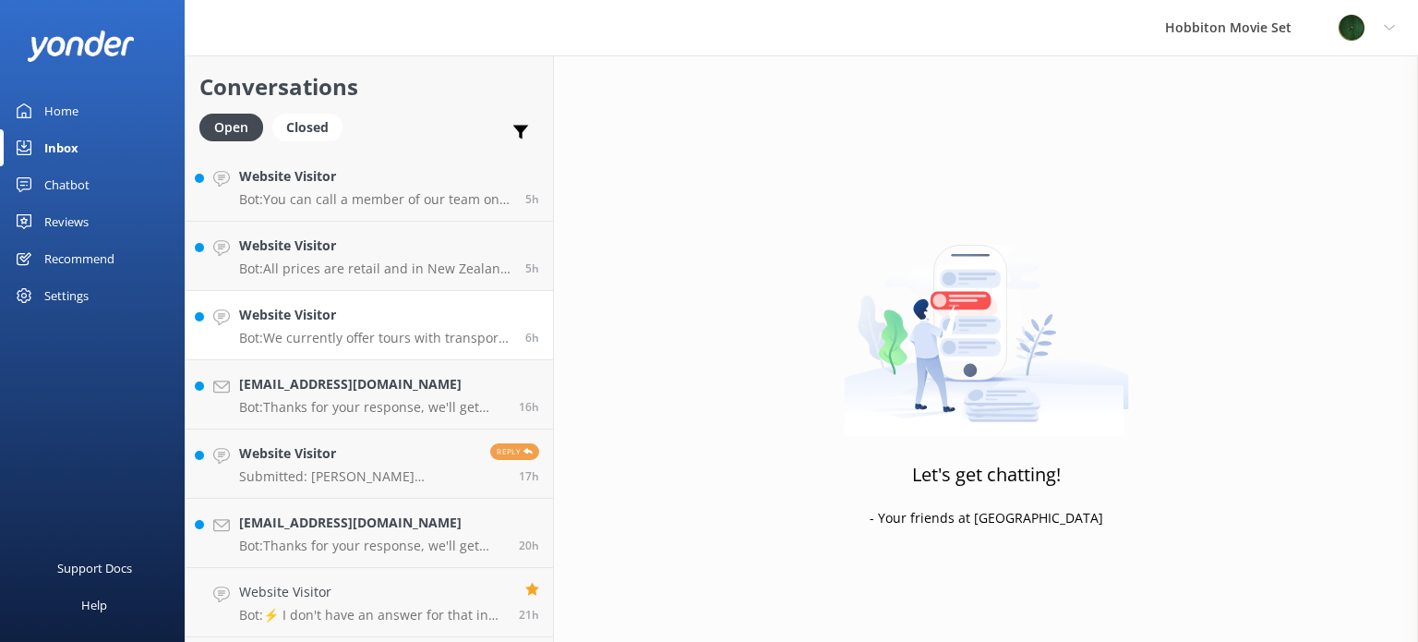
click at [368, 322] on h4 "Website Visitor" at bounding box center [375, 315] width 272 height 20
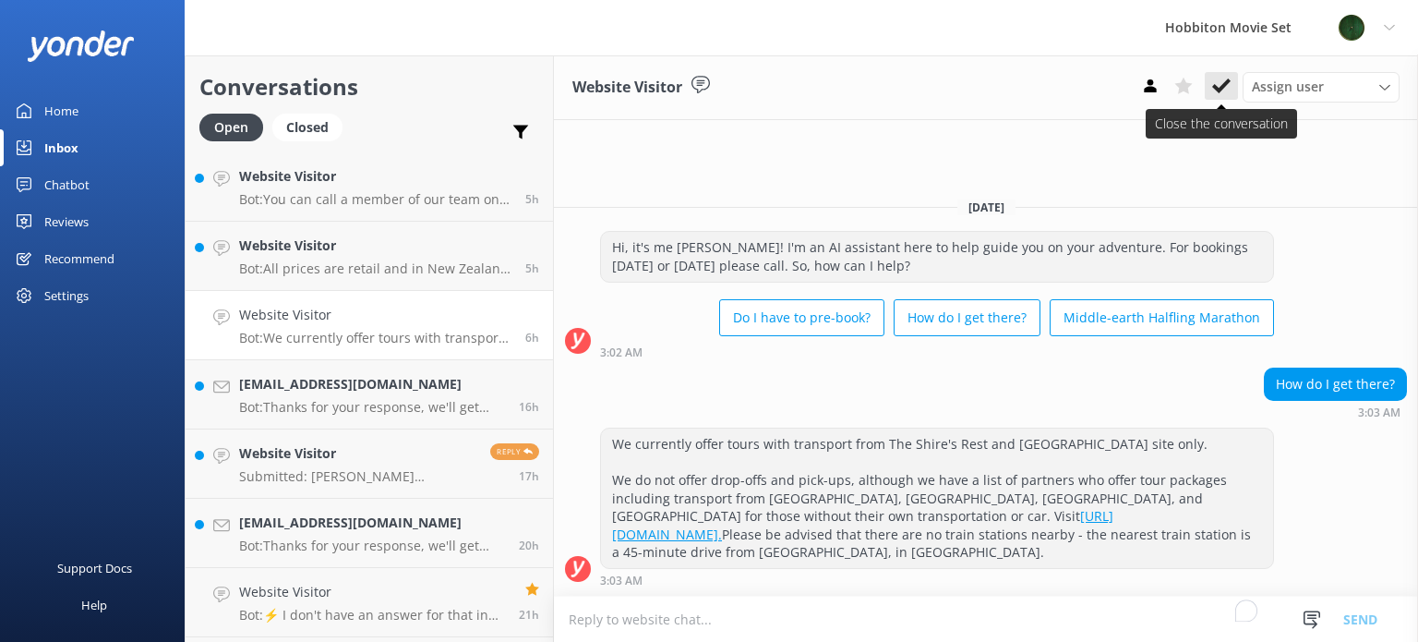
click at [1217, 84] on icon at bounding box center [1221, 86] width 18 height 18
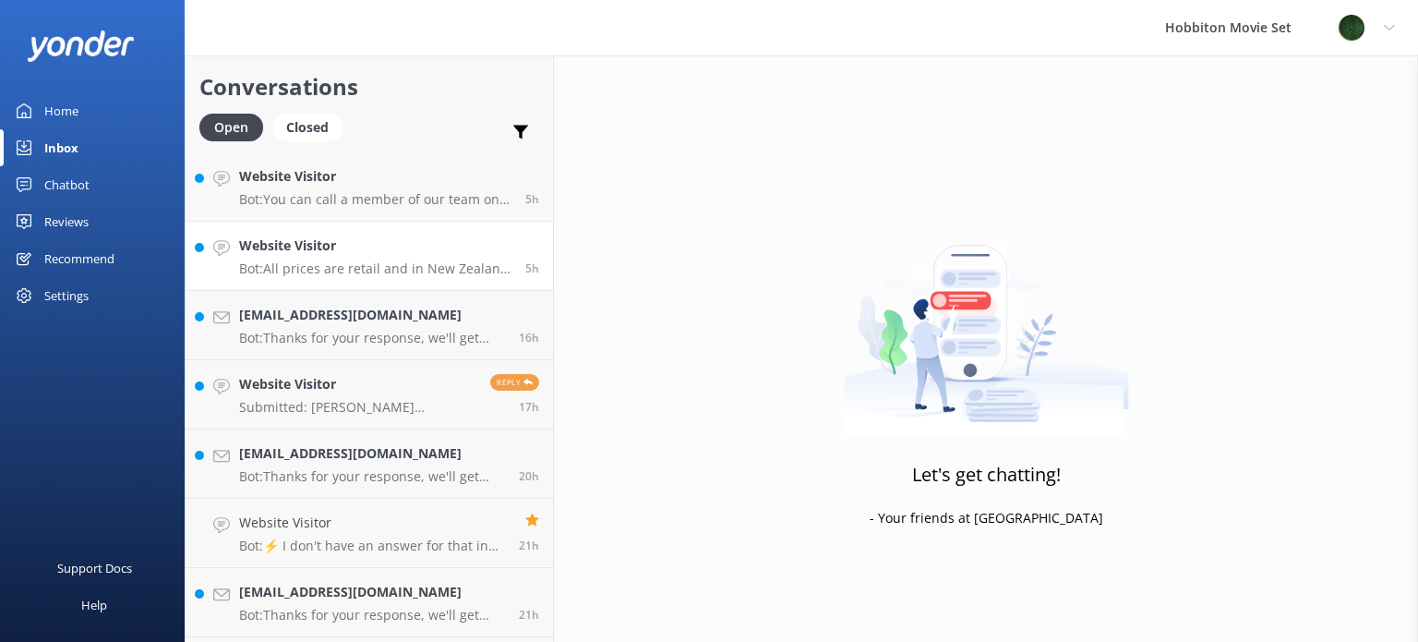
click at [314, 242] on h4 "Website Visitor" at bounding box center [375, 245] width 272 height 20
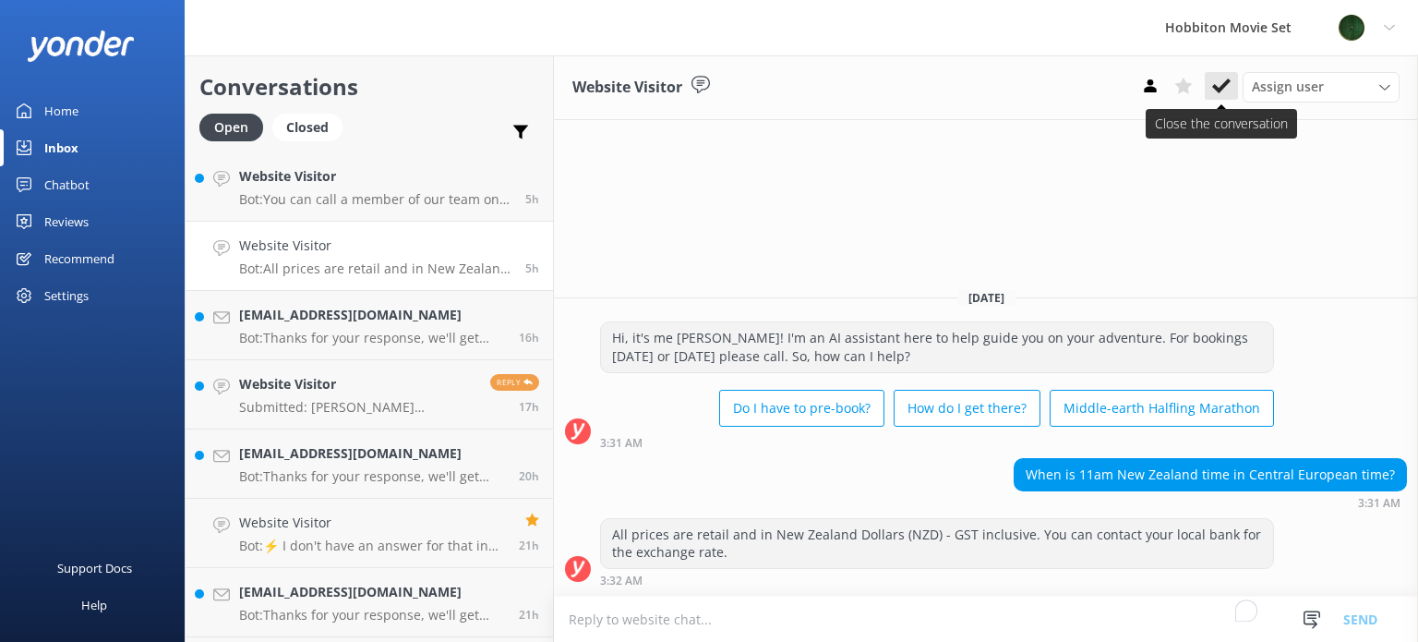
click at [1217, 90] on use at bounding box center [1221, 85] width 18 height 15
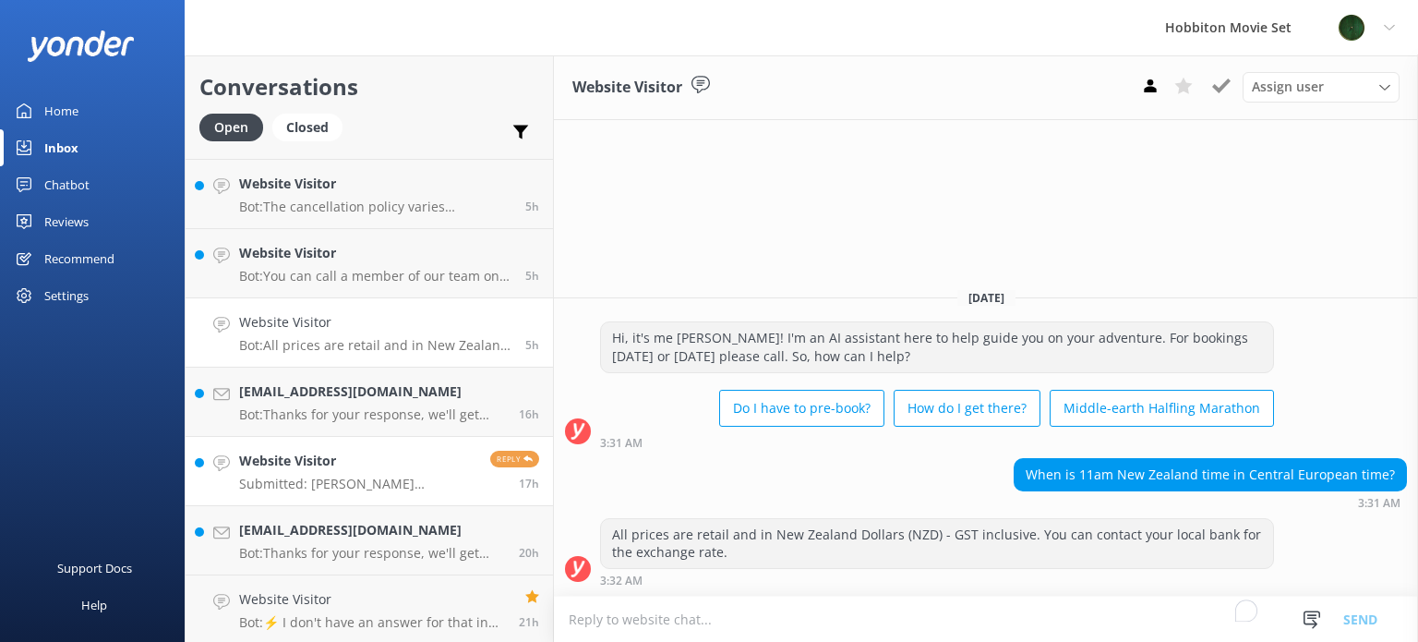
scroll to position [646, 0]
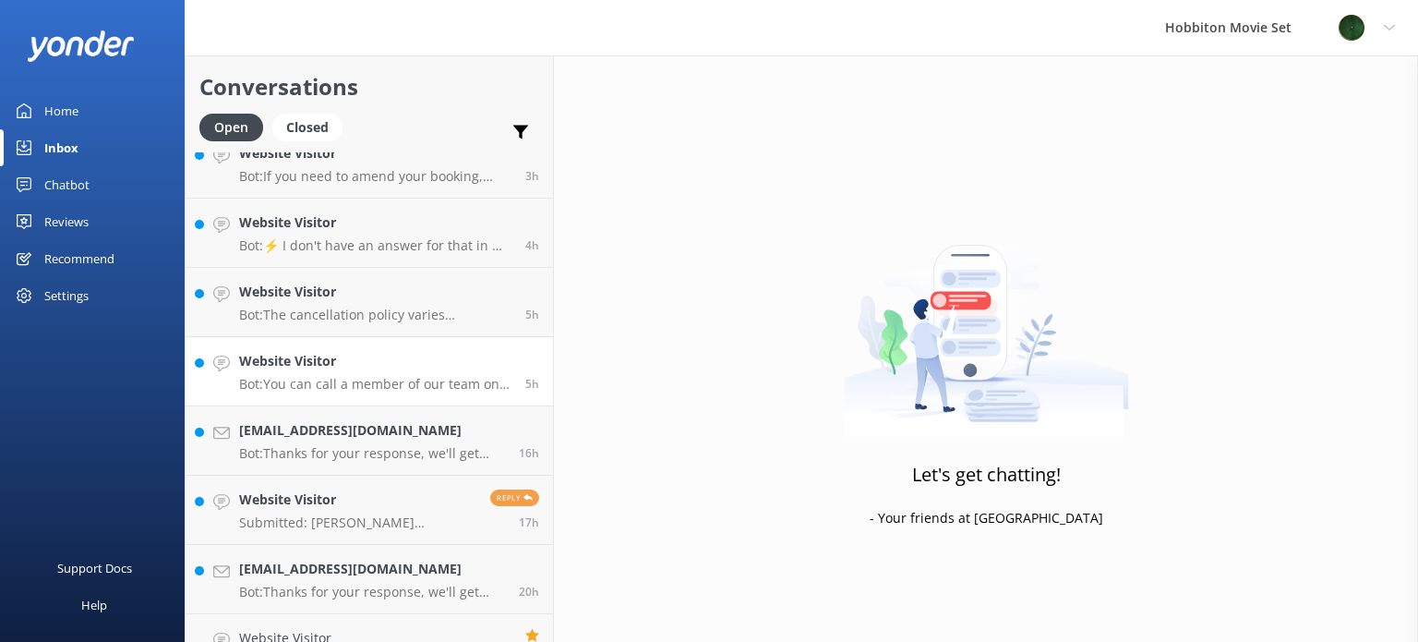
click at [416, 377] on p "Bot: You can call a member of our team on +64 (7) 888 1505, or email us at offi…" at bounding box center [375, 384] width 272 height 17
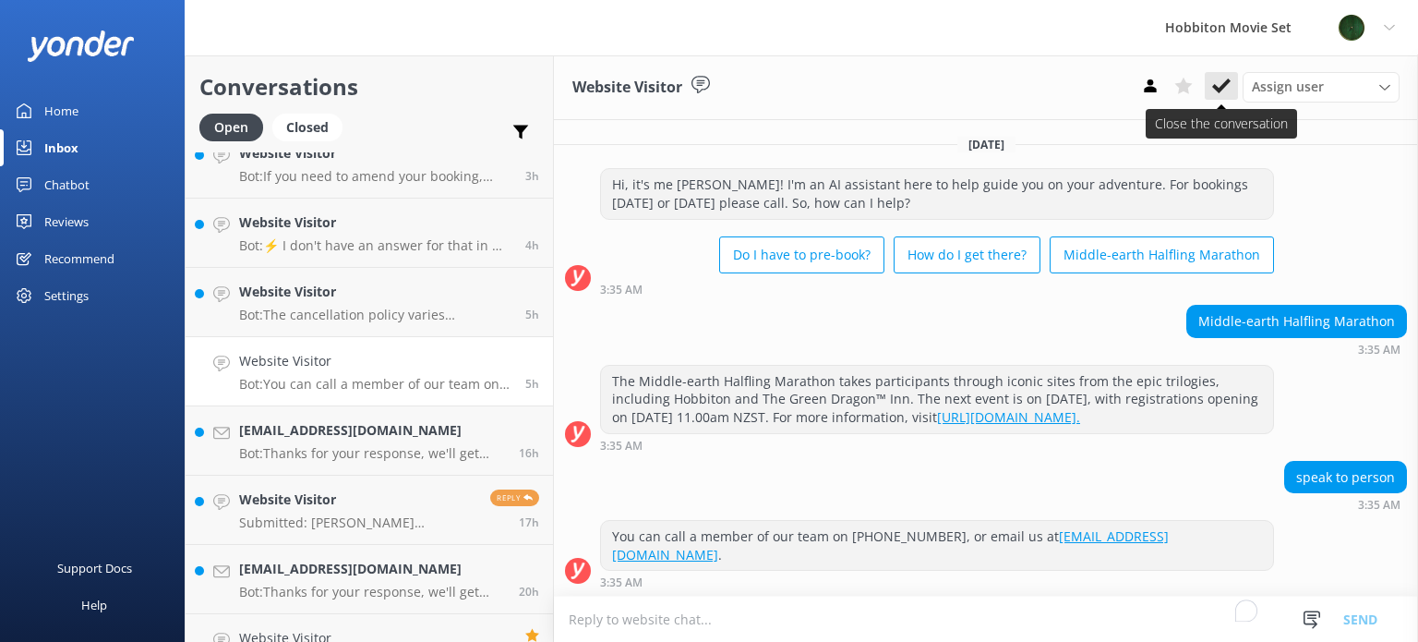
click at [1219, 88] on use at bounding box center [1221, 85] width 18 height 15
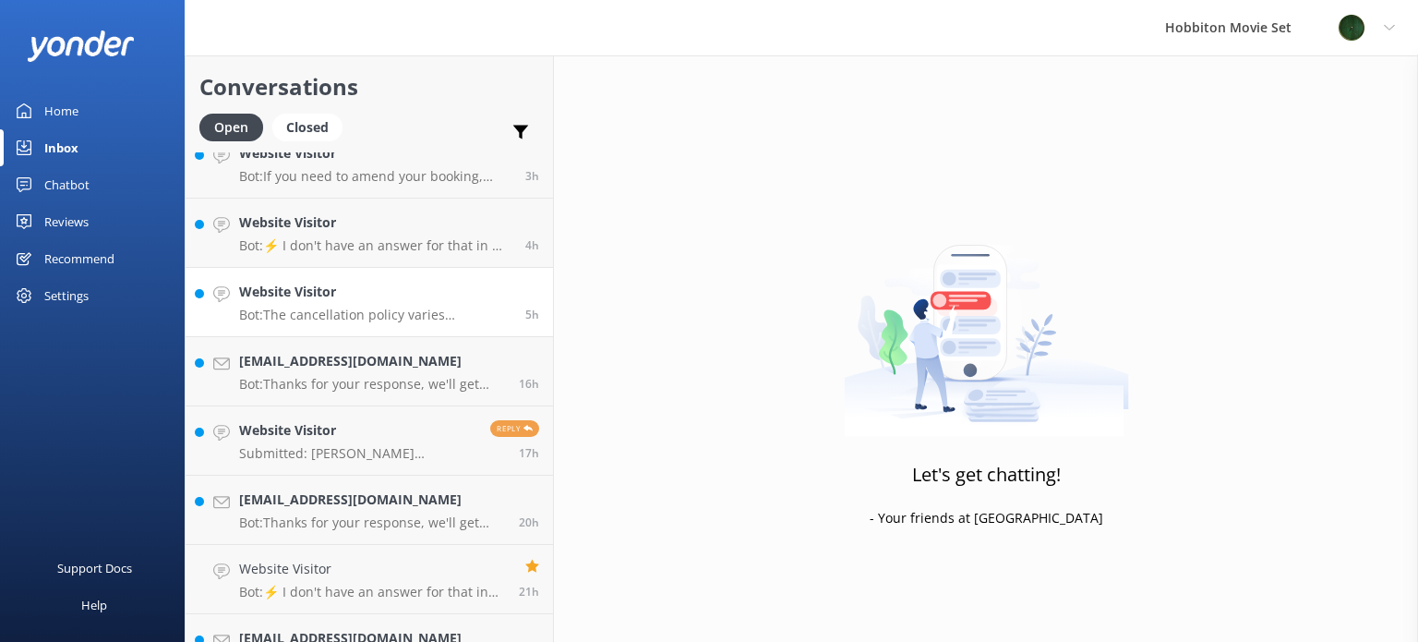
click at [356, 308] on p "Bot: The cancellation policy varies depending on the tour product: - Hobbiton M…" at bounding box center [375, 314] width 272 height 17
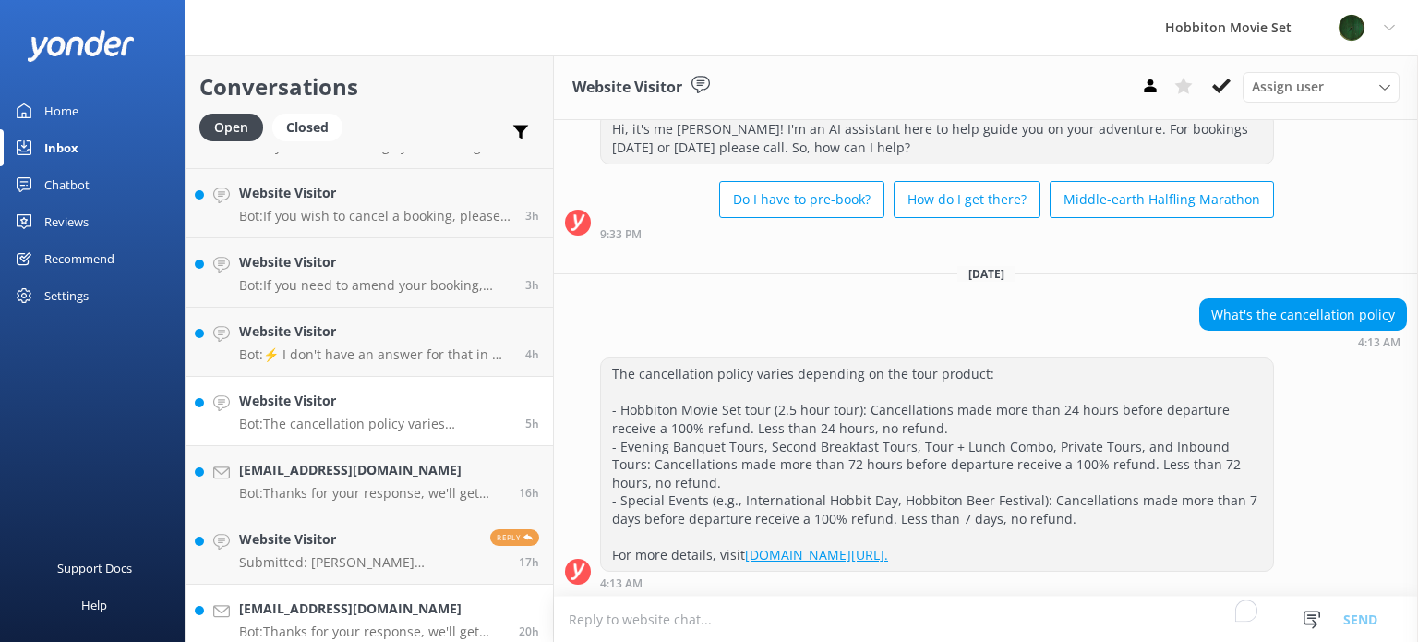
scroll to position [369, 0]
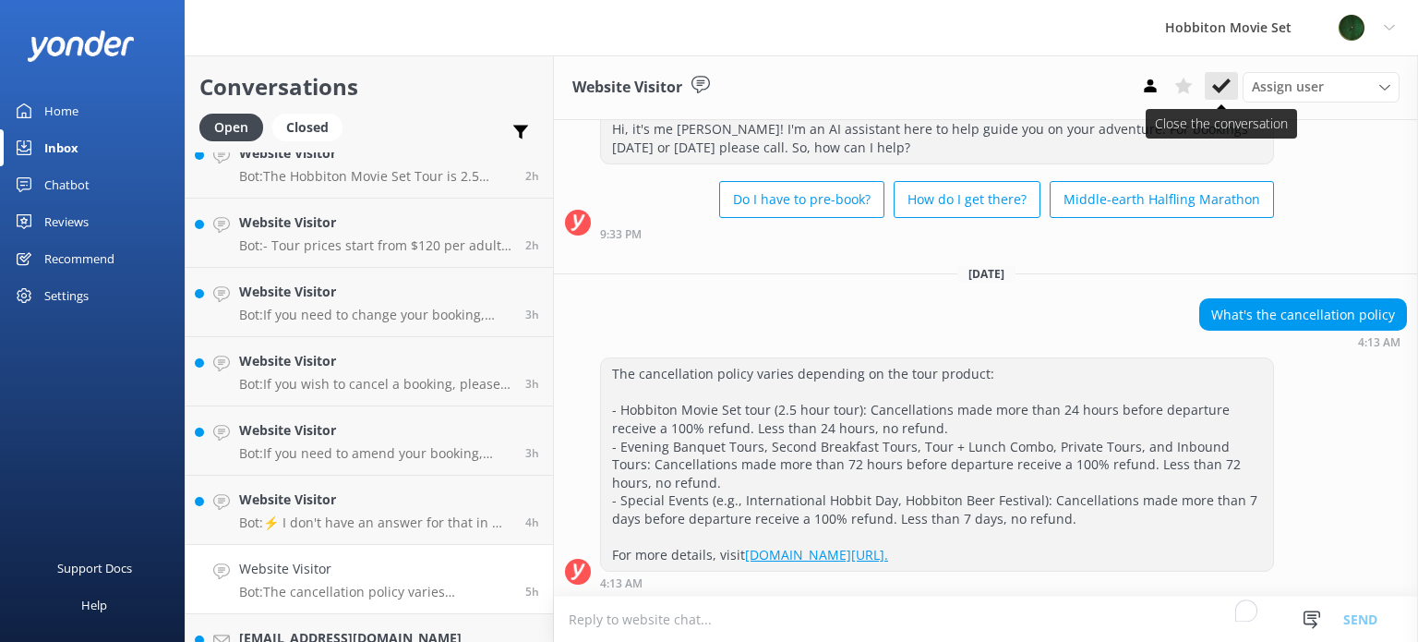
click at [1226, 87] on icon at bounding box center [1221, 86] width 18 height 18
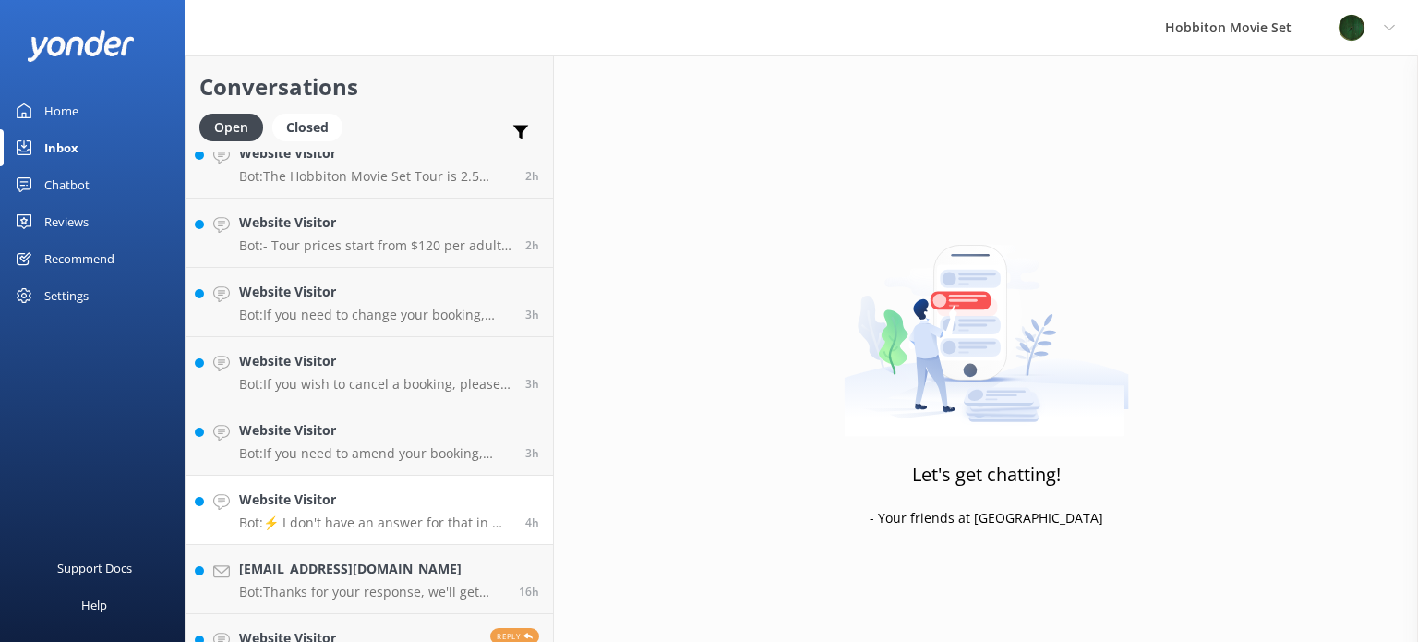
click at [378, 498] on h4 "Website Visitor" at bounding box center [375, 499] width 272 height 20
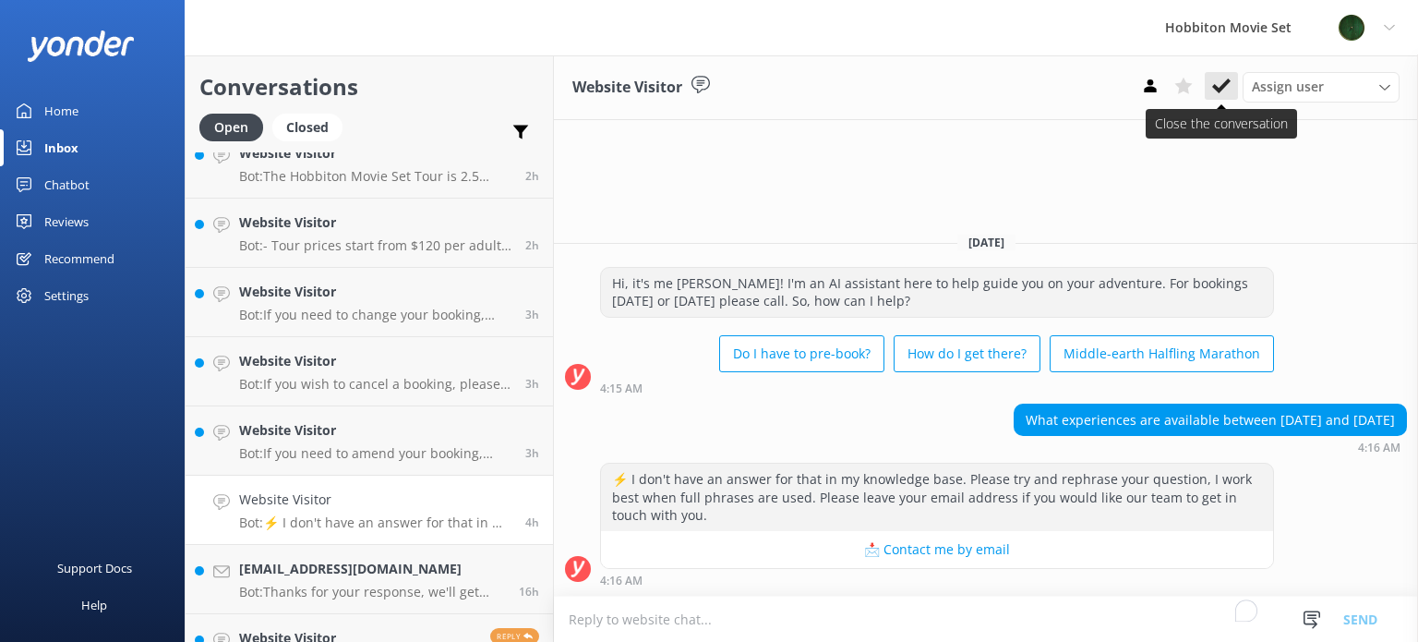
click at [1218, 91] on use at bounding box center [1221, 85] width 18 height 15
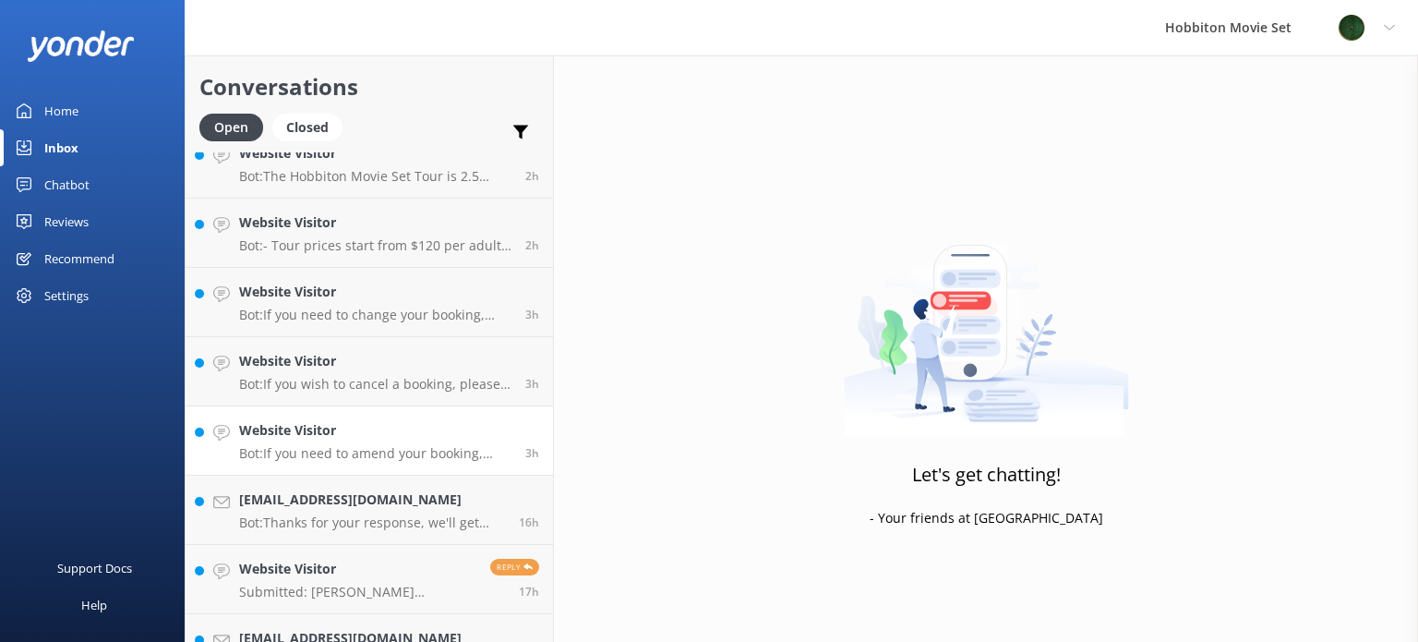
click at [379, 445] on p "Bot: If you need to amend your booking, please contact our team at office@hobbi…" at bounding box center [375, 453] width 272 height 17
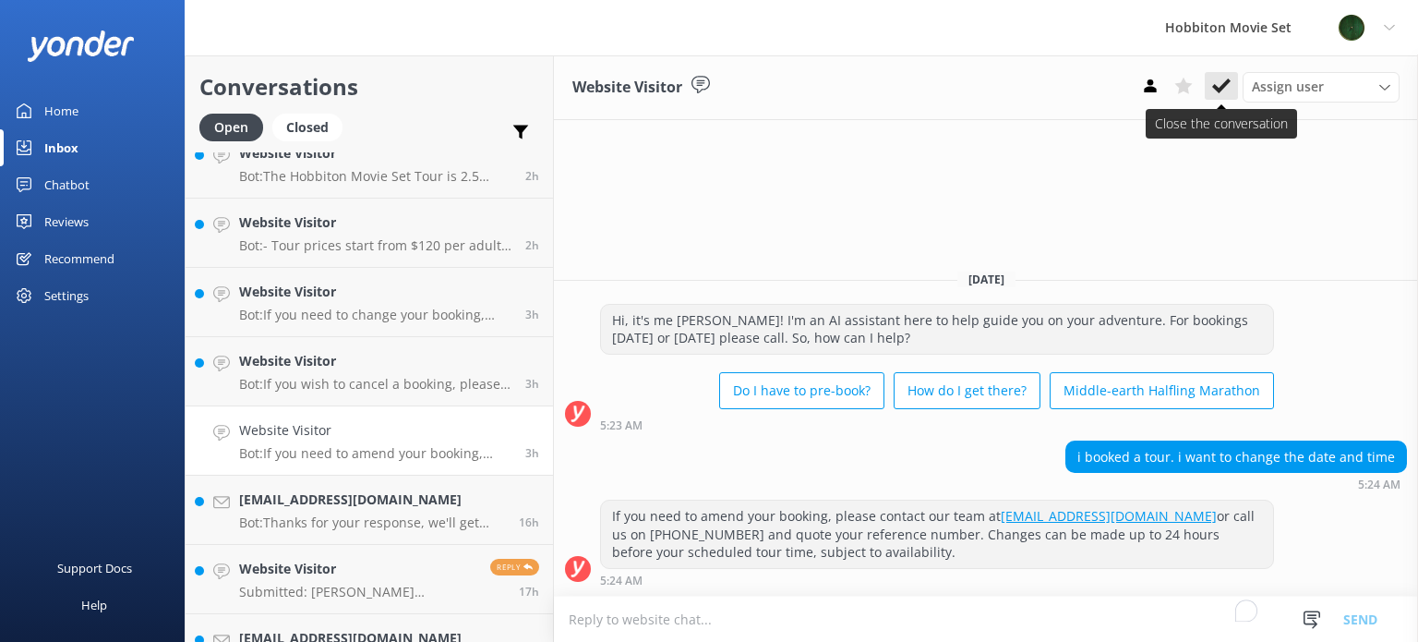
click at [1232, 82] on button at bounding box center [1221, 86] width 33 height 28
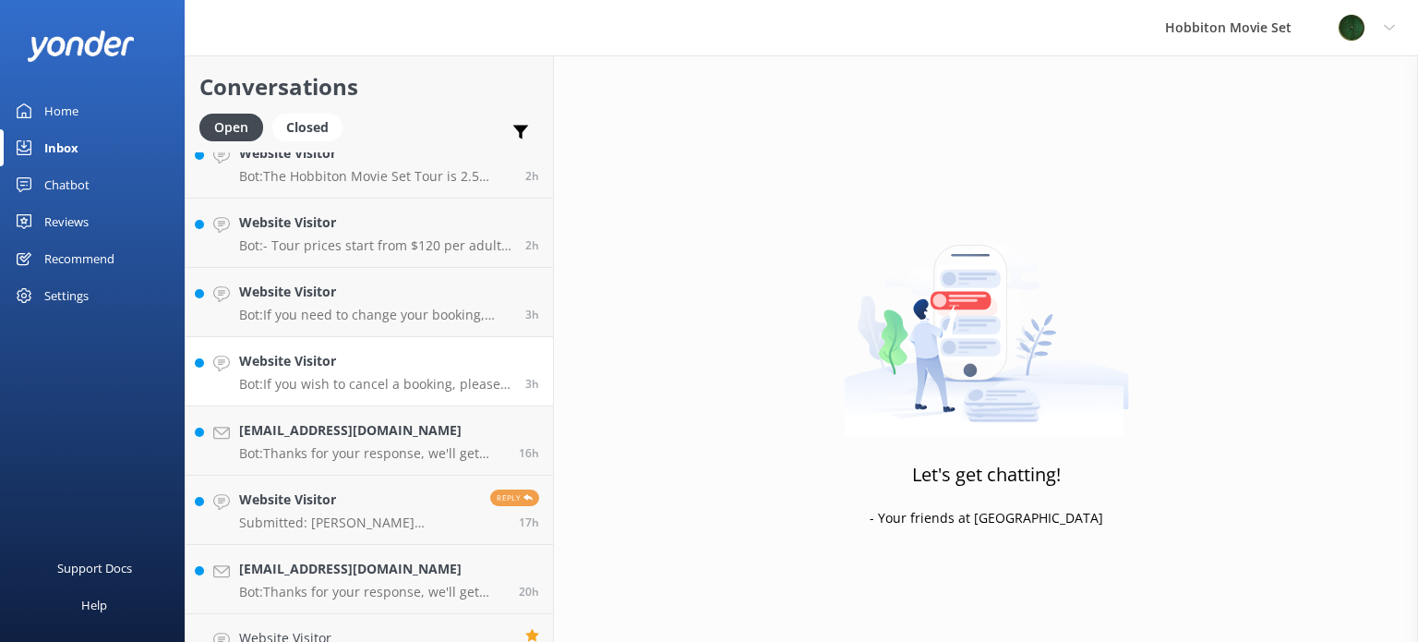
click at [318, 383] on p "Bot: If you wish to cancel a booking, please contact our reservations team via …" at bounding box center [375, 384] width 272 height 17
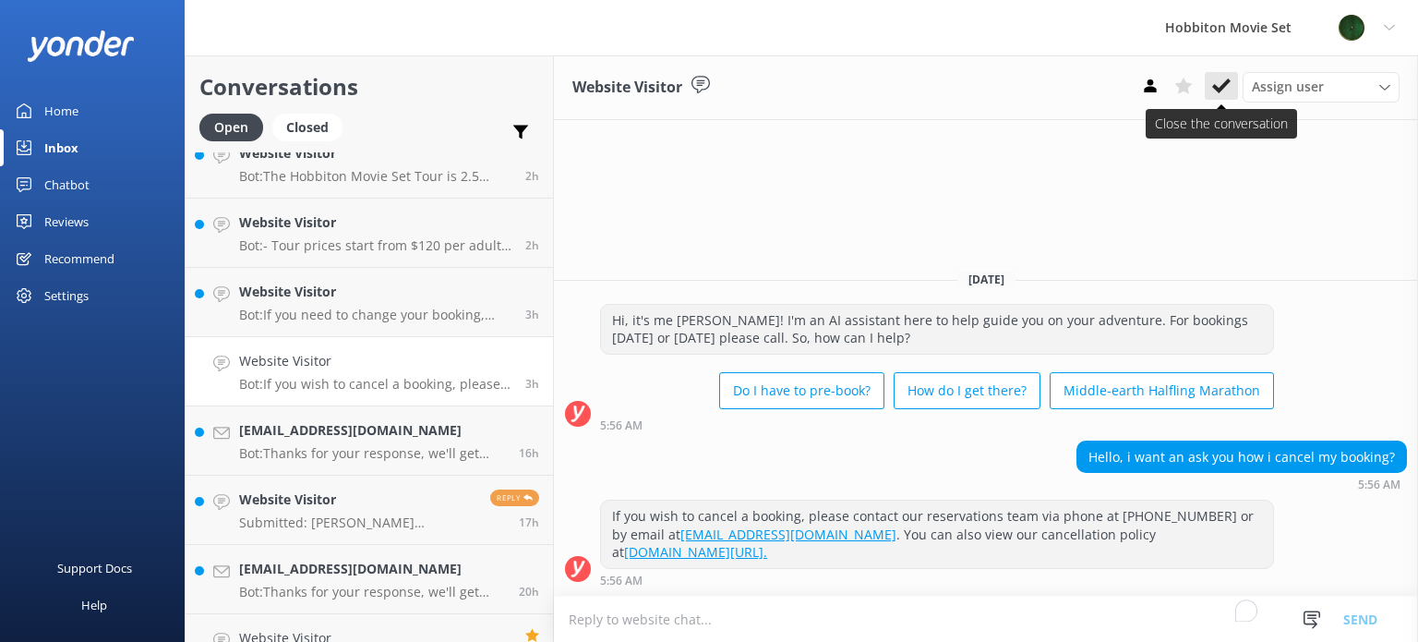
click at [1223, 83] on icon at bounding box center [1221, 86] width 18 height 18
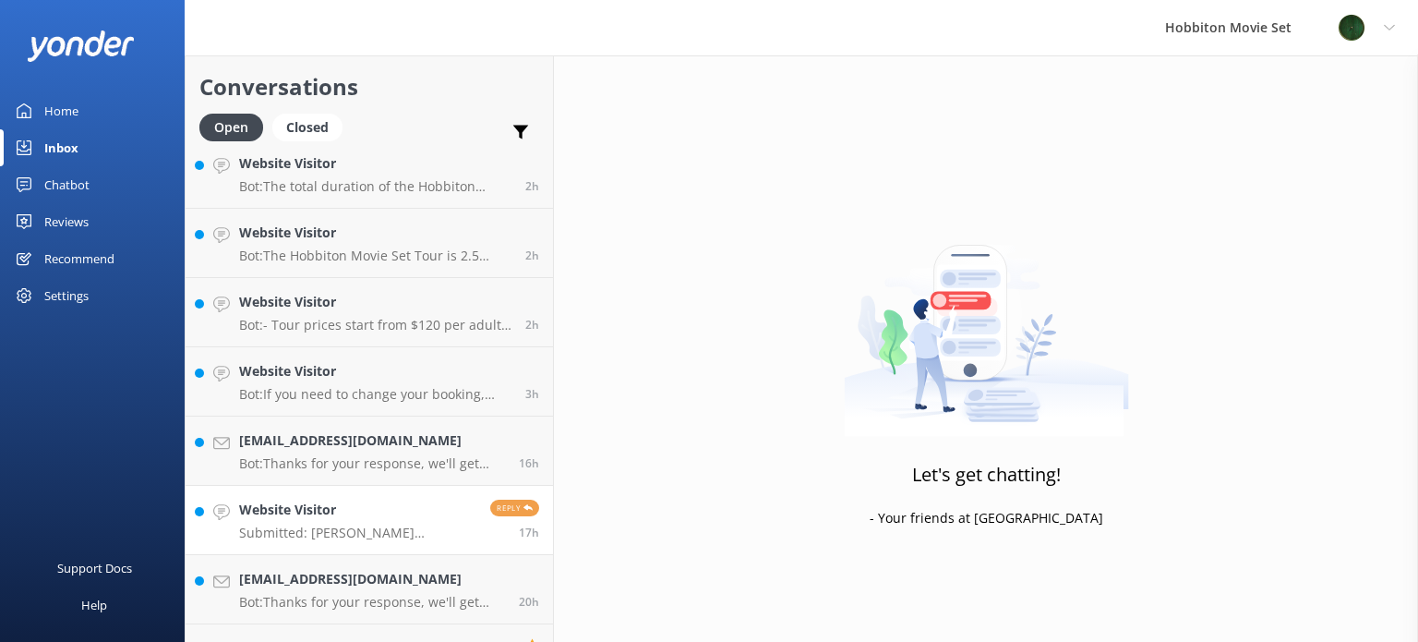
scroll to position [185, 0]
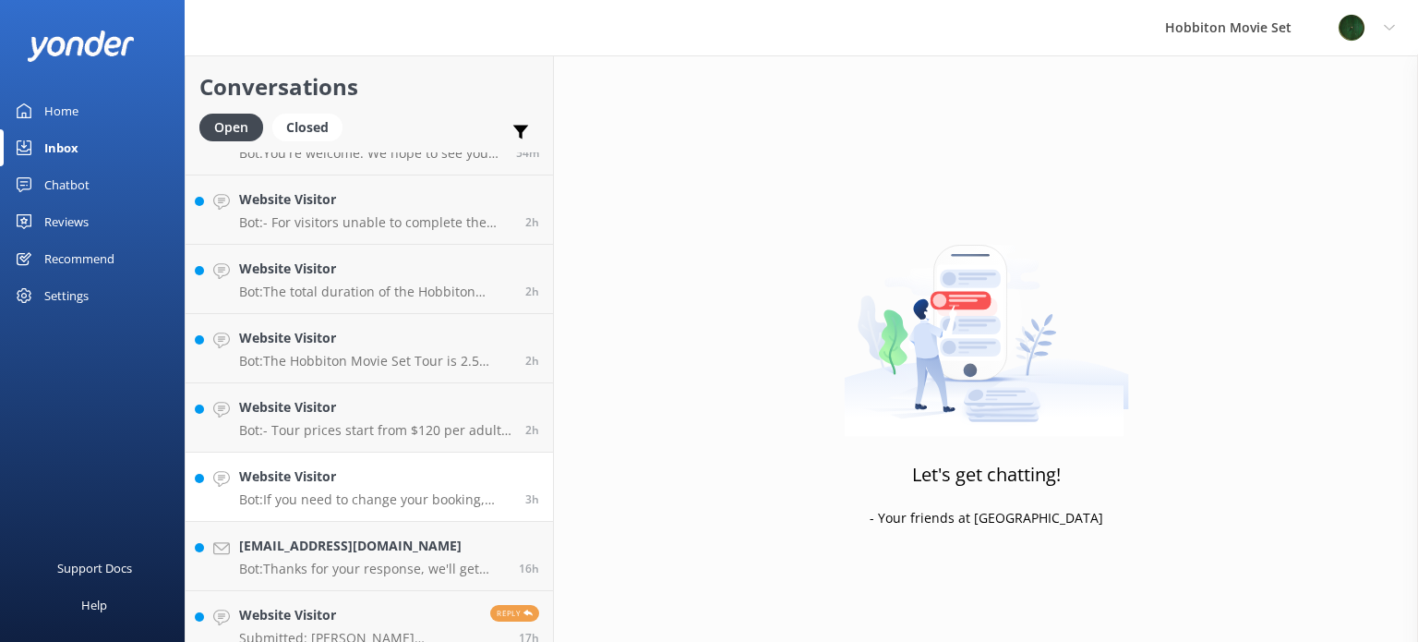
click at [362, 490] on div "Website Visitor Bot: If you need to change your booking, please contact our tea…" at bounding box center [375, 486] width 272 height 41
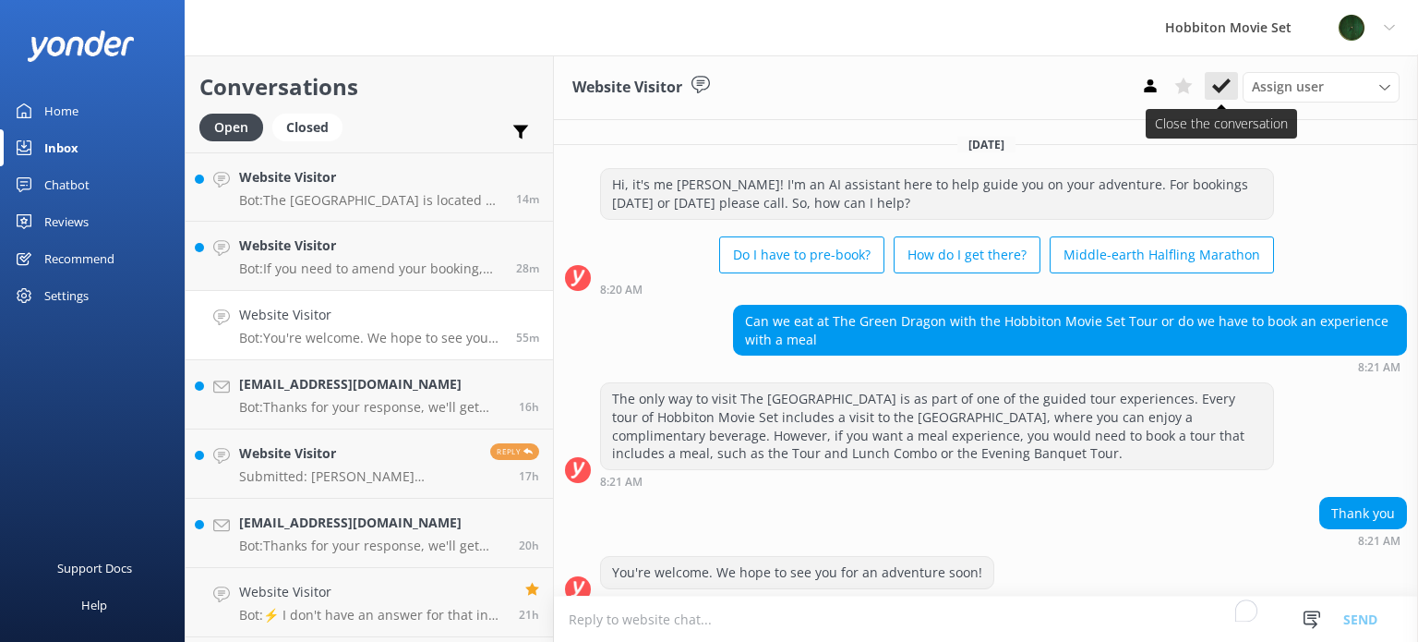
click at [1225, 90] on icon at bounding box center [1221, 86] width 18 height 18
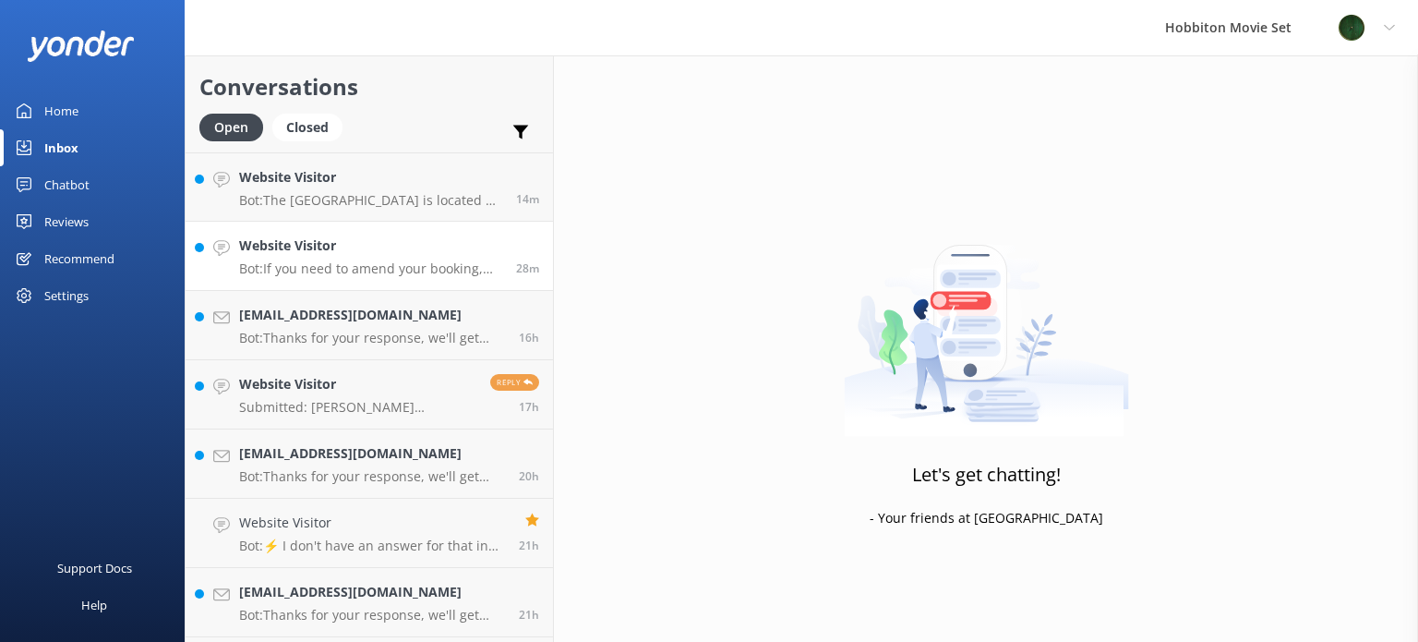
click at [391, 276] on p "Bot: If you need to amend your booking, please contact our team at office@hobbi…" at bounding box center [370, 268] width 263 height 17
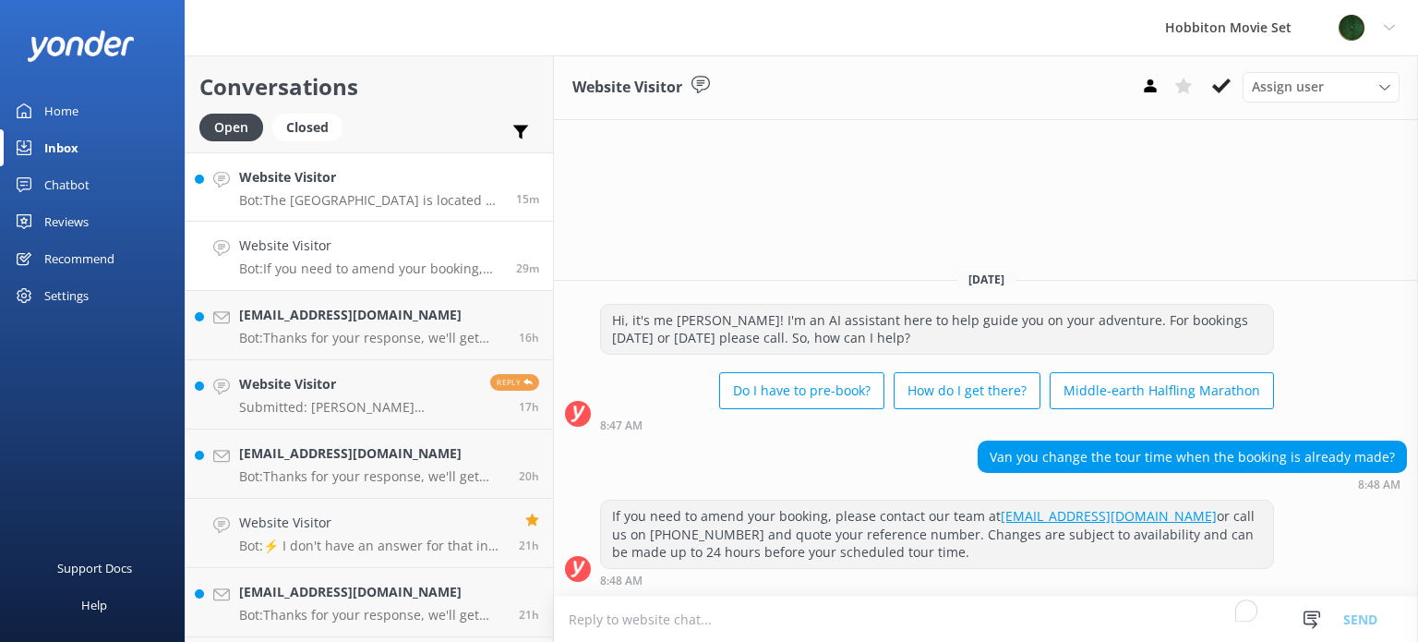
click at [290, 210] on link "Website Visitor Bot: The Shire's Rest is located at 501 Buckland Road, Hinuera,…" at bounding box center [369, 186] width 367 height 69
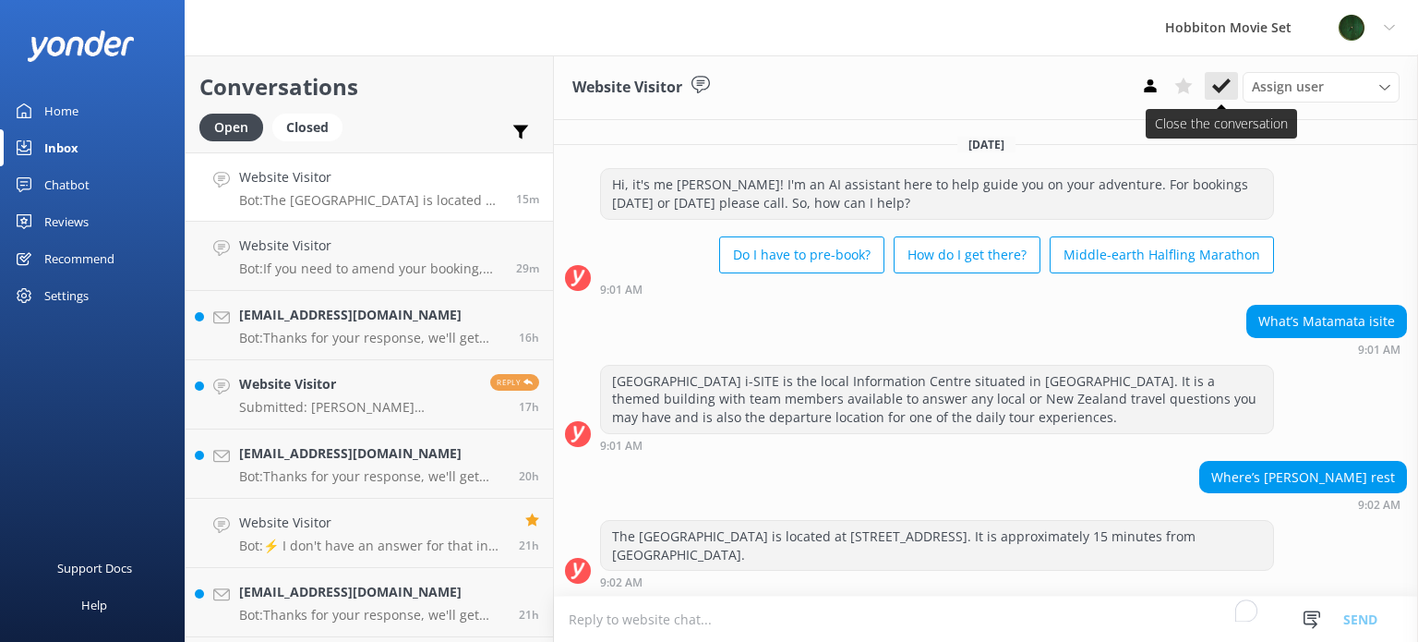
click at [1219, 83] on icon at bounding box center [1221, 86] width 18 height 18
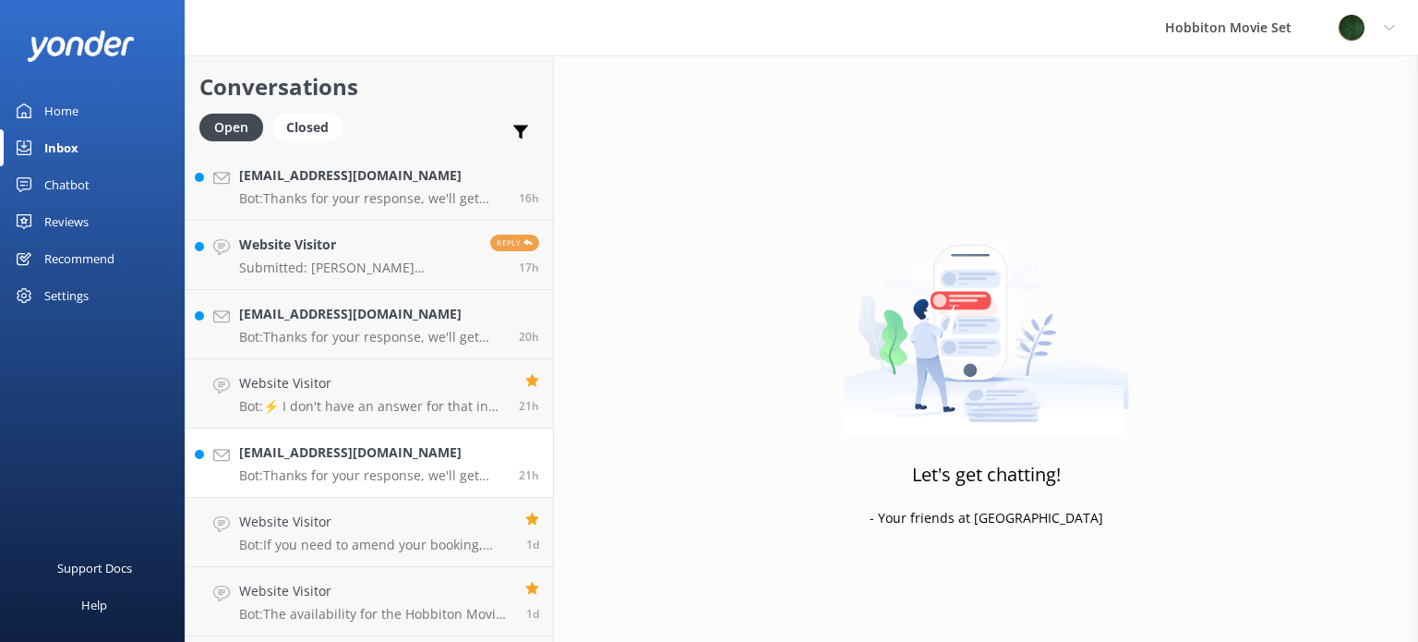
scroll to position [133, 0]
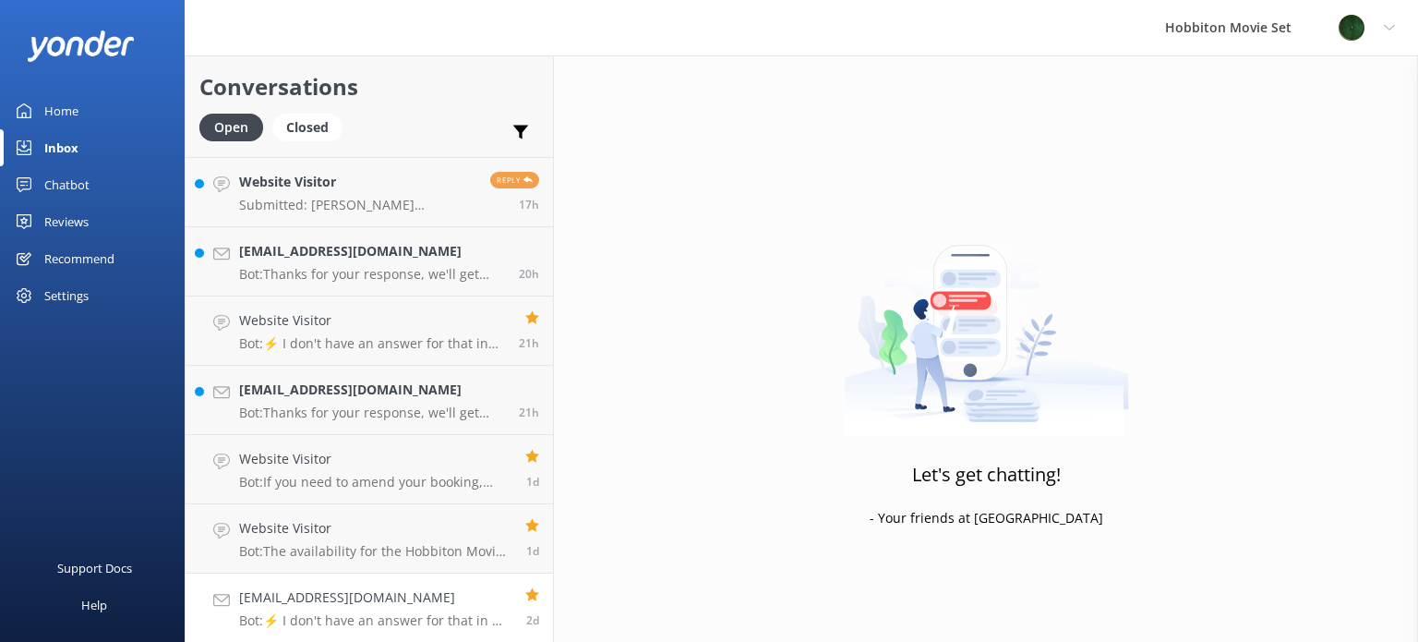
click at [441, 616] on p "Bot: ⚡ I don't have an answer for that in my knowledge base. Please try and rep…" at bounding box center [375, 620] width 272 height 17
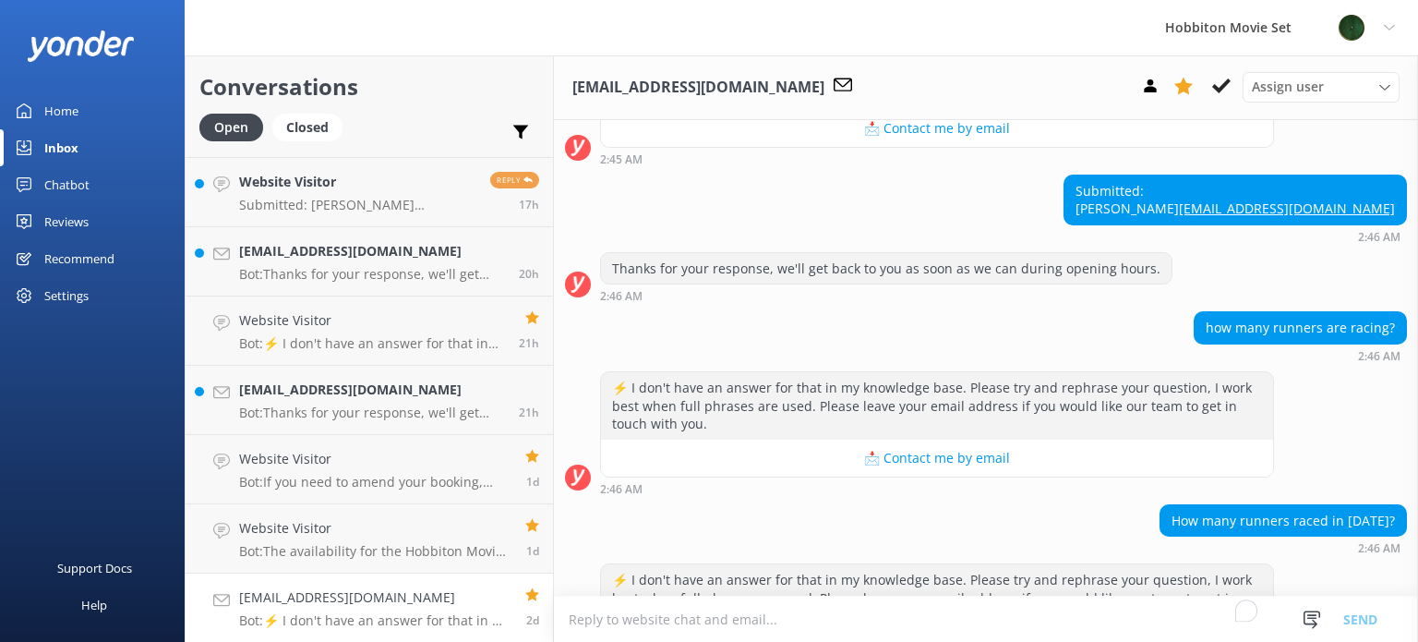
scroll to position [938, 0]
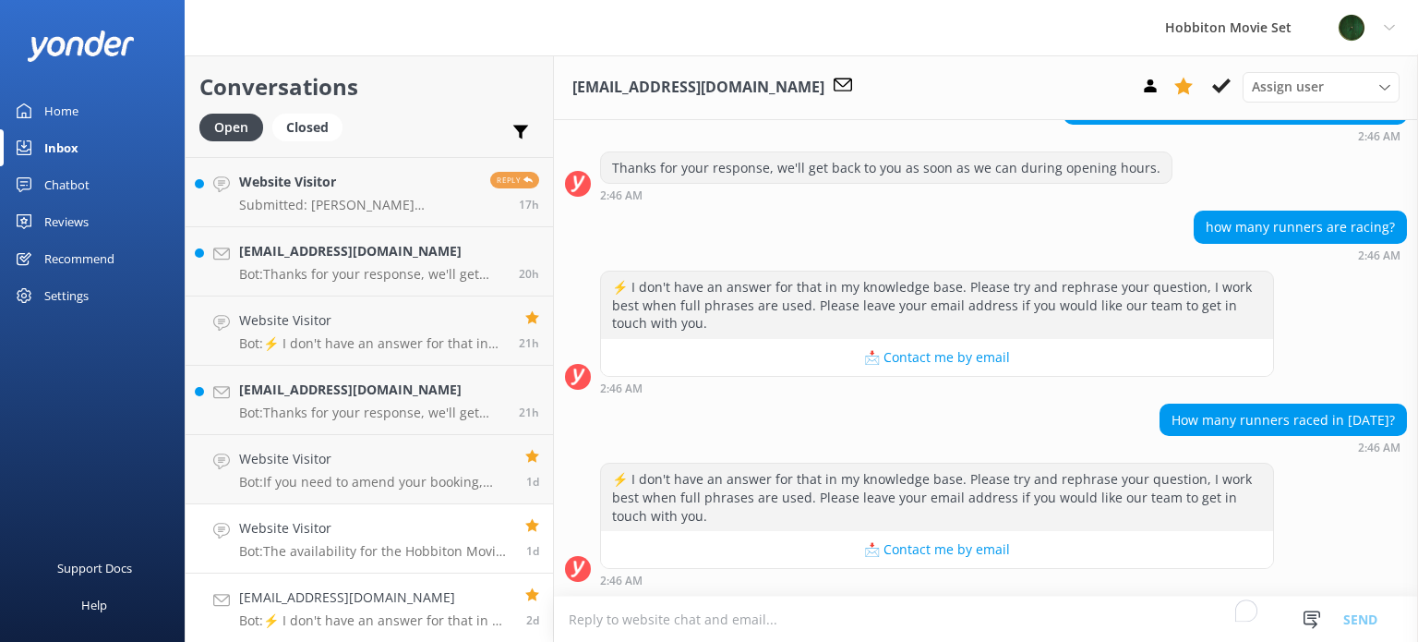
click at [320, 540] on div "Website Visitor Bot: The availability for the Hobbiton Movie Set Beer Festival …" at bounding box center [375, 538] width 272 height 41
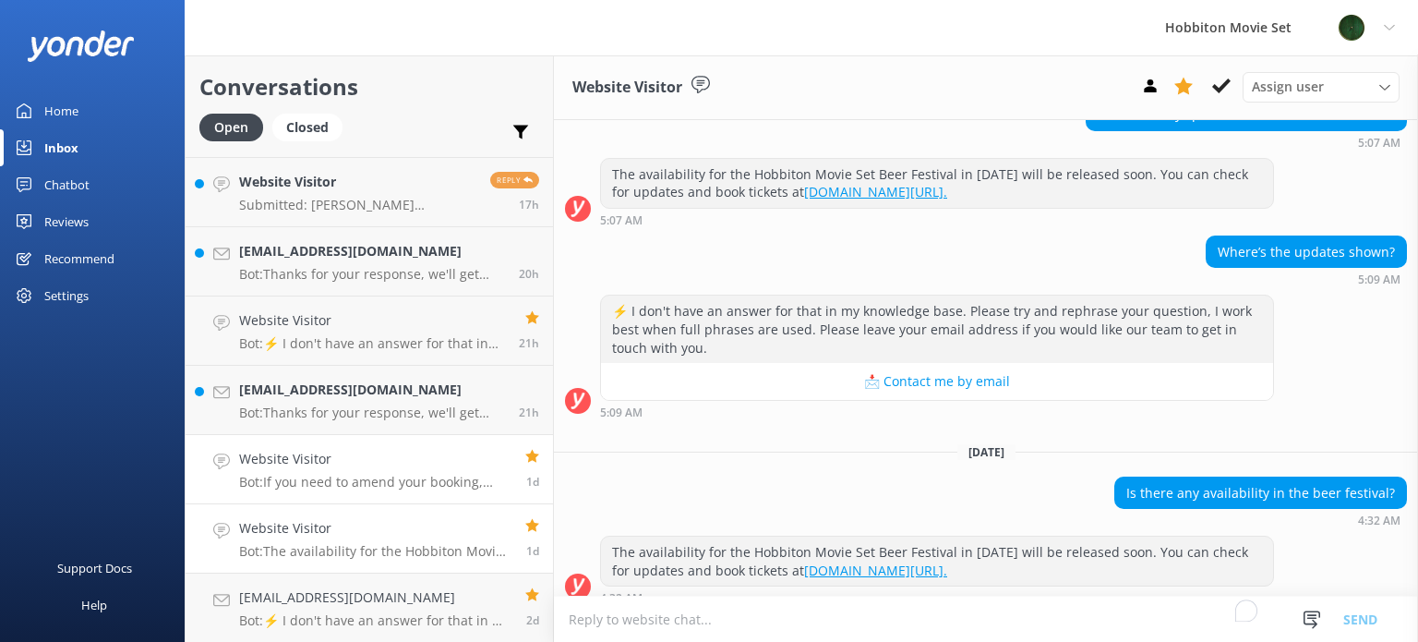
scroll to position [376, 0]
